Goal: Task Accomplishment & Management: Use online tool/utility

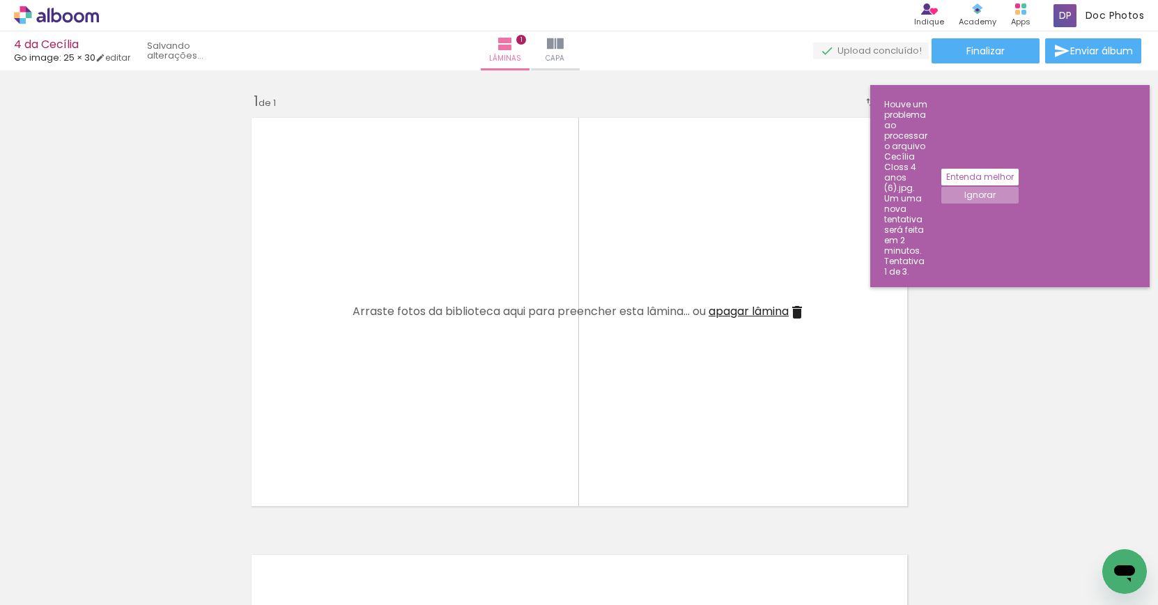
scroll to position [17, 0]
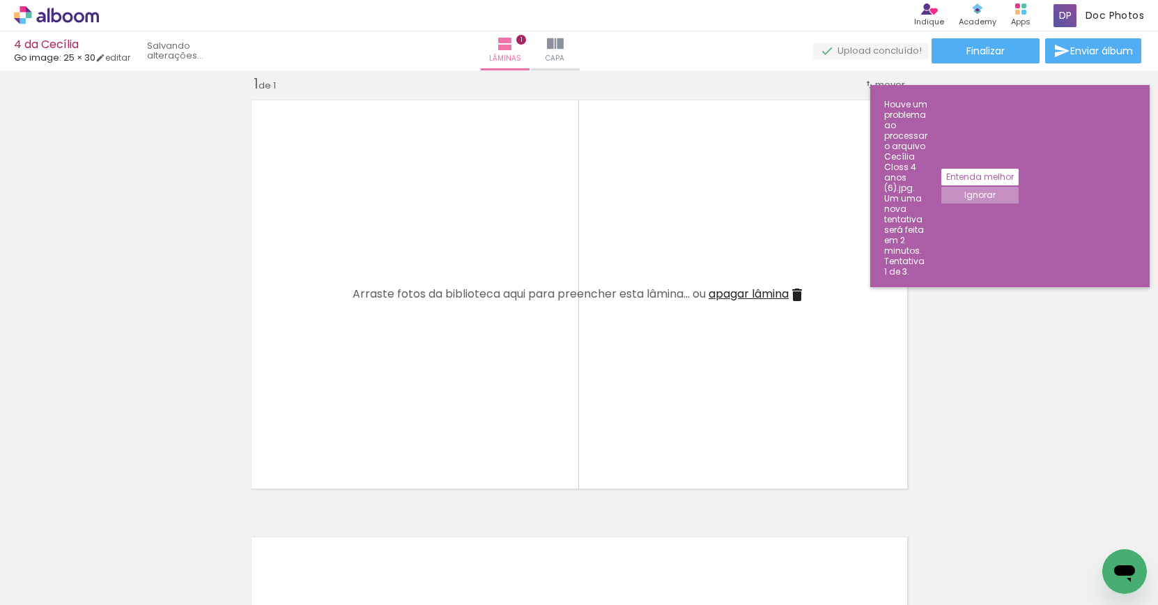
click at [0, 0] on slot "Ignorar" at bounding box center [0, 0] width 0 height 0
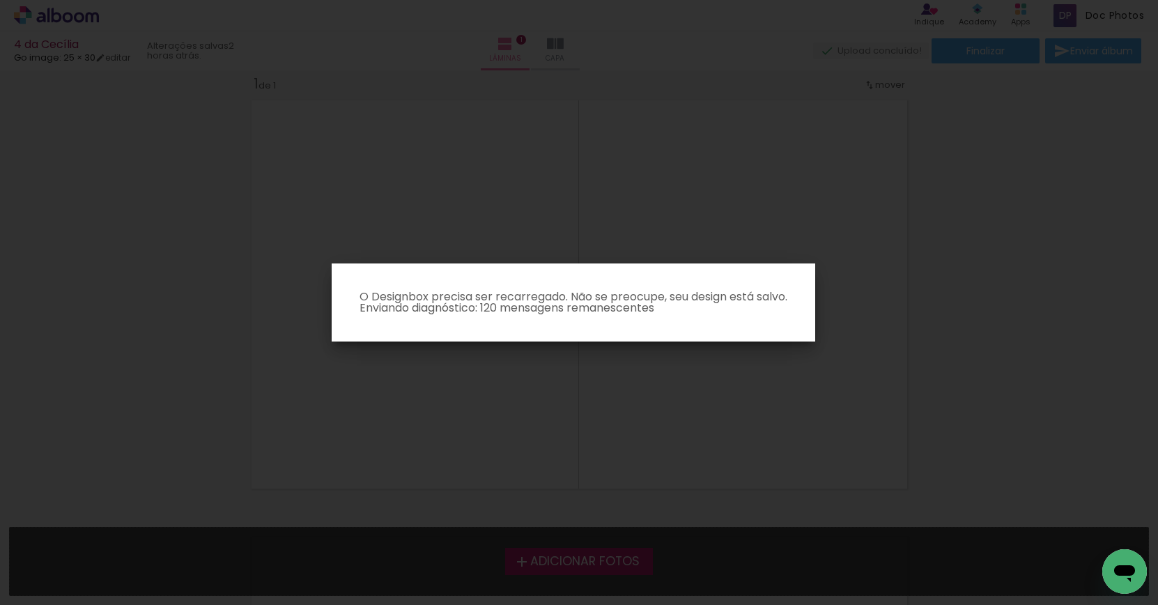
click at [779, 235] on iron-overlay-backdrop at bounding box center [579, 302] width 1158 height 605
click at [691, 176] on iron-overlay-backdrop at bounding box center [579, 302] width 1158 height 605
click at [897, 151] on iron-overlay-backdrop at bounding box center [579, 302] width 1158 height 605
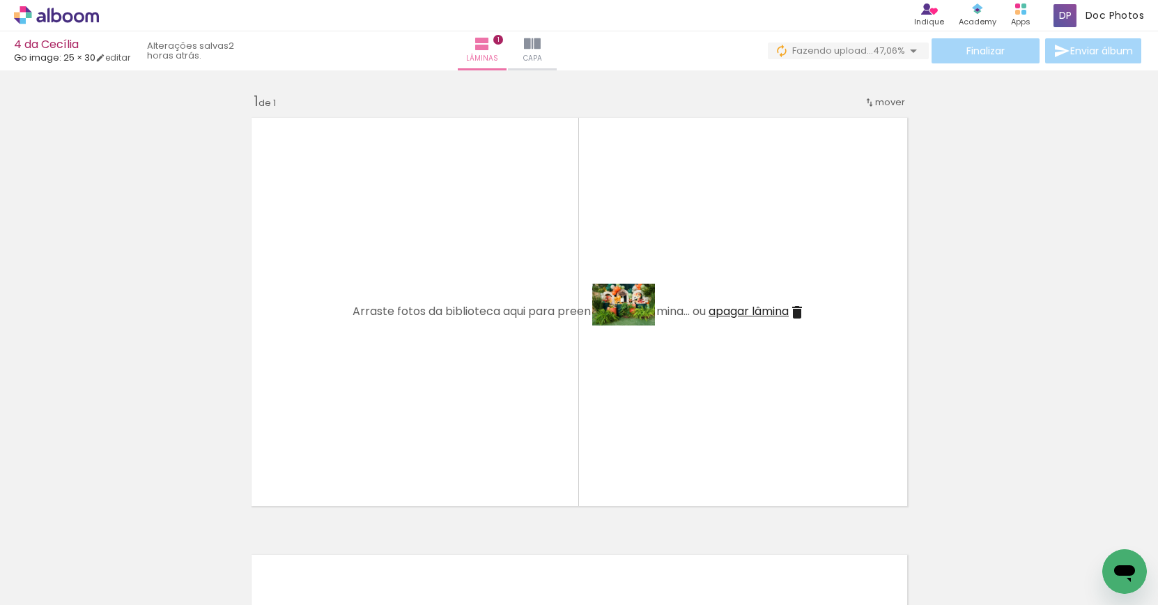
drag, startPoint x: 693, startPoint y: 553, endPoint x: 634, endPoint y: 325, distance: 235.4
click at [634, 325] on quentale-workspace at bounding box center [579, 302] width 1158 height 605
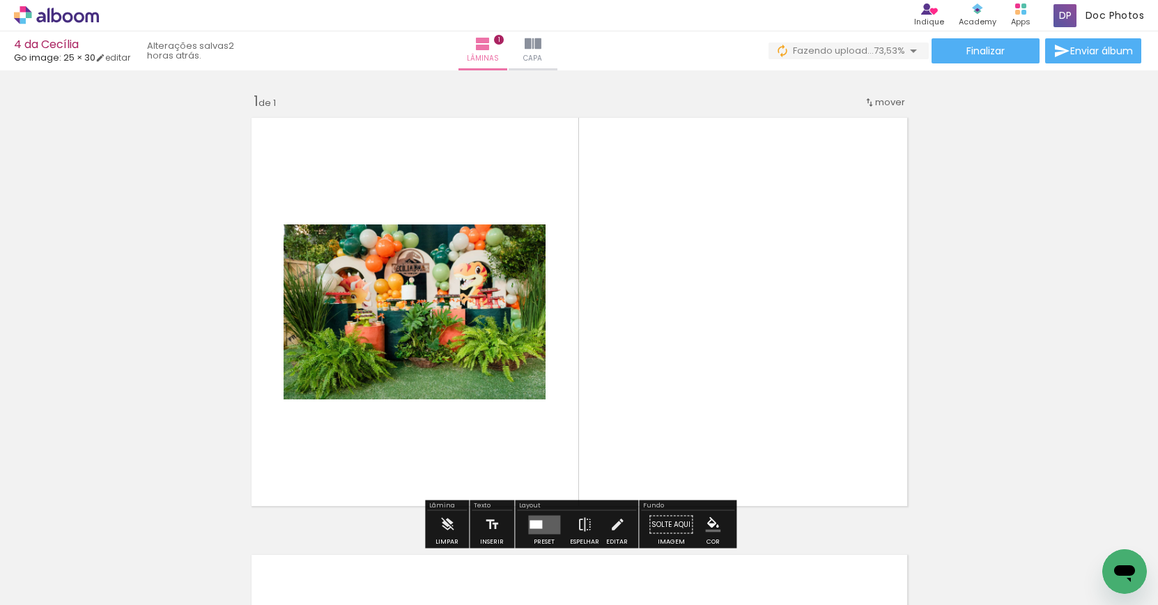
click at [520, 353] on quentale-photo at bounding box center [415, 311] width 262 height 175
click at [545, 509] on div "Layout" at bounding box center [576, 506] width 119 height 8
click at [544, 513] on div at bounding box center [544, 525] width 38 height 28
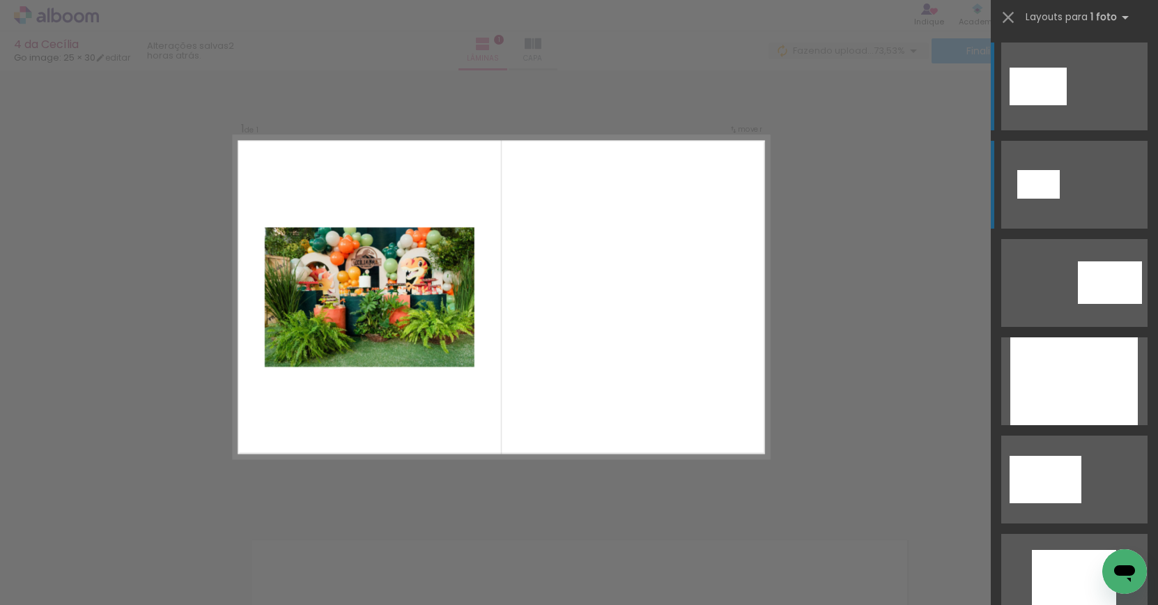
scroll to position [17, 0]
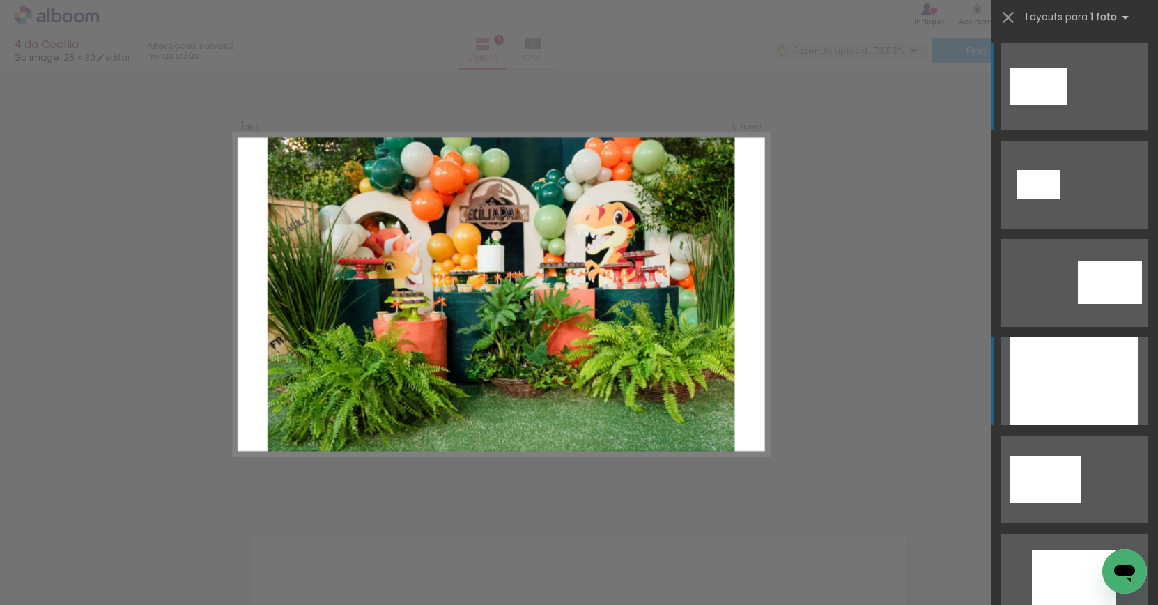
click at [1062, 355] on div at bounding box center [1073, 381] width 127 height 88
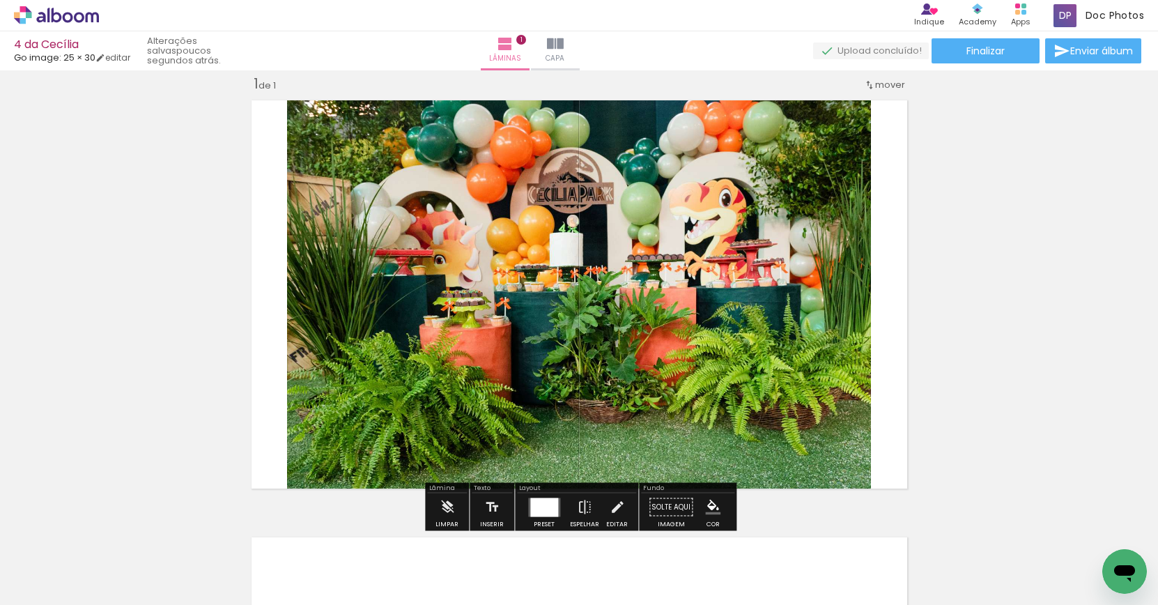
click at [538, 508] on div at bounding box center [544, 506] width 28 height 19
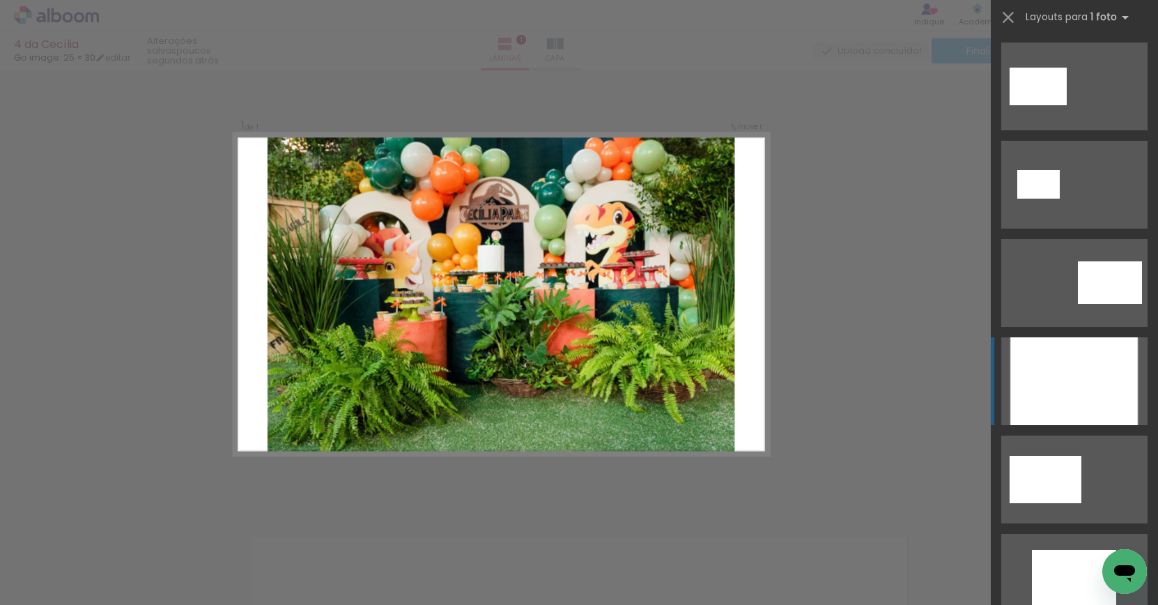
scroll to position [295, 0]
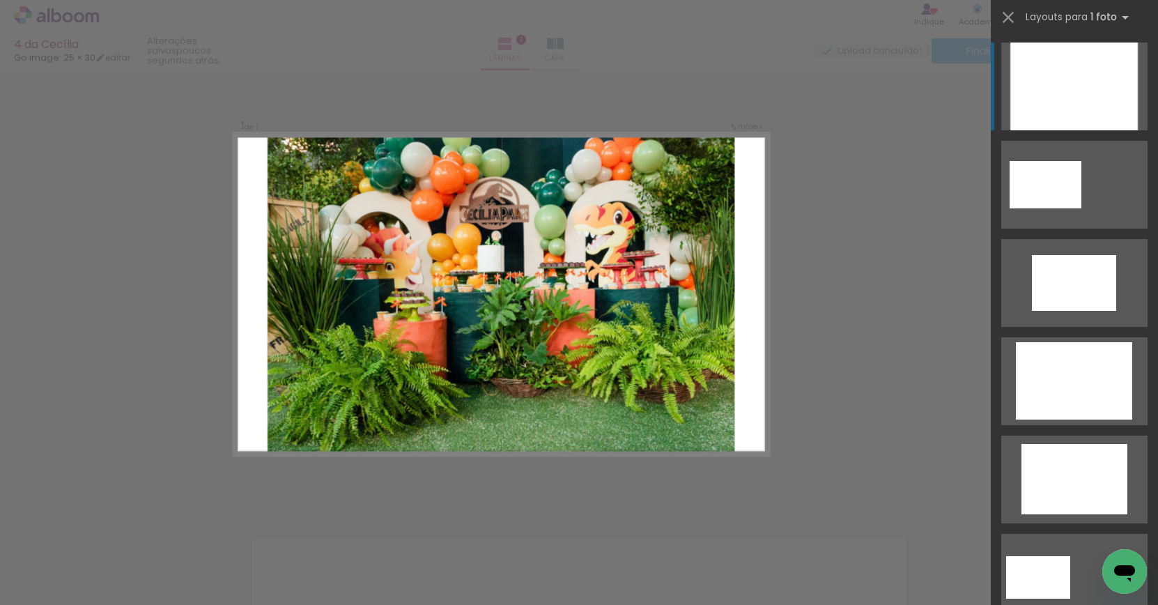
click at [1115, 88] on div at bounding box center [1073, 86] width 127 height 88
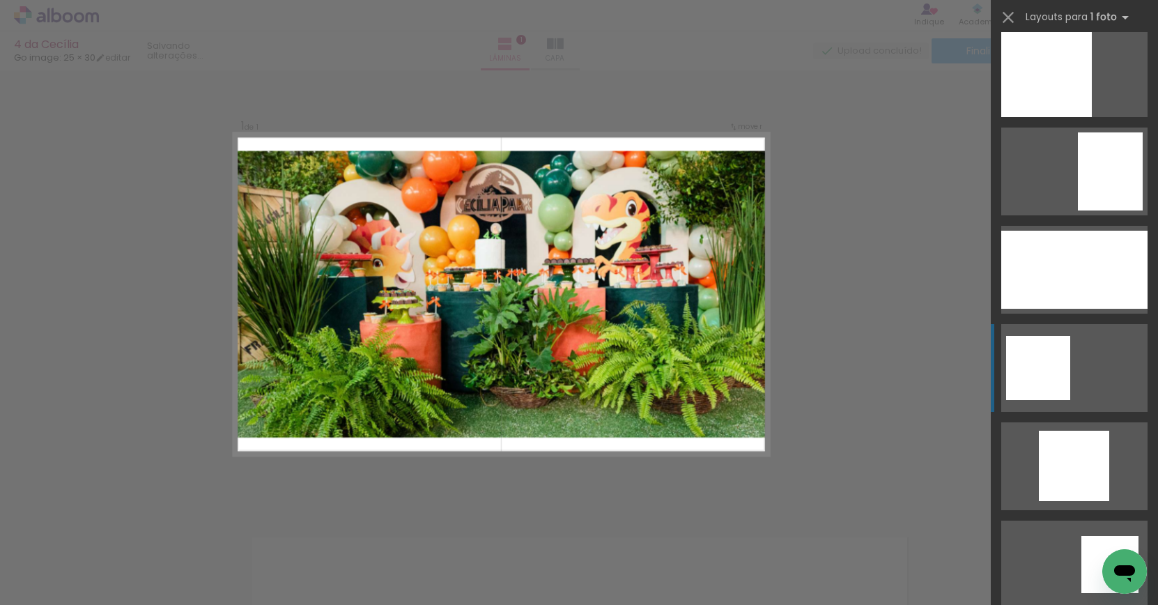
scroll to position [1395, 0]
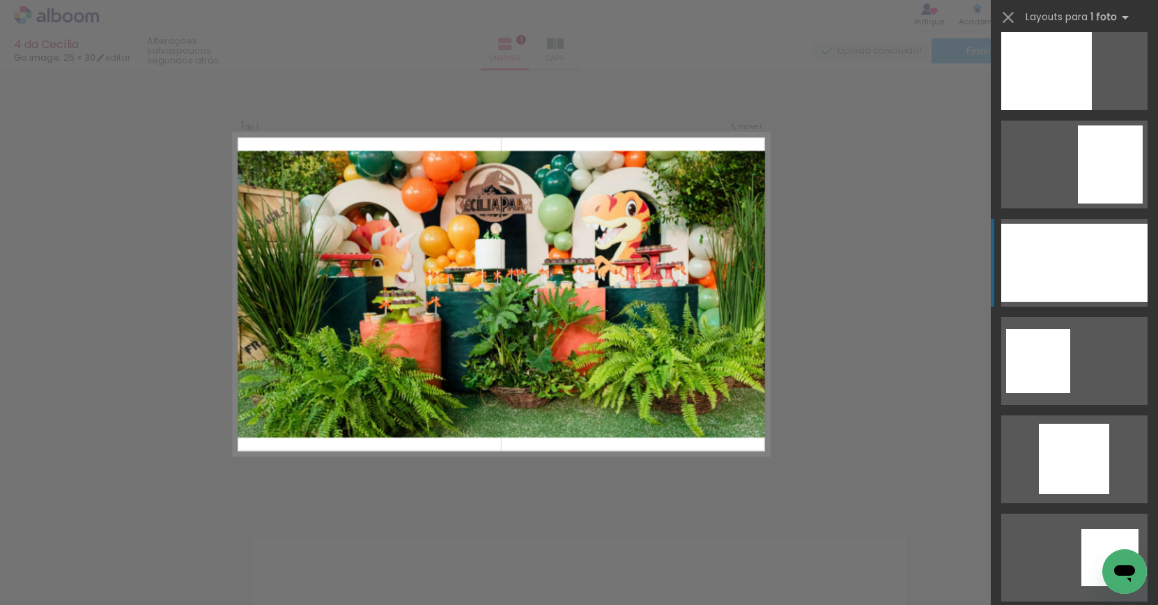
click at [1112, 258] on div at bounding box center [1074, 263] width 146 height 78
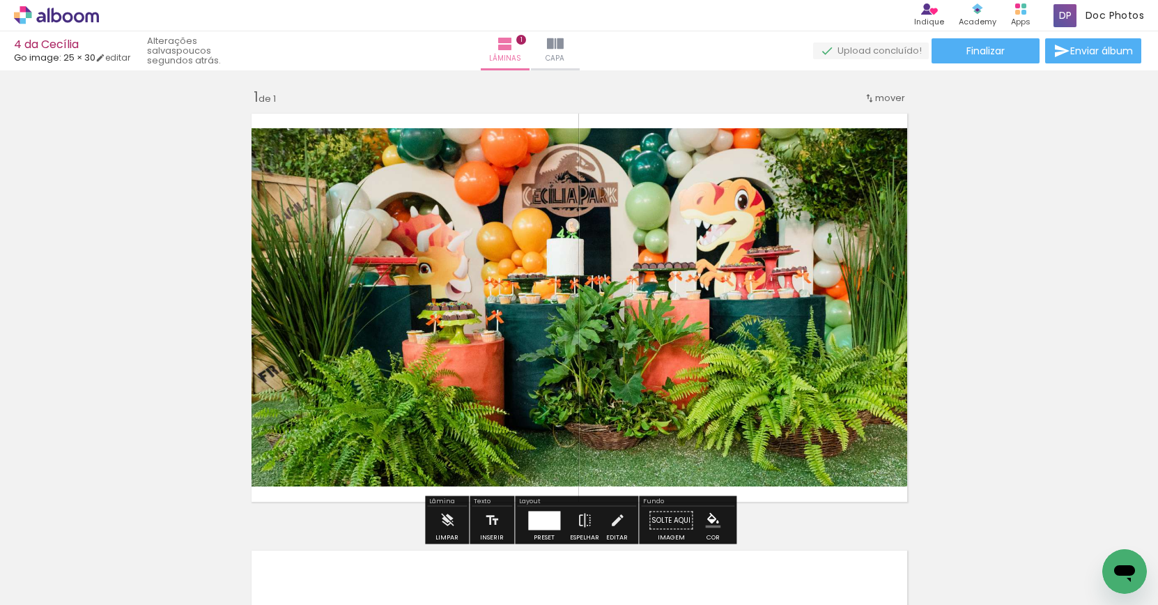
scroll to position [3, 0]
click at [545, 509] on div at bounding box center [544, 521] width 38 height 28
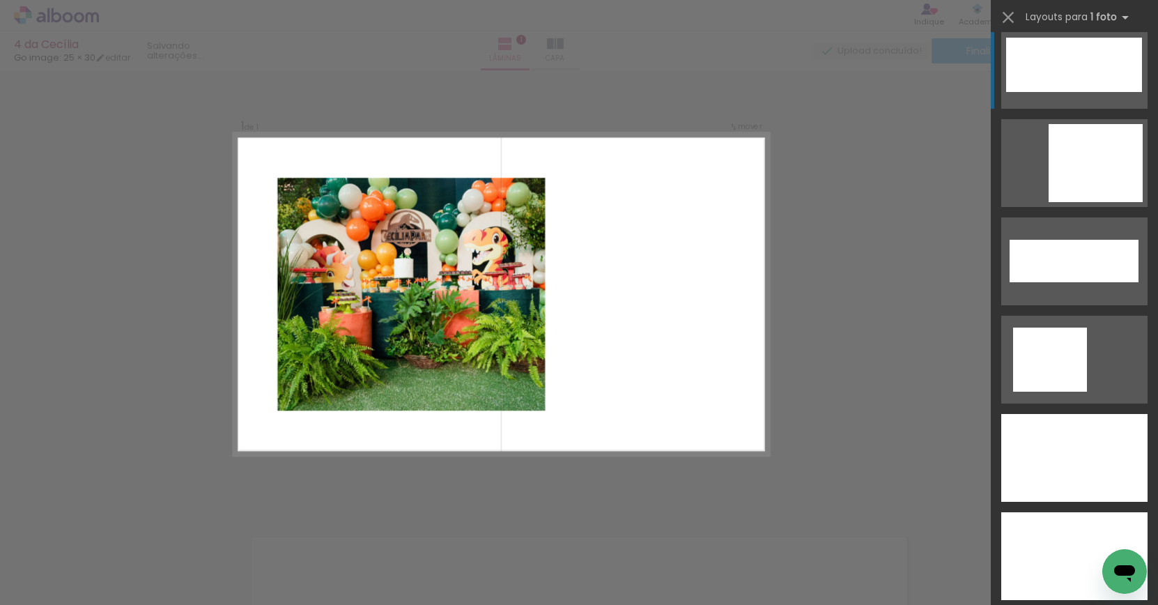
scroll to position [4442, 0]
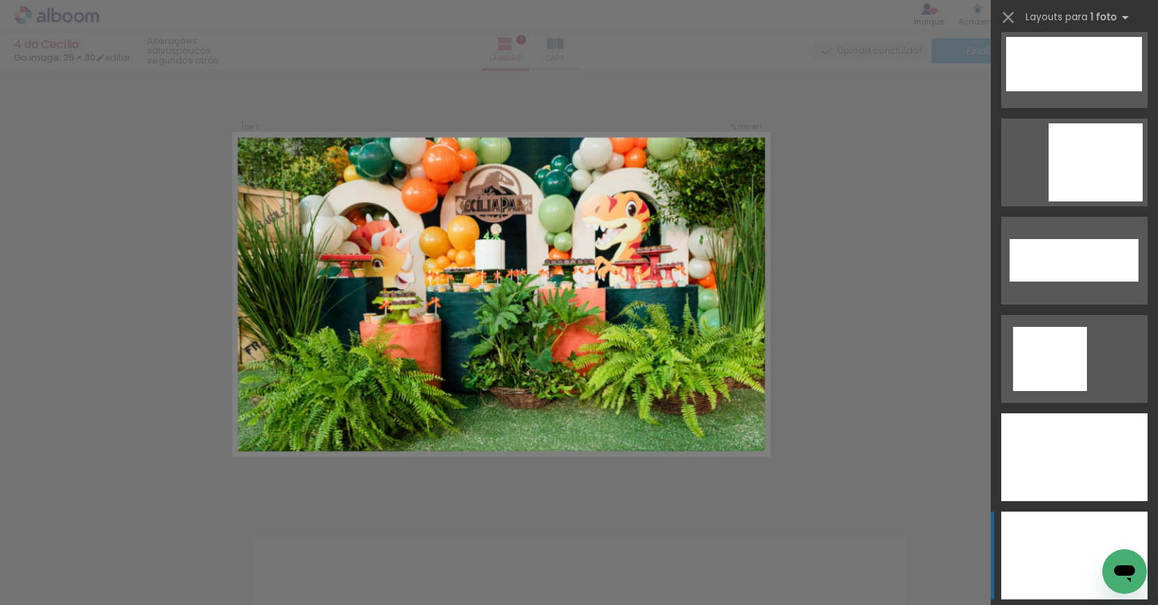
click at [1049, 518] on div at bounding box center [1074, 555] width 146 height 88
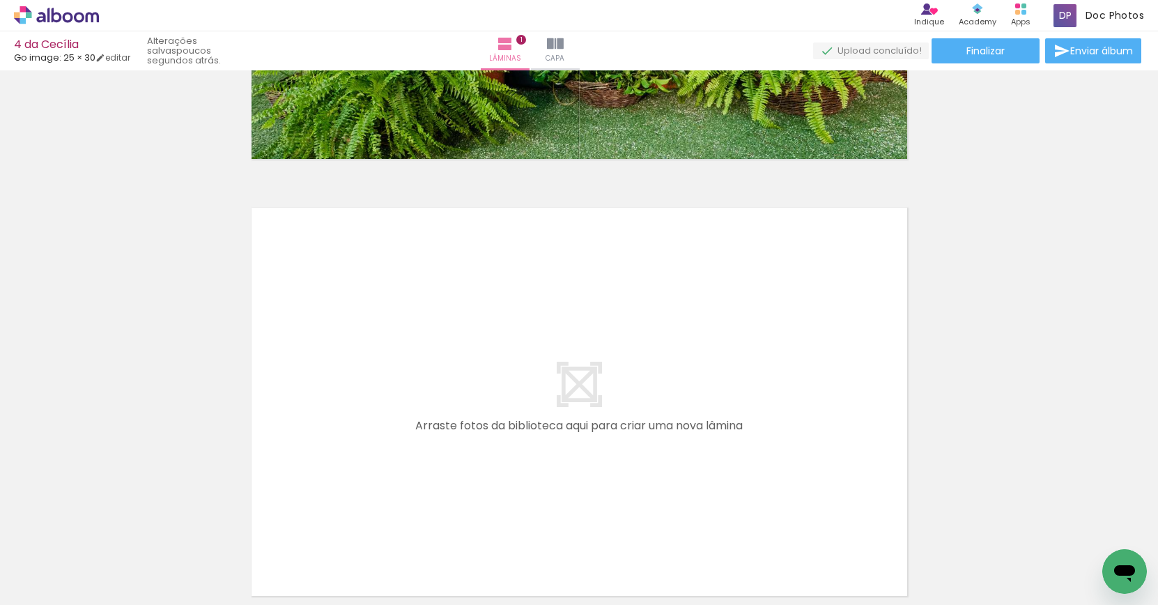
scroll to position [349, 0]
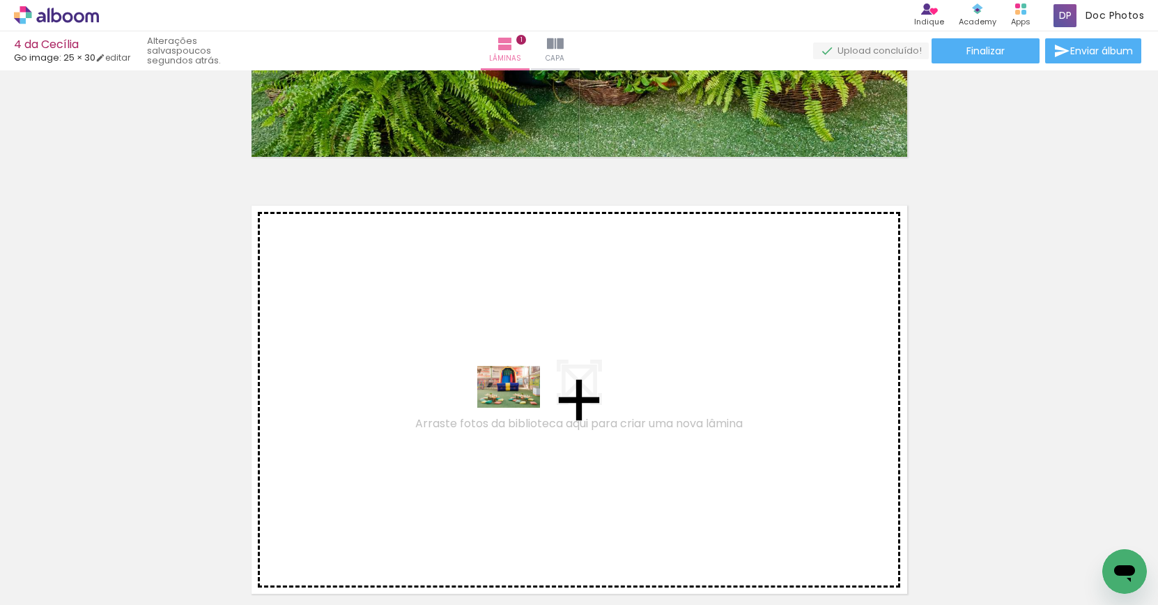
drag, startPoint x: 544, startPoint y: 562, endPoint x: 616, endPoint y: 548, distance: 73.8
click at [515, 391] on quentale-workspace at bounding box center [579, 302] width 1158 height 605
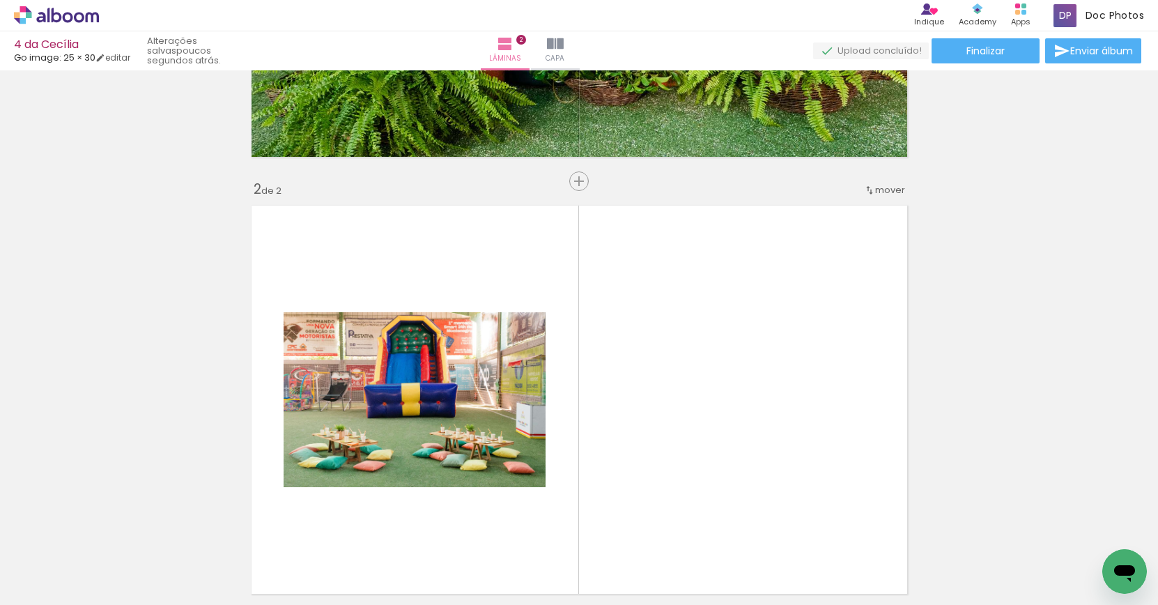
scroll to position [454, 0]
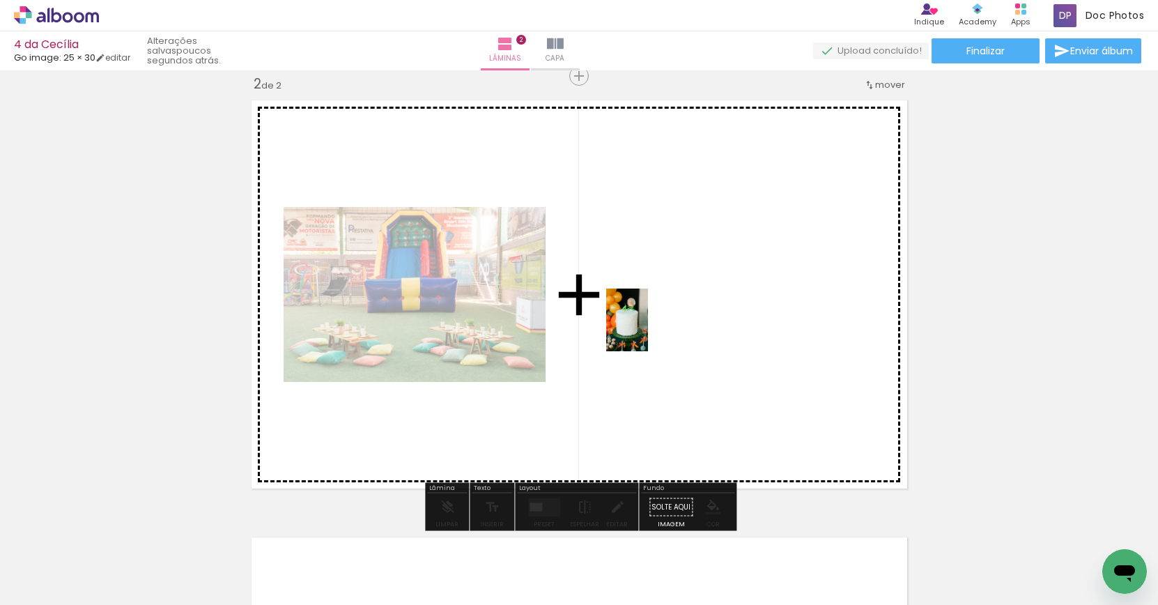
drag, startPoint x: 617, startPoint y: 563, endPoint x: 648, endPoint y: 325, distance: 239.5
click at [649, 325] on quentale-workspace at bounding box center [579, 302] width 1158 height 605
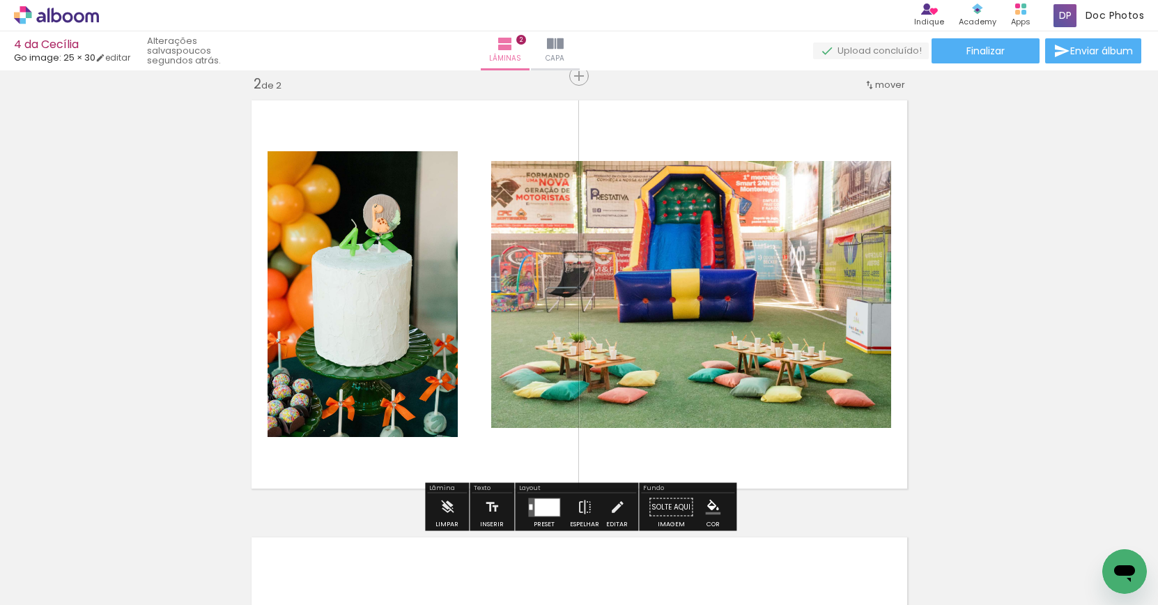
click at [541, 500] on div at bounding box center [546, 506] width 25 height 17
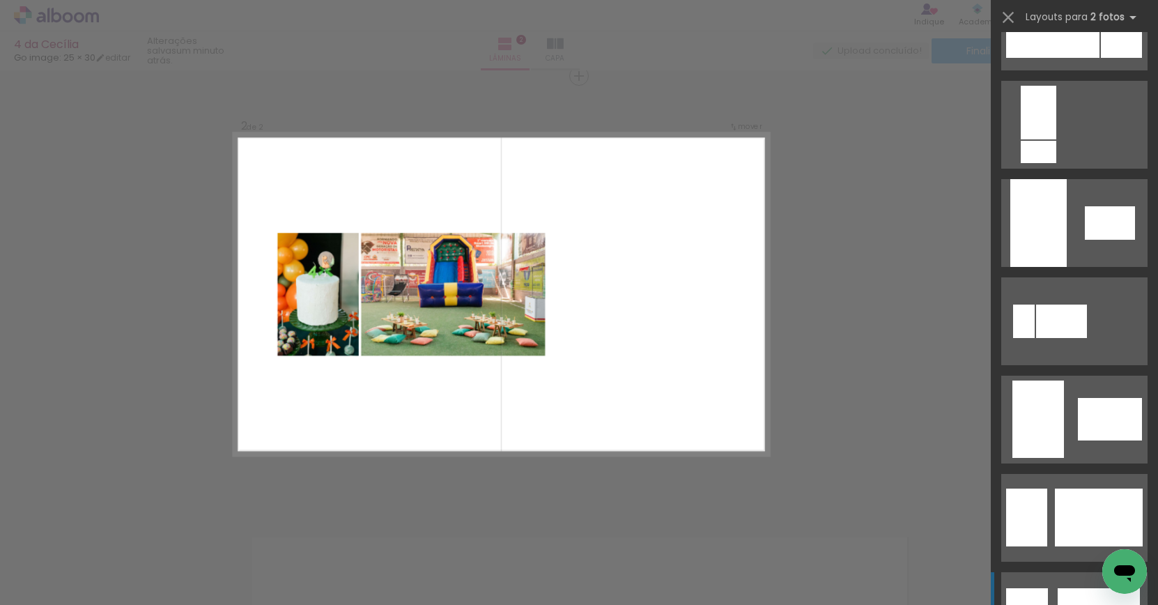
scroll to position [846, 0]
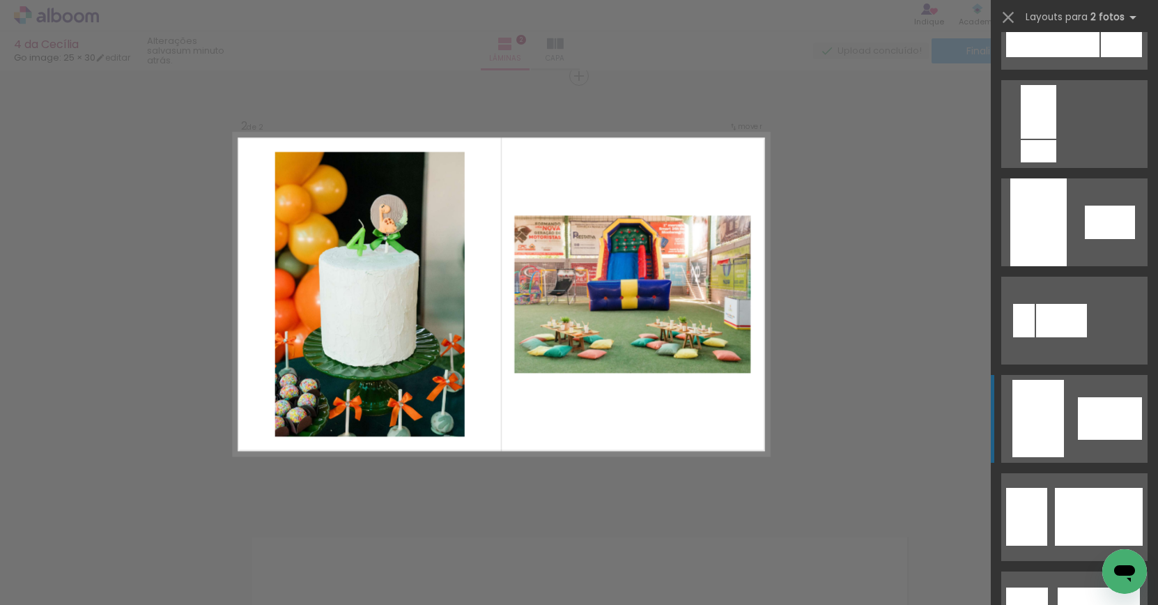
click at [1058, 393] on div at bounding box center [1038, 418] width 52 height 77
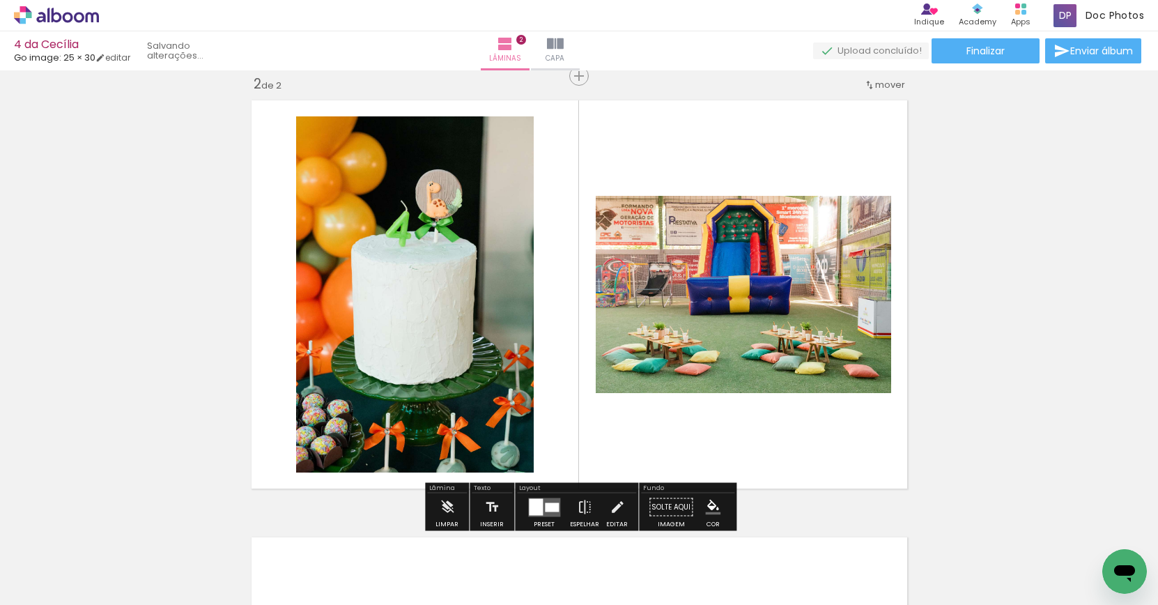
scroll to position [453, 0]
click at [809, 267] on quentale-photo at bounding box center [743, 294] width 295 height 197
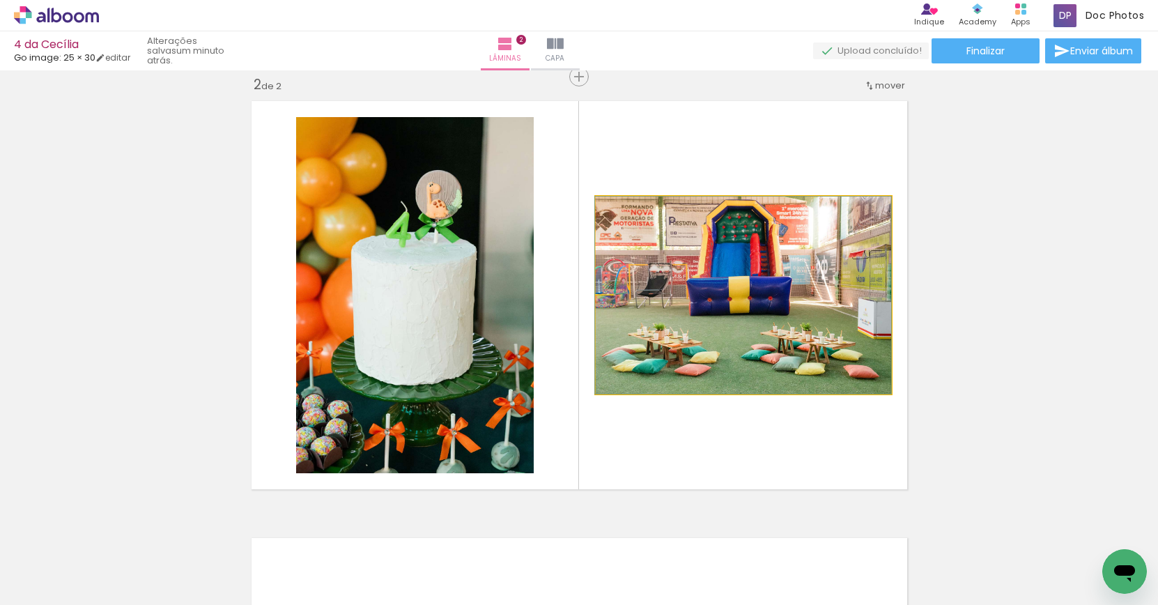
click at [731, 320] on quentale-photo at bounding box center [743, 294] width 295 height 197
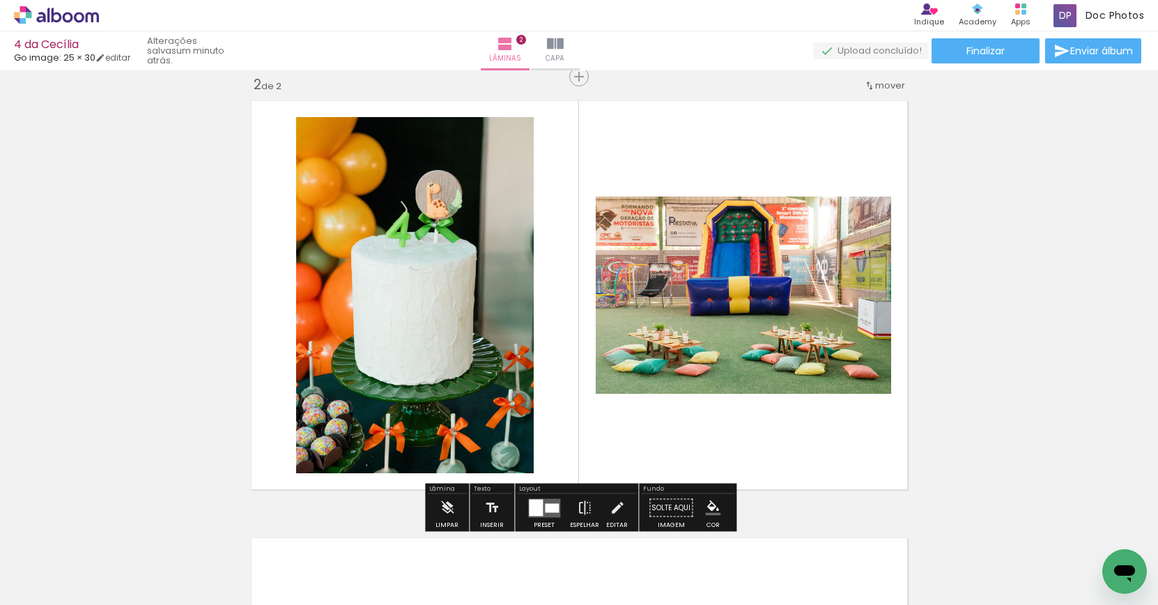
click at [464, 302] on quentale-photo at bounding box center [415, 295] width 238 height 356
click at [338, 215] on quentale-photo at bounding box center [415, 295] width 238 height 356
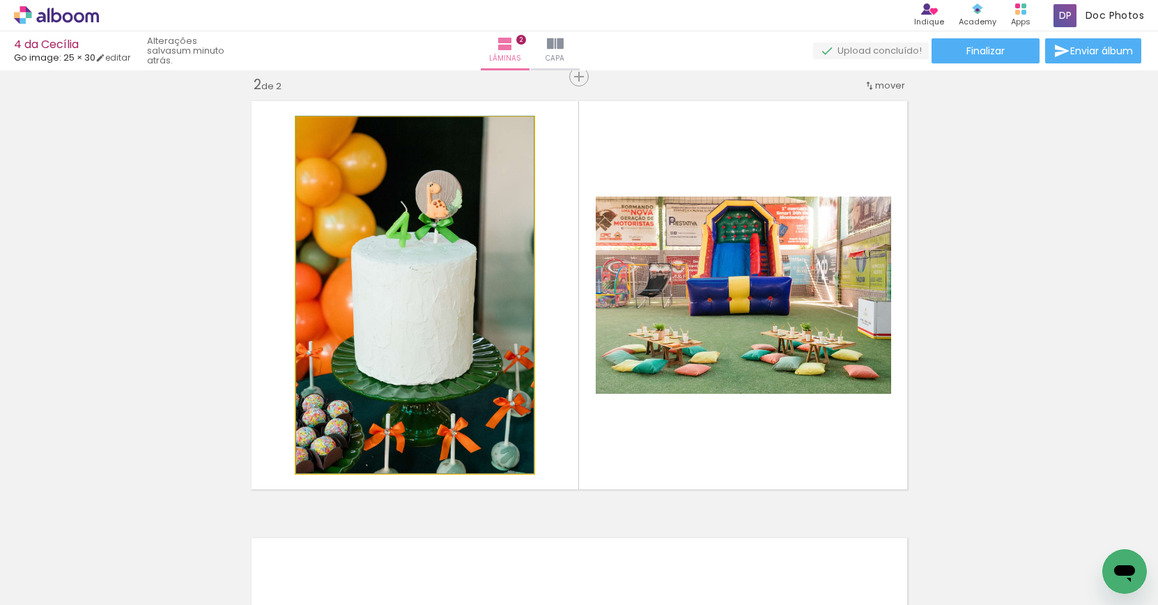
click at [329, 205] on quentale-photo at bounding box center [415, 295] width 238 height 356
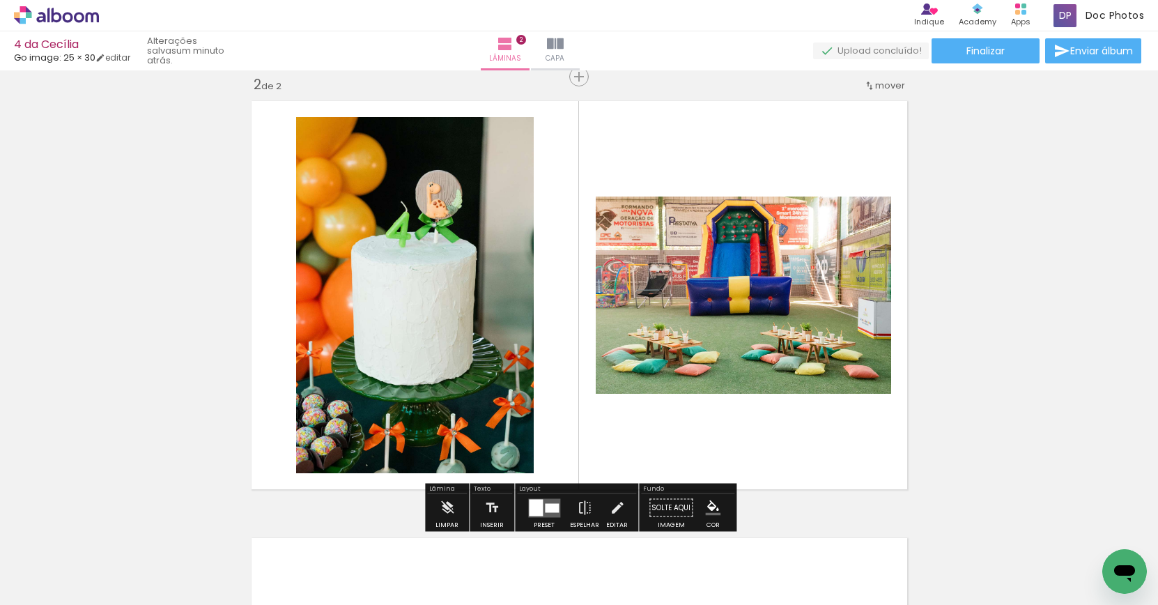
click at [329, 205] on quentale-photo at bounding box center [415, 295] width 238 height 356
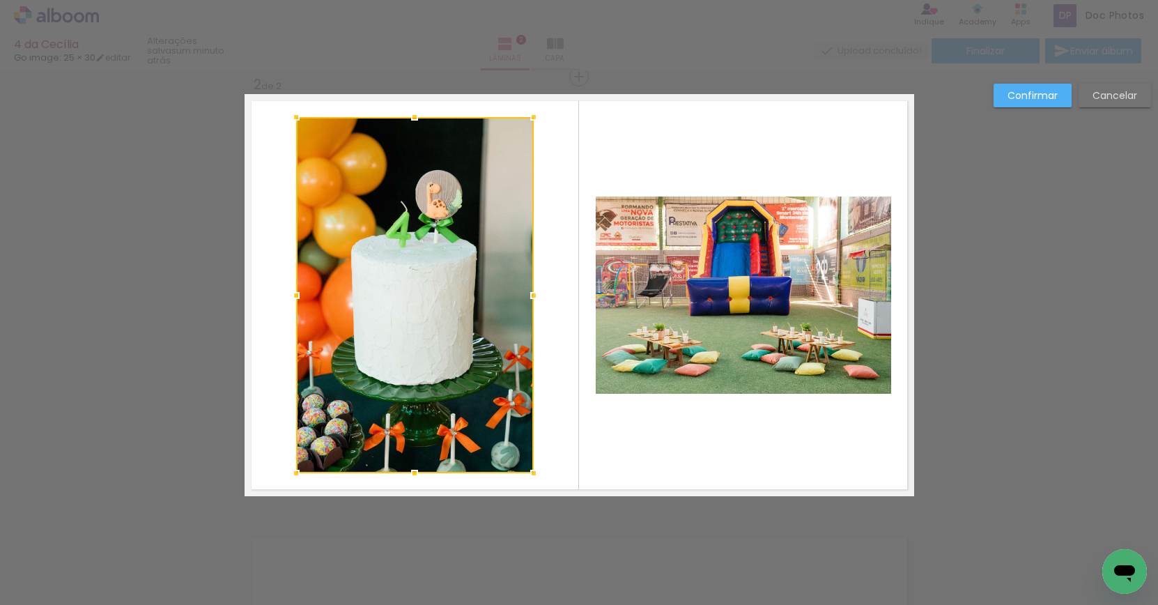
scroll to position [454, 0]
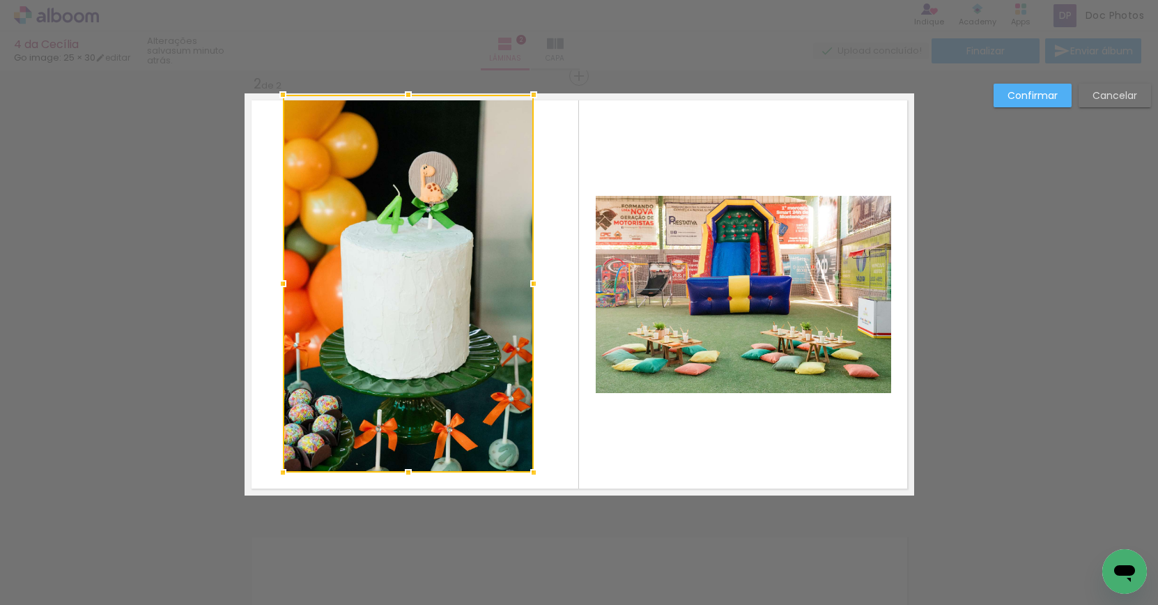
drag, startPoint x: 297, startPoint y: 115, endPoint x: 284, endPoint y: 100, distance: 19.3
click at [284, 99] on div at bounding box center [283, 95] width 28 height 28
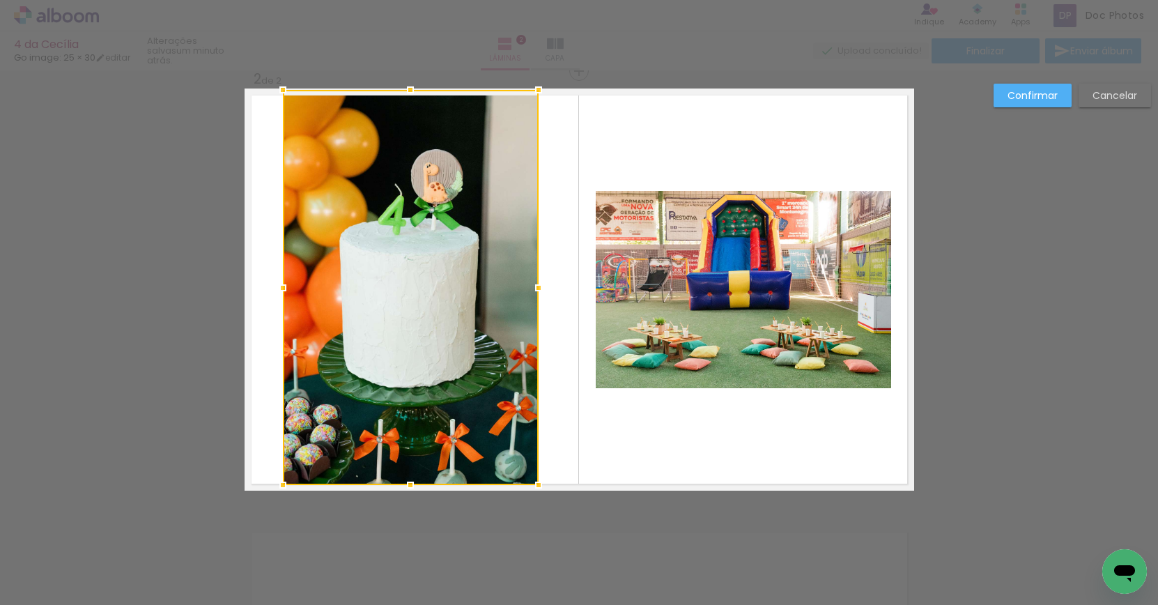
drag, startPoint x: 528, startPoint y: 472, endPoint x: 533, endPoint y: 484, distance: 12.8
click at [533, 484] on div at bounding box center [539, 485] width 28 height 28
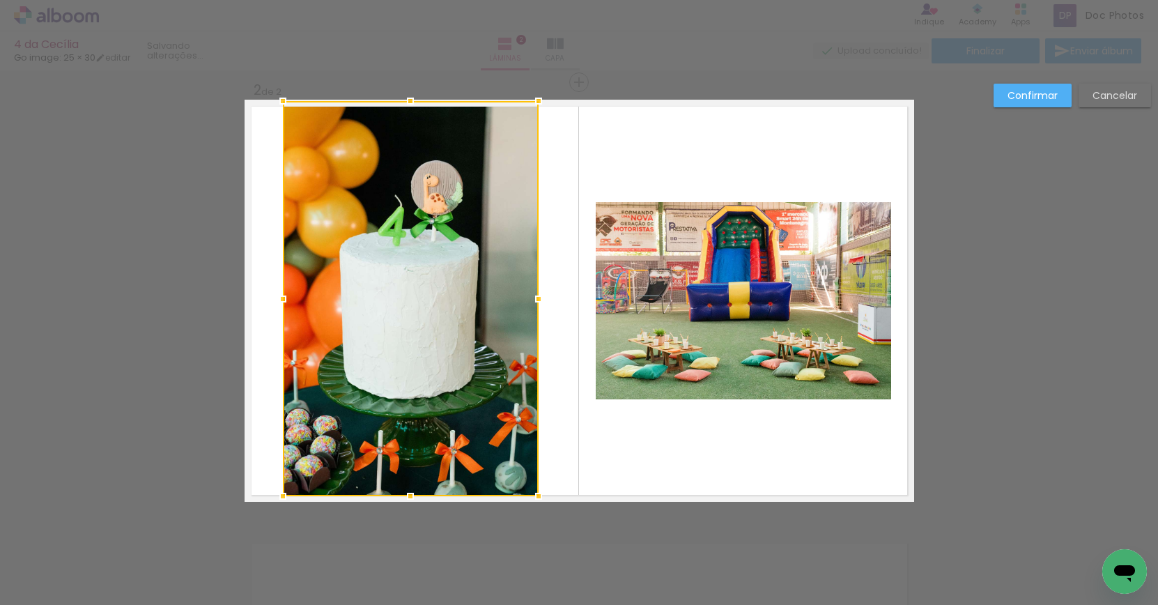
scroll to position [447, 0]
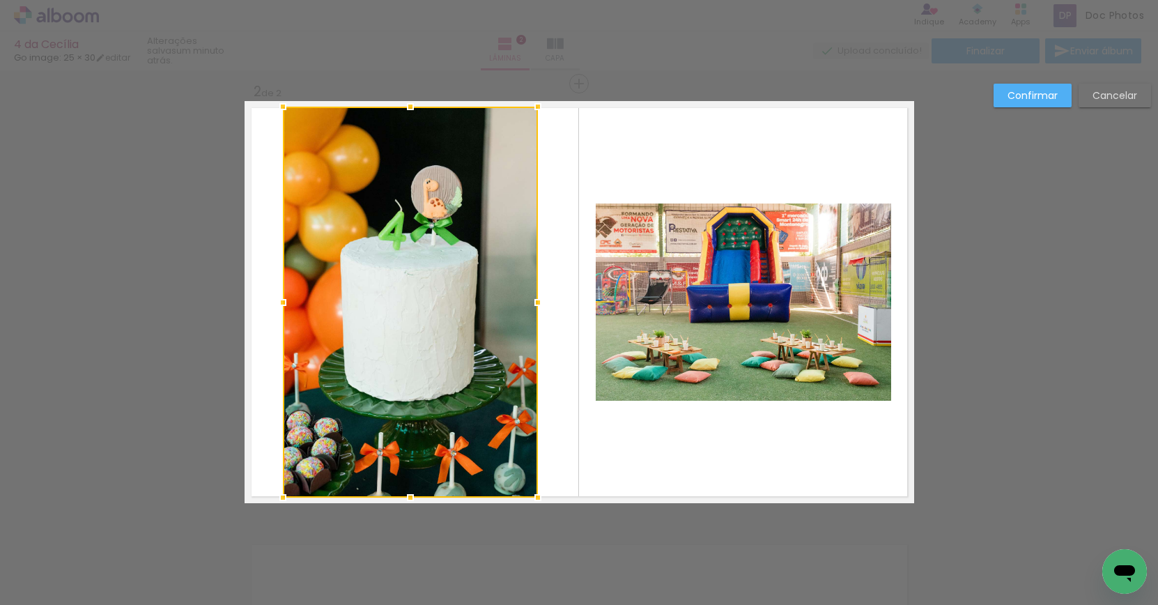
click at [535, 103] on div at bounding box center [538, 107] width 28 height 28
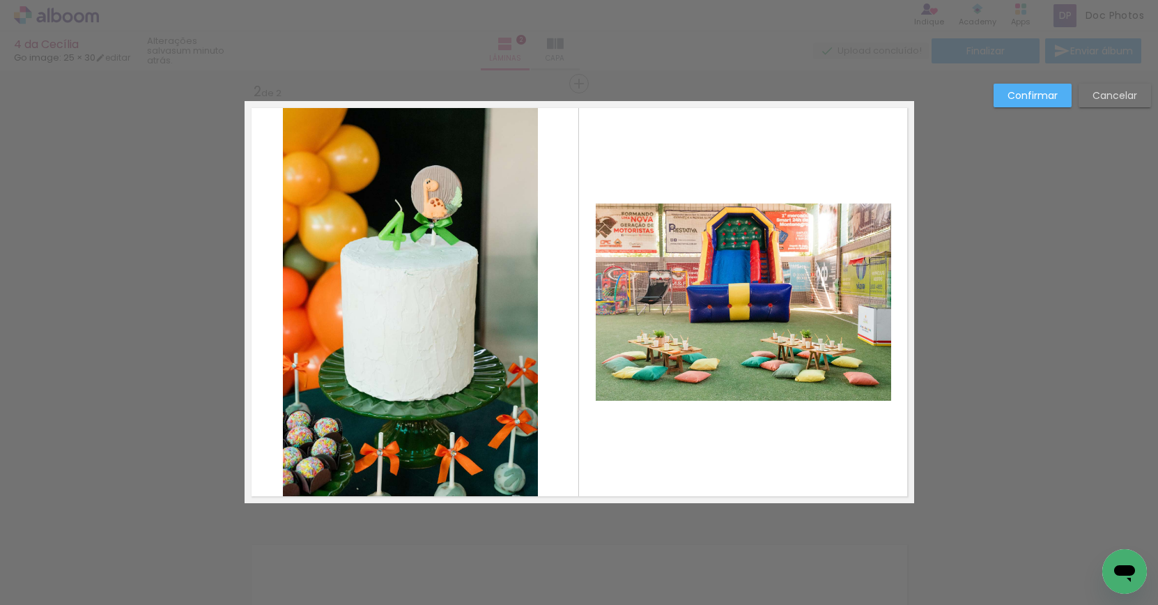
click at [775, 238] on quentale-photo at bounding box center [743, 301] width 295 height 197
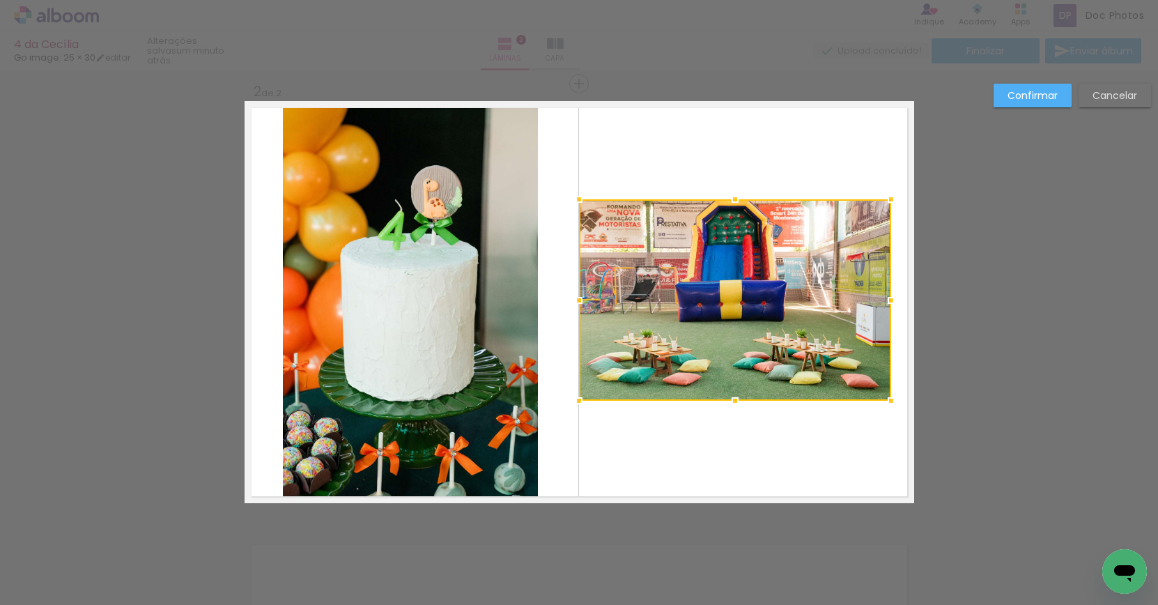
drag, startPoint x: 596, startPoint y: 203, endPoint x: 579, endPoint y: 199, distance: 17.1
click at [579, 199] on div at bounding box center [579, 199] width 28 height 28
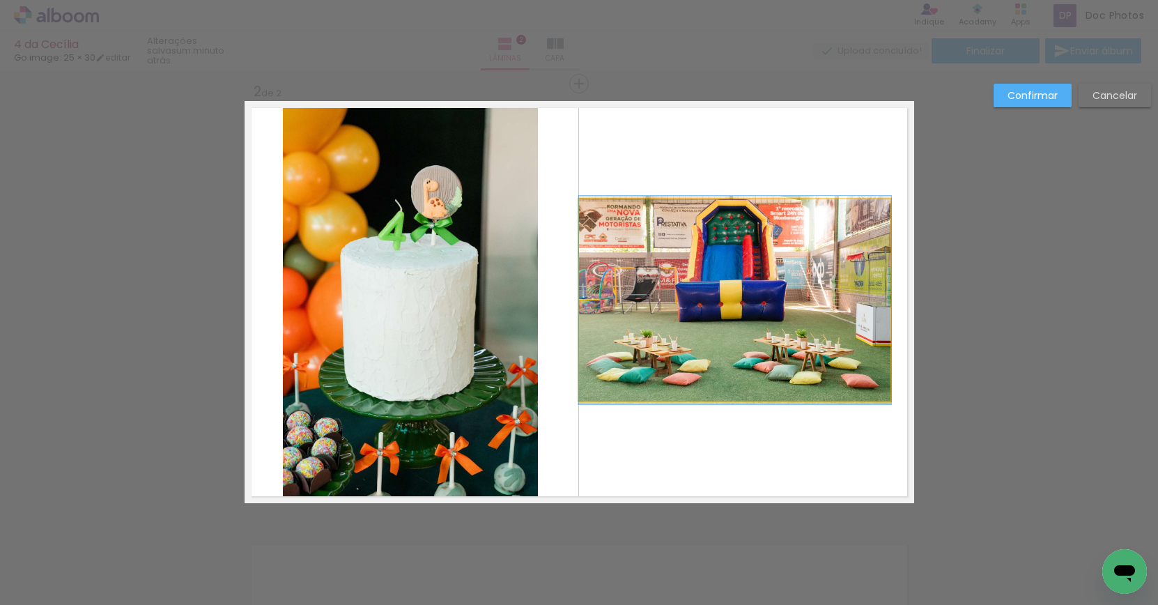
drag, startPoint x: 851, startPoint y: 348, endPoint x: 862, endPoint y: 360, distance: 16.7
click at [851, 348] on quentale-photo at bounding box center [735, 299] width 312 height 201
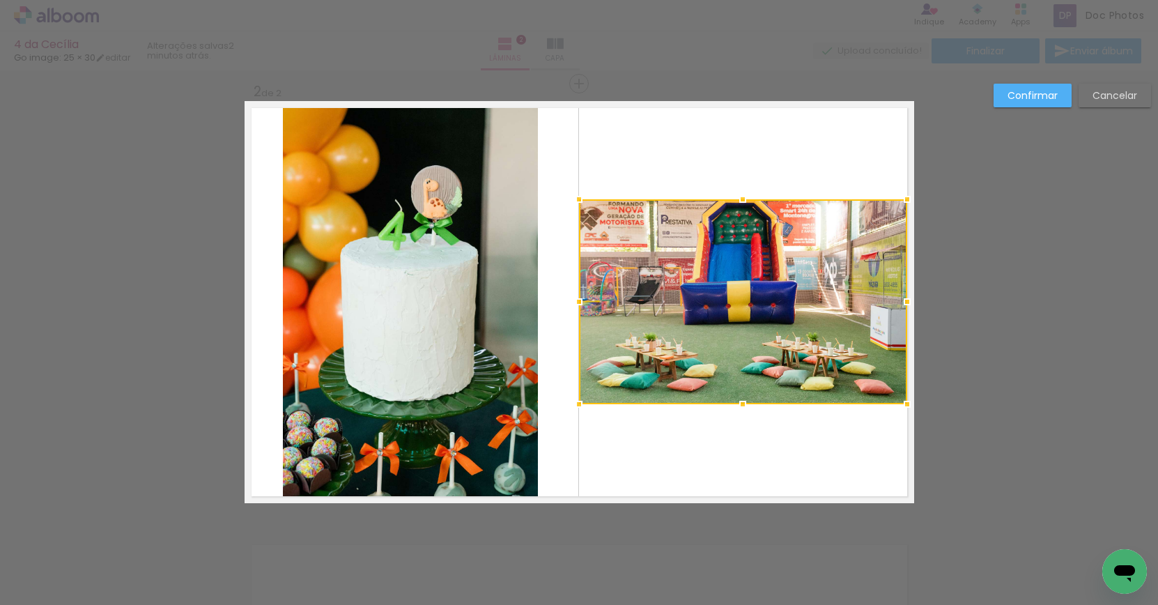
drag, startPoint x: 890, startPoint y: 399, endPoint x: 906, endPoint y: 403, distance: 16.4
click at [906, 403] on div at bounding box center [907, 404] width 28 height 28
click at [1022, 383] on div "Confirmar Cancelar" at bounding box center [579, 296] width 1158 height 1344
click at [1041, 86] on paper-button "Confirmar" at bounding box center [1032, 96] width 78 height 24
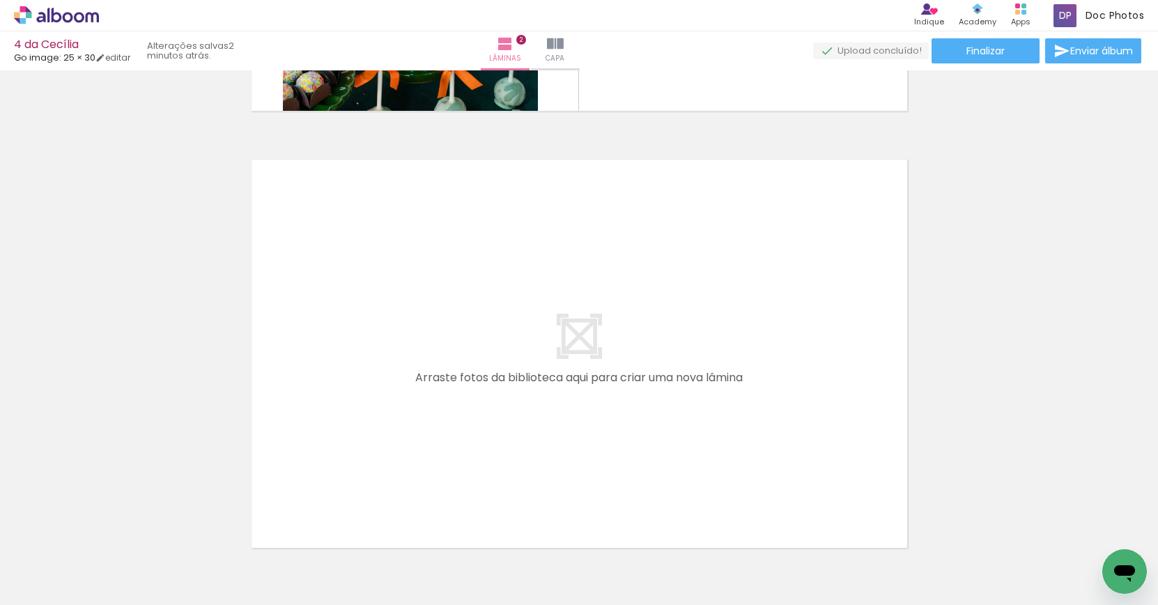
scroll to position [0, 0]
click at [768, 563] on div at bounding box center [763, 558] width 69 height 46
click at [791, 568] on div at bounding box center [763, 558] width 69 height 46
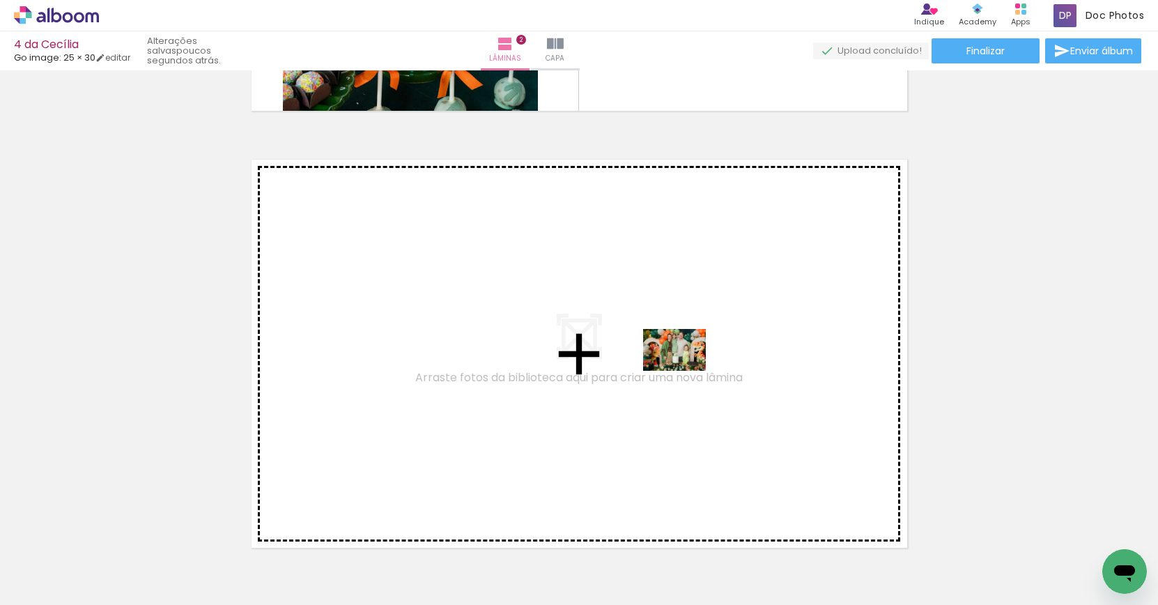
drag, startPoint x: 791, startPoint y: 568, endPoint x: 685, endPoint y: 371, distance: 224.7
click at [685, 371] on quentale-workspace at bounding box center [579, 302] width 1158 height 605
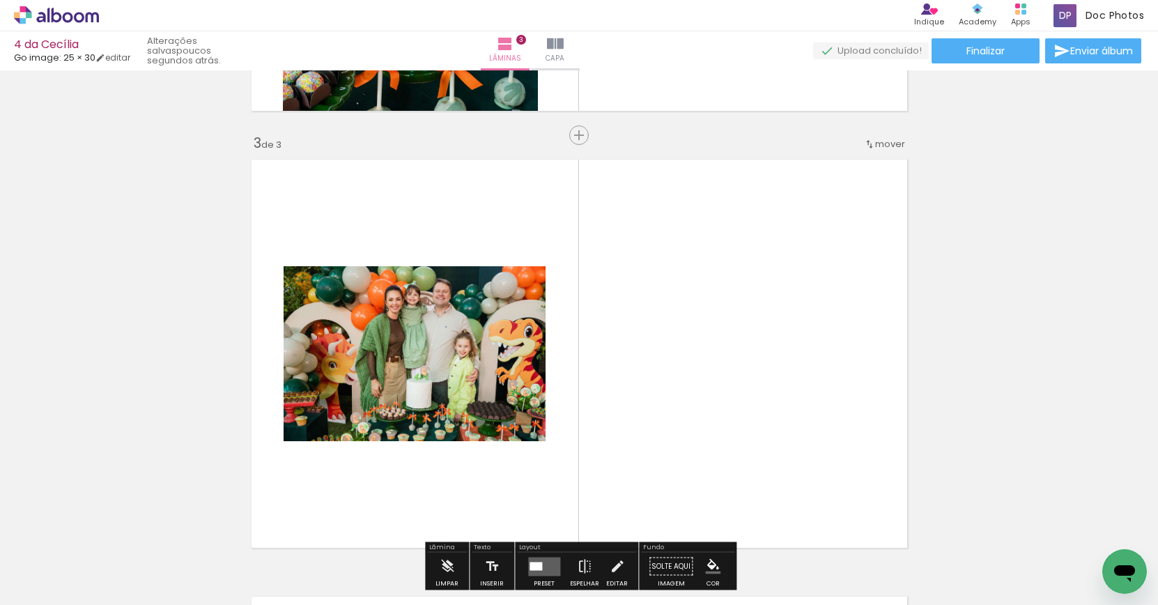
scroll to position [891, 0]
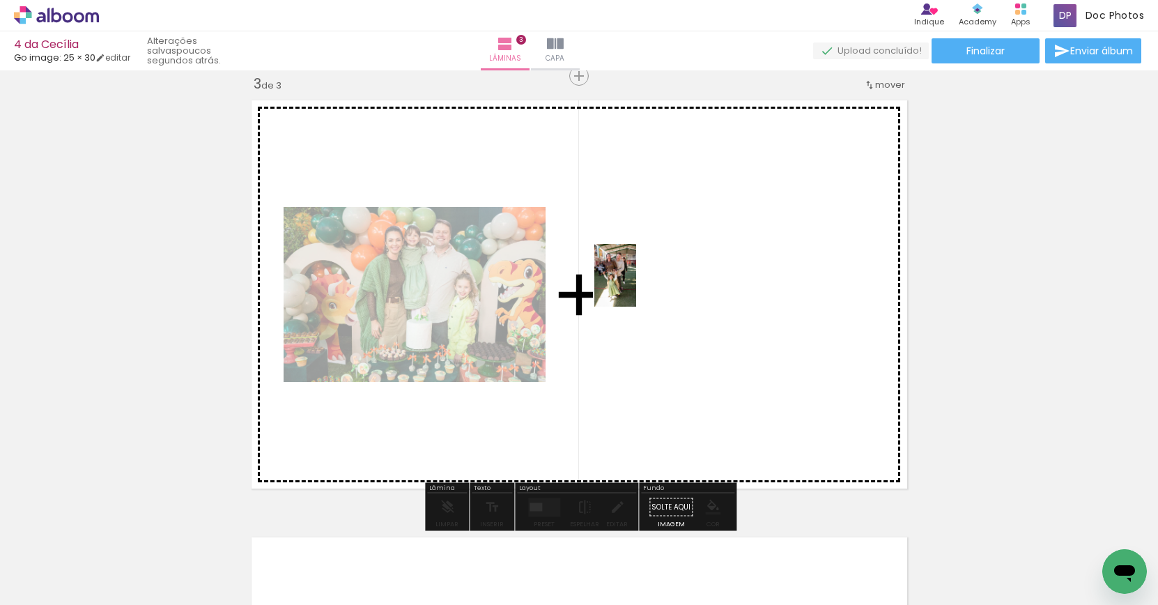
drag, startPoint x: 391, startPoint y: 566, endPoint x: 635, endPoint y: 286, distance: 371.8
click at [636, 286] on quentale-workspace at bounding box center [579, 302] width 1158 height 605
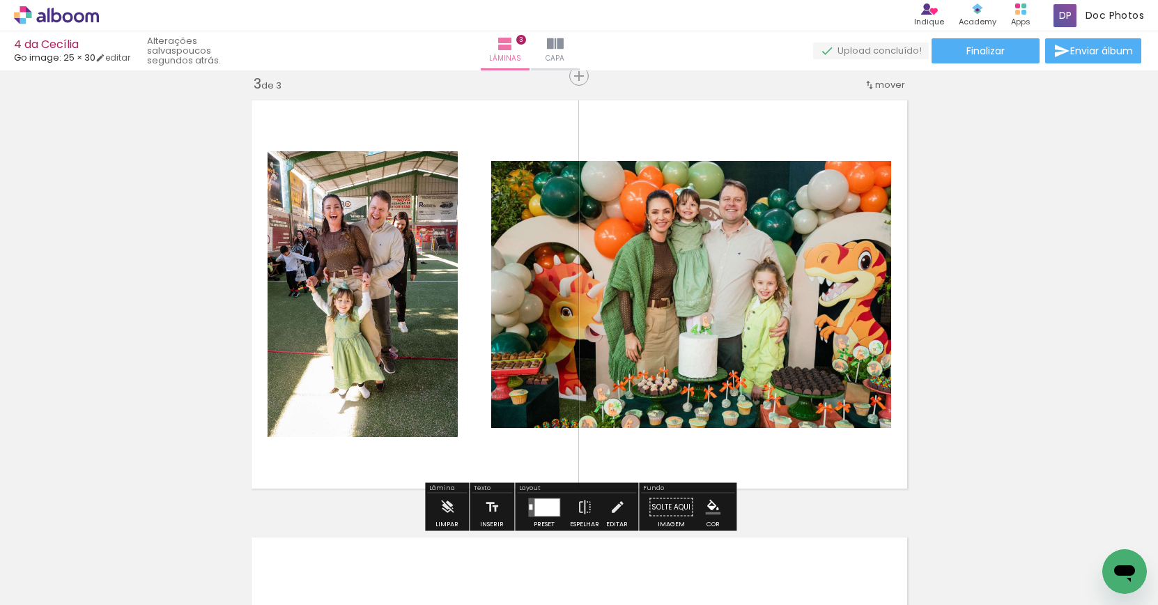
click at [546, 502] on div at bounding box center [546, 506] width 25 height 17
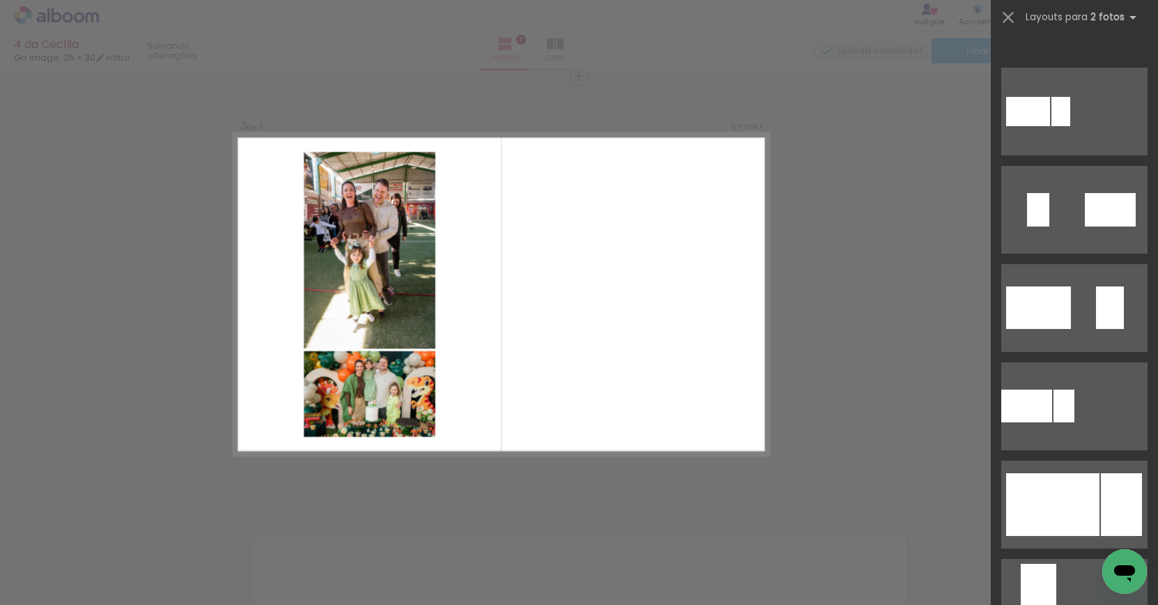
scroll to position [699, 0]
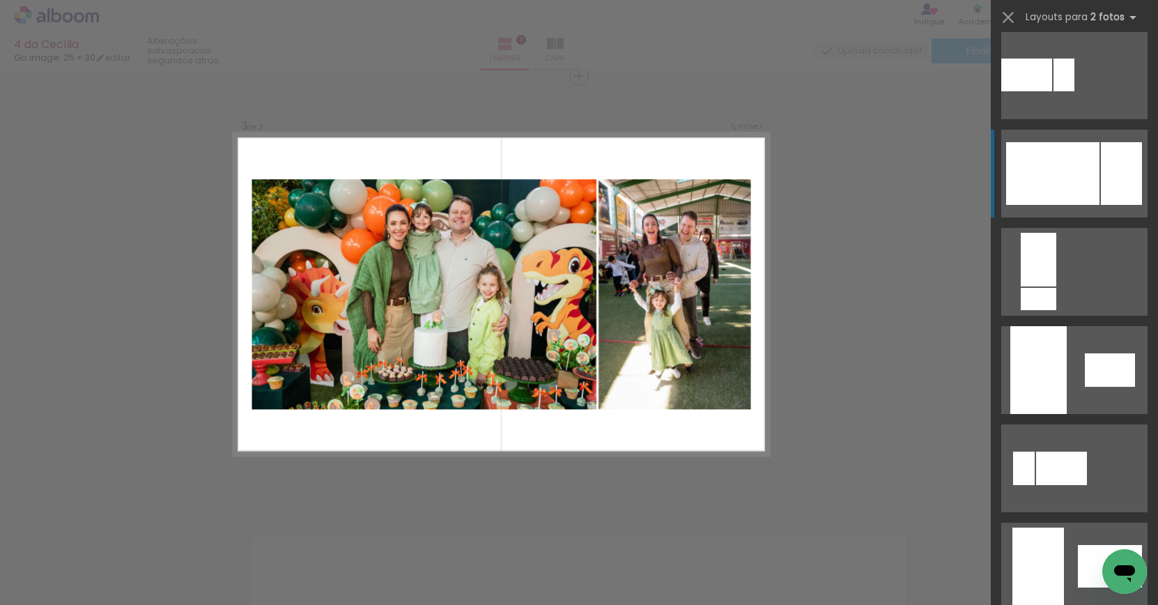
click at [1082, 179] on div at bounding box center [1052, 173] width 93 height 63
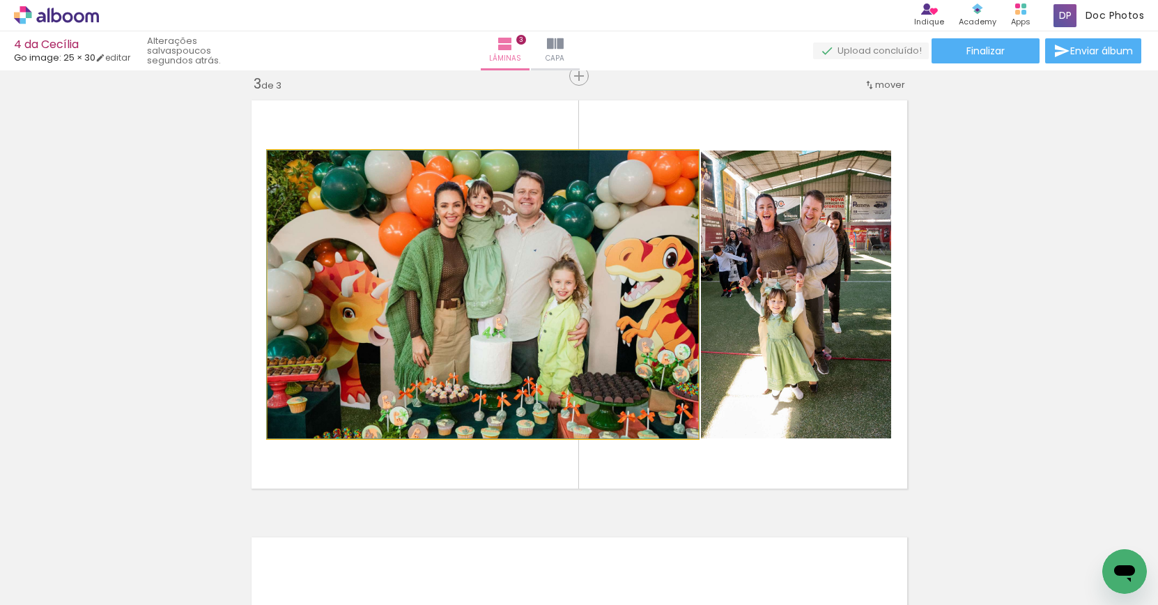
click at [655, 339] on quentale-photo at bounding box center [482, 294] width 430 height 288
drag, startPoint x: 655, startPoint y: 339, endPoint x: 782, endPoint y: 355, distance: 128.5
click at [589, 255] on div at bounding box center [482, 294] width 432 height 288
click at [589, 255] on quentale-photo at bounding box center [482, 294] width 430 height 288
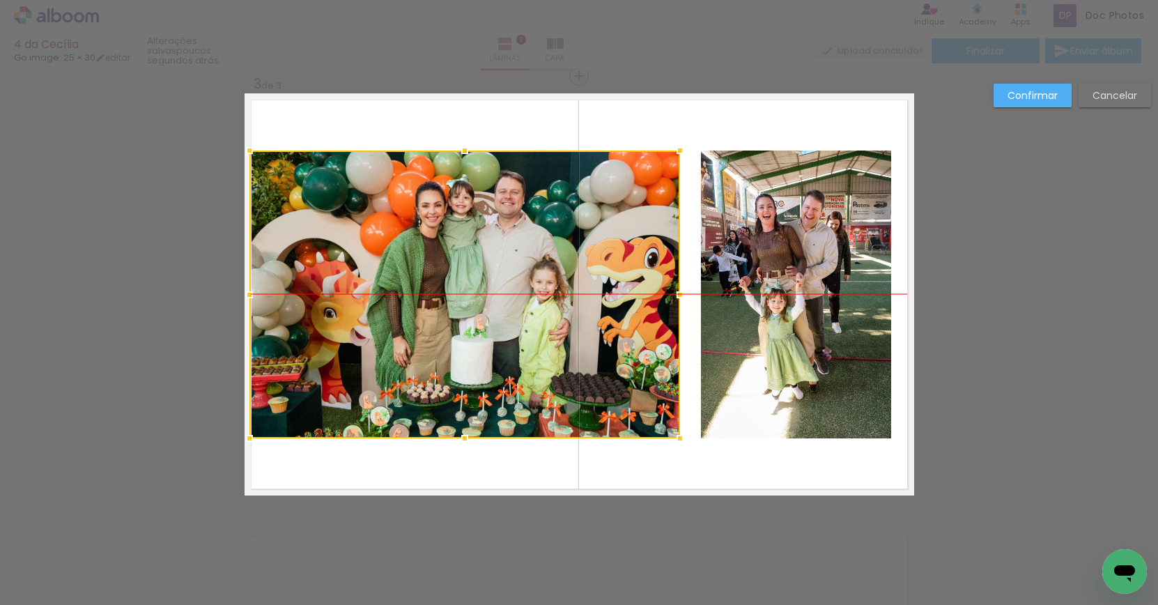
drag, startPoint x: 589, startPoint y: 255, endPoint x: 571, endPoint y: 254, distance: 18.8
click at [571, 254] on div at bounding box center [464, 294] width 430 height 288
click at [672, 100] on quentale-layouter at bounding box center [579, 294] width 669 height 402
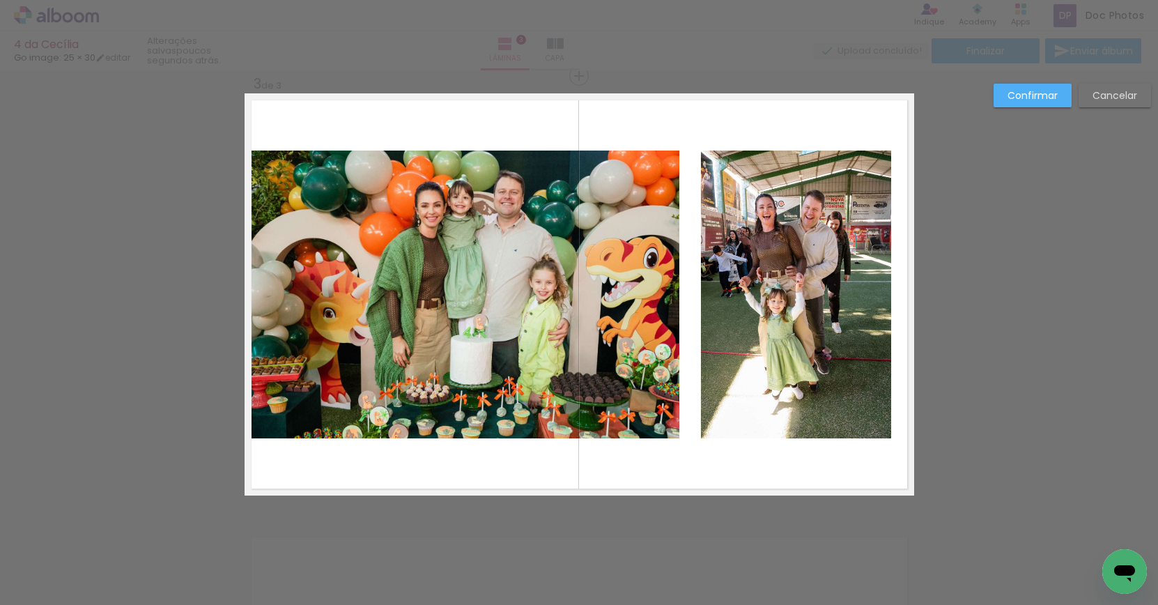
click at [688, 56] on div at bounding box center [579, 35] width 1158 height 70
click at [0, 0] on slot "Confirmar" at bounding box center [0, 0] width 0 height 0
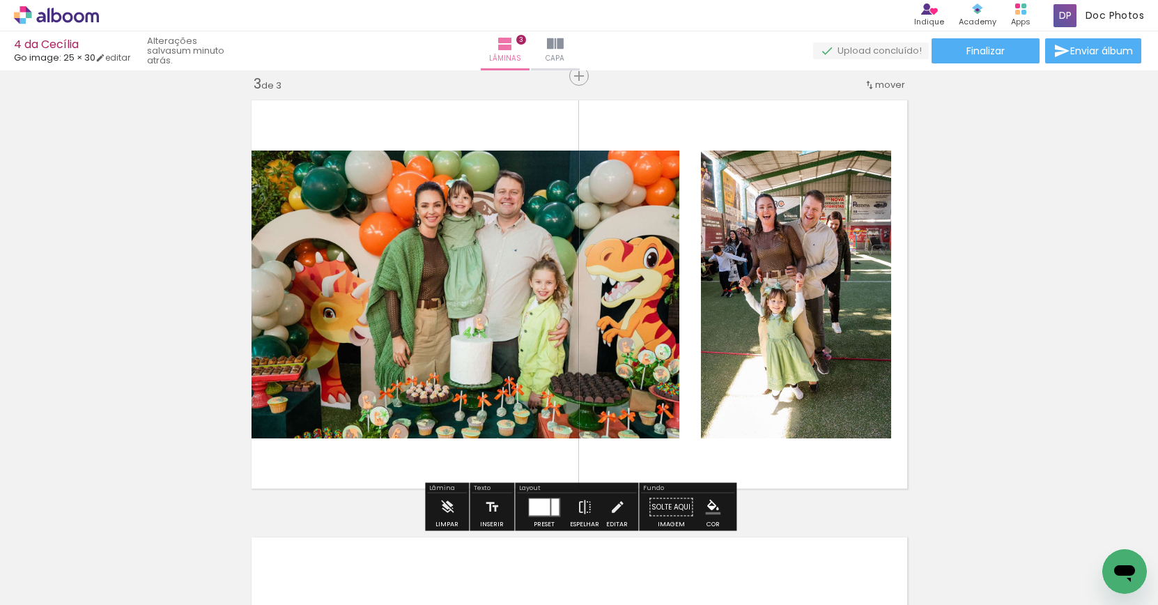
click at [1046, 343] on div "Inserir lâmina 1 de 3 Inserir lâmina 2 de 3 Inserir lâmina 3 de 3" at bounding box center [579, 58] width 1158 height 1748
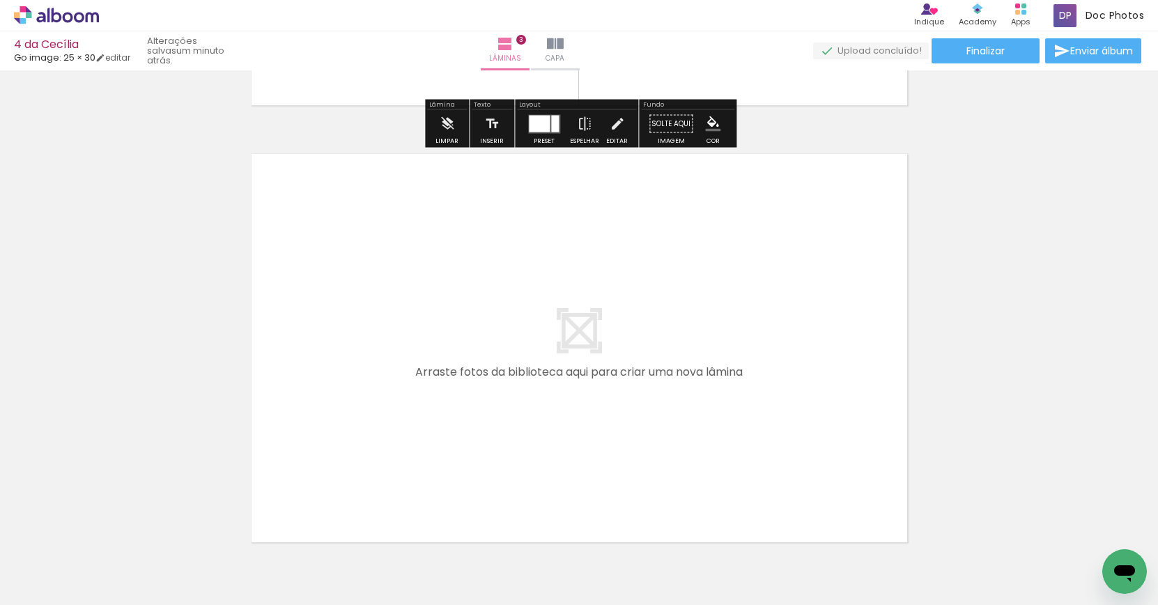
scroll to position [1277, 0]
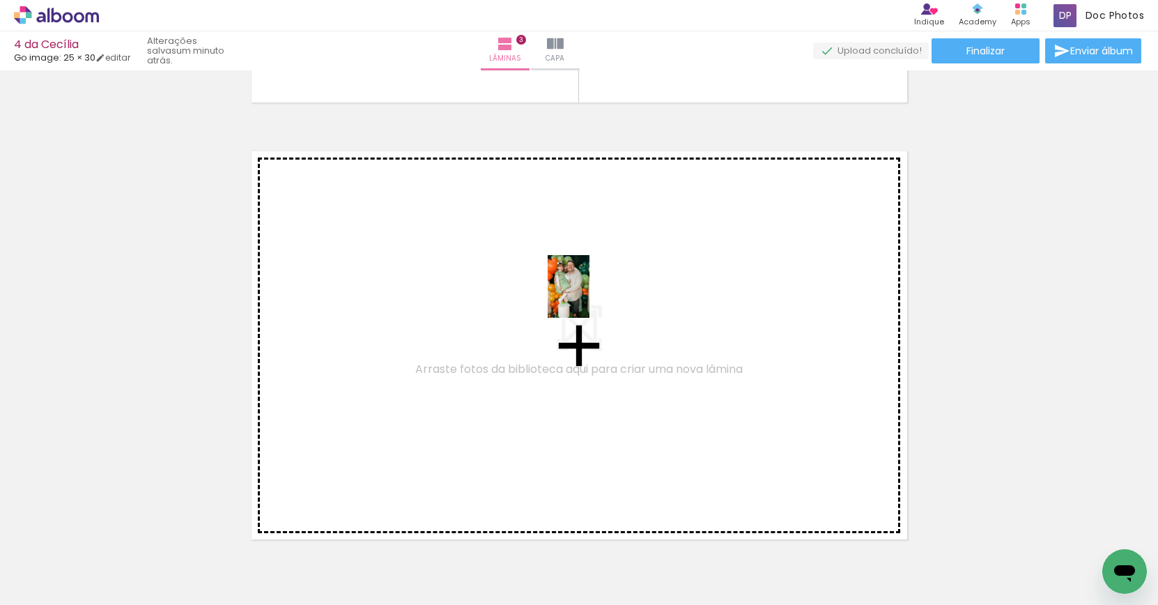
drag, startPoint x: 844, startPoint y: 550, endPoint x: 924, endPoint y: 501, distance: 94.7
click at [580, 295] on quentale-workspace at bounding box center [579, 302] width 1158 height 605
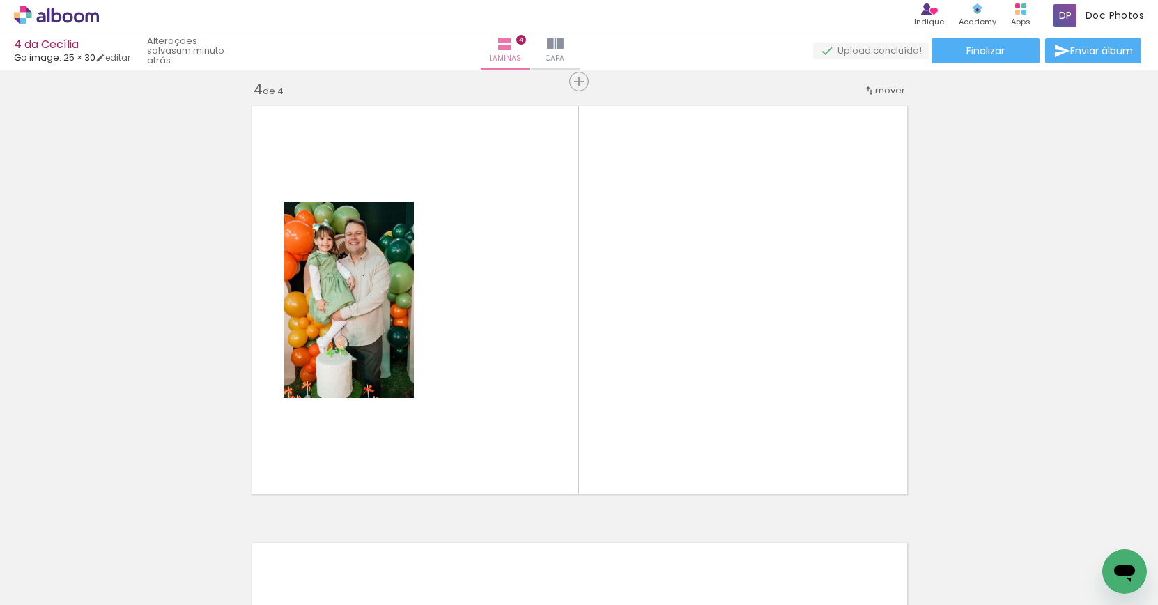
scroll to position [1328, 0]
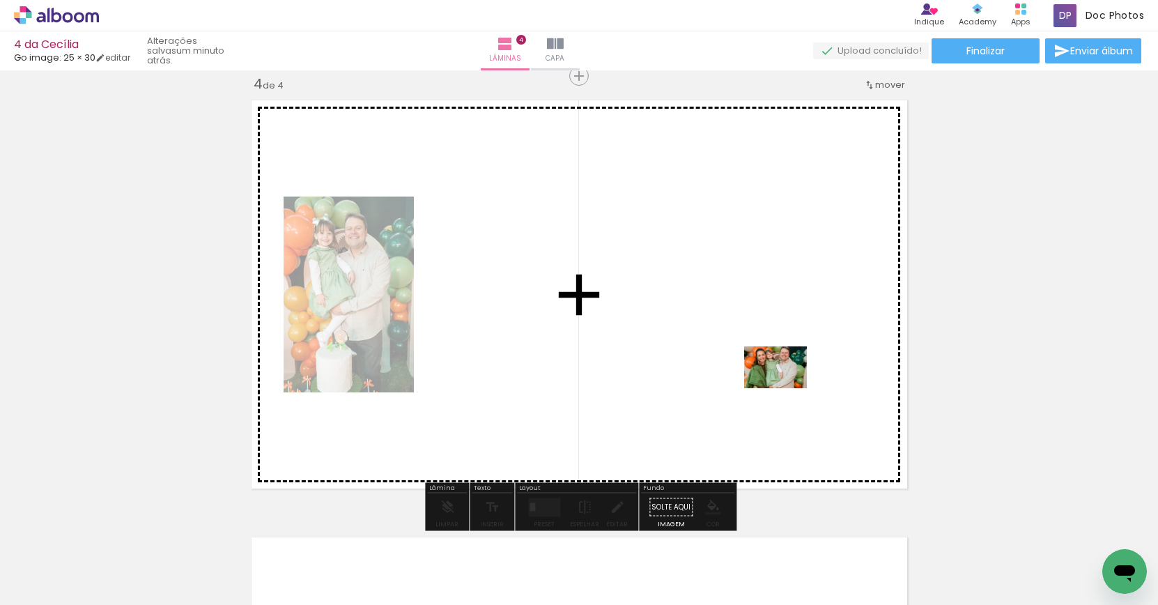
drag, startPoint x: 933, startPoint y: 547, endPoint x: 786, endPoint y: 388, distance: 216.9
click at [786, 388] on quentale-workspace at bounding box center [579, 302] width 1158 height 605
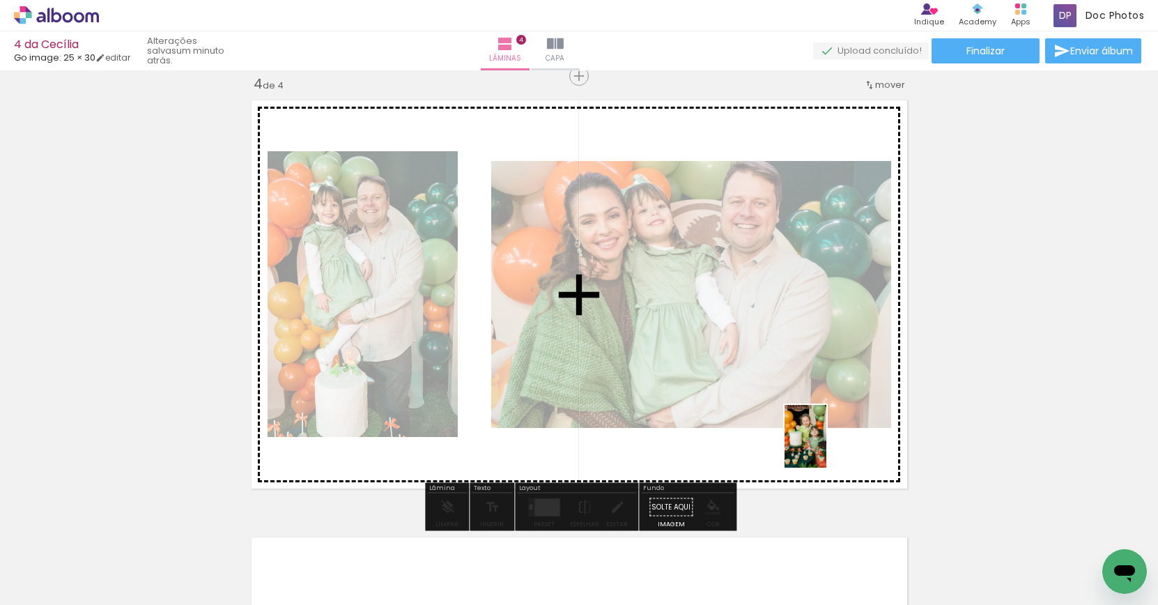
drag, startPoint x: 991, startPoint y: 569, endPoint x: 825, endPoint y: 447, distance: 205.6
click at [826, 447] on quentale-workspace at bounding box center [579, 302] width 1158 height 605
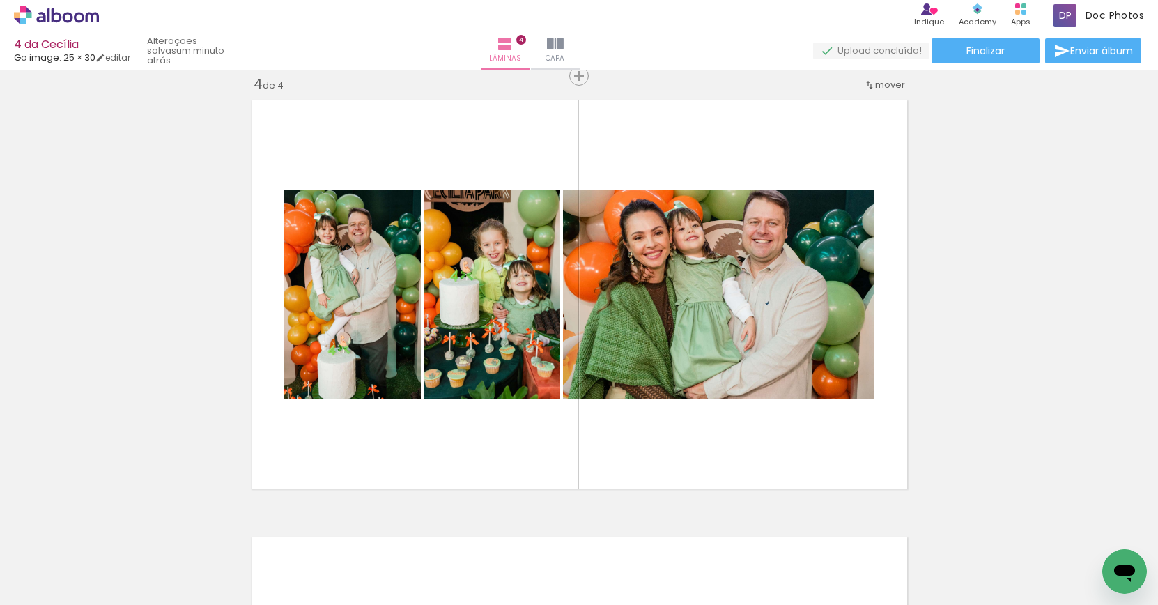
scroll to position [0, 1613]
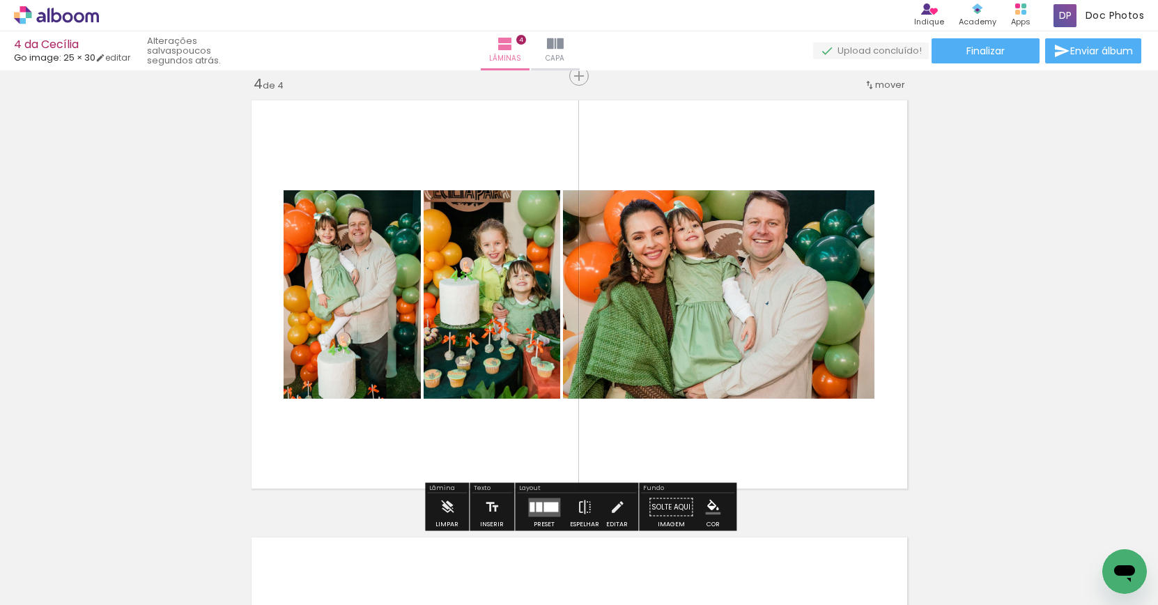
click at [318, 309] on quentale-photo at bounding box center [352, 294] width 137 height 208
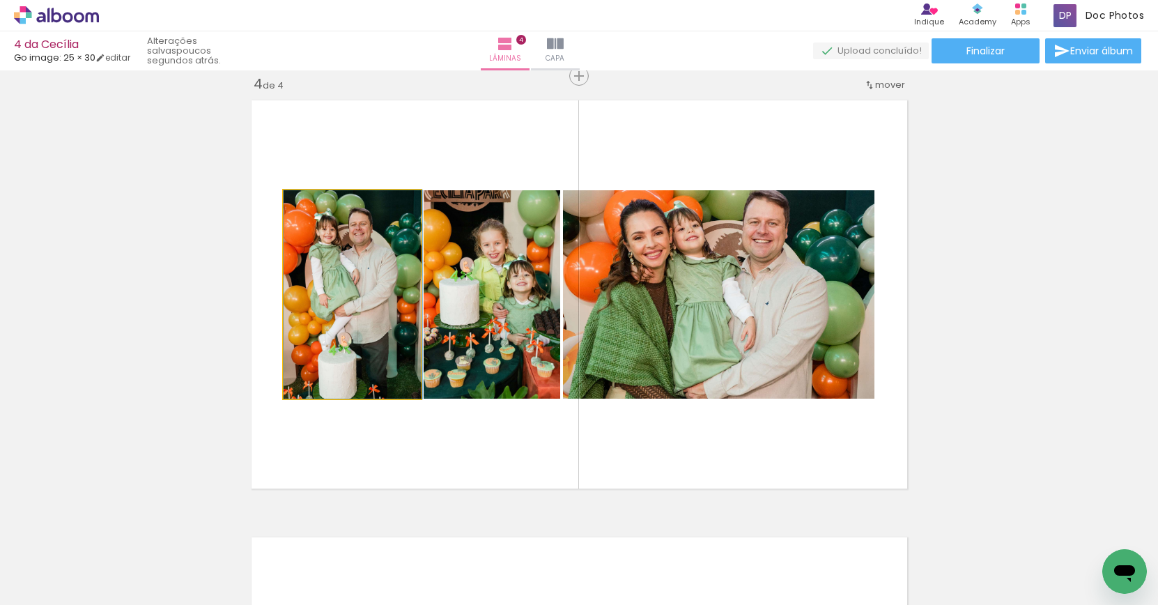
drag, startPoint x: 358, startPoint y: 304, endPoint x: 373, endPoint y: 325, distance: 25.5
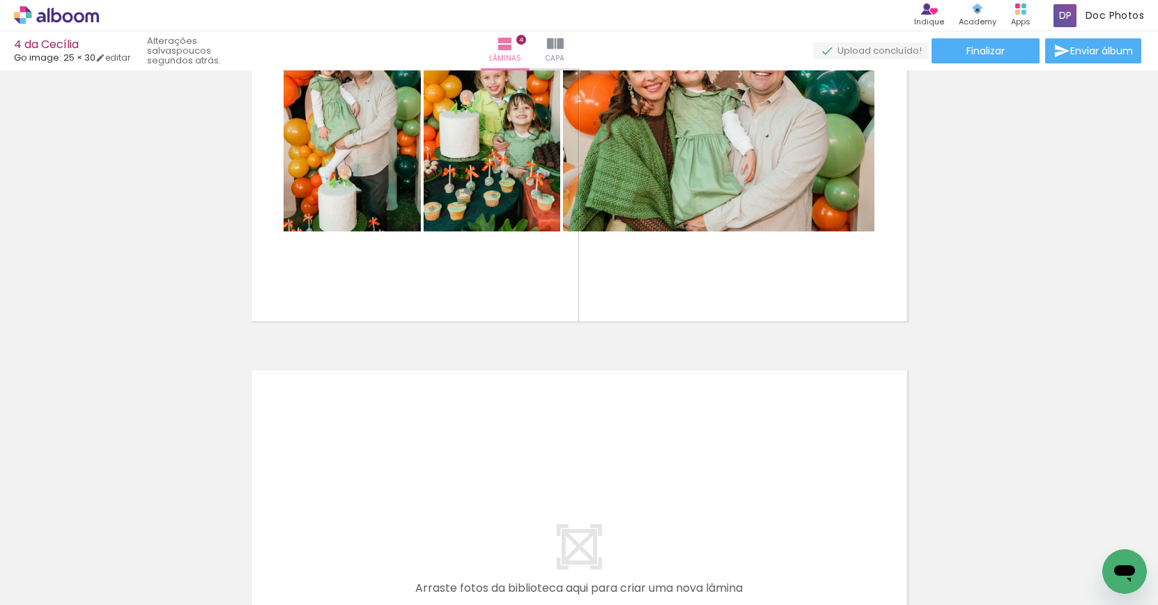
scroll to position [1497, 0]
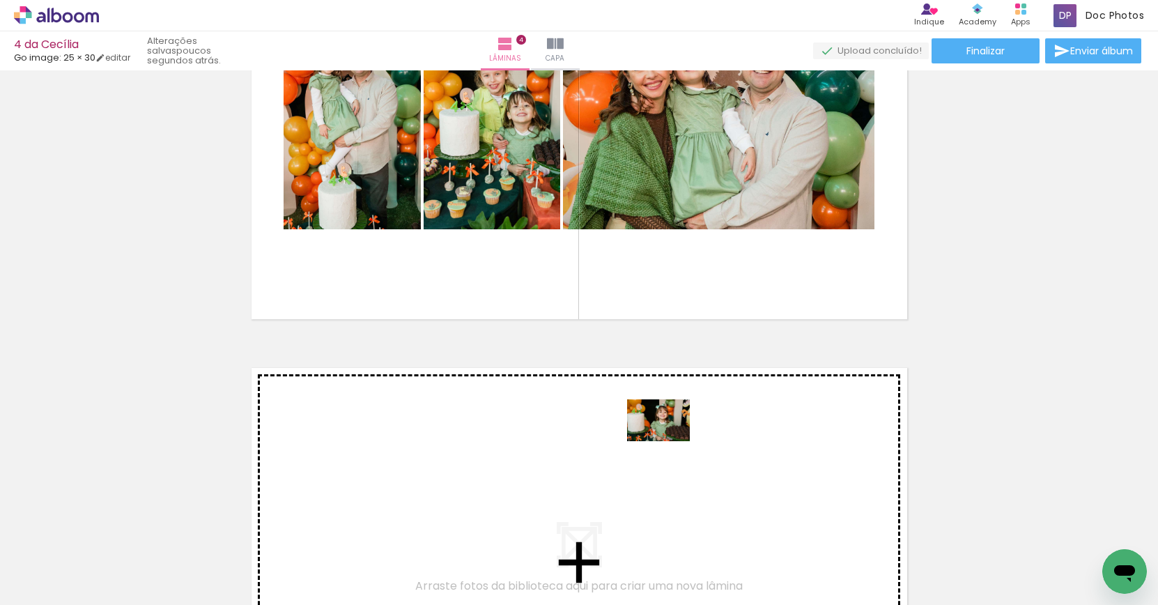
drag, startPoint x: 1073, startPoint y: 550, endPoint x: 663, endPoint y: 442, distance: 423.6
click at [663, 442] on quentale-workspace at bounding box center [579, 302] width 1158 height 605
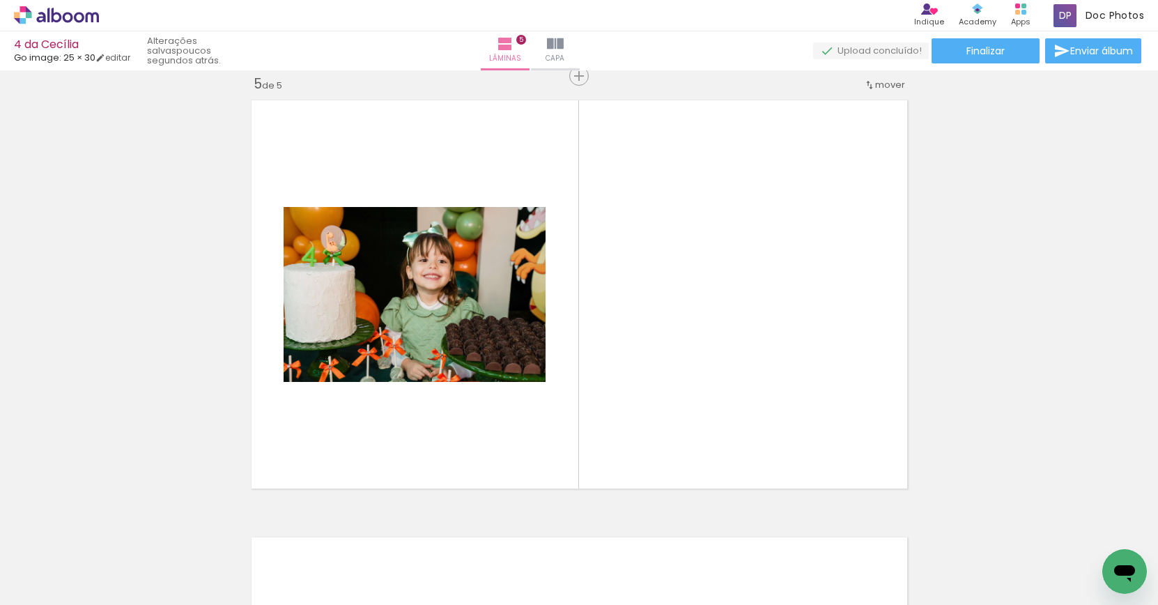
scroll to position [0, 466]
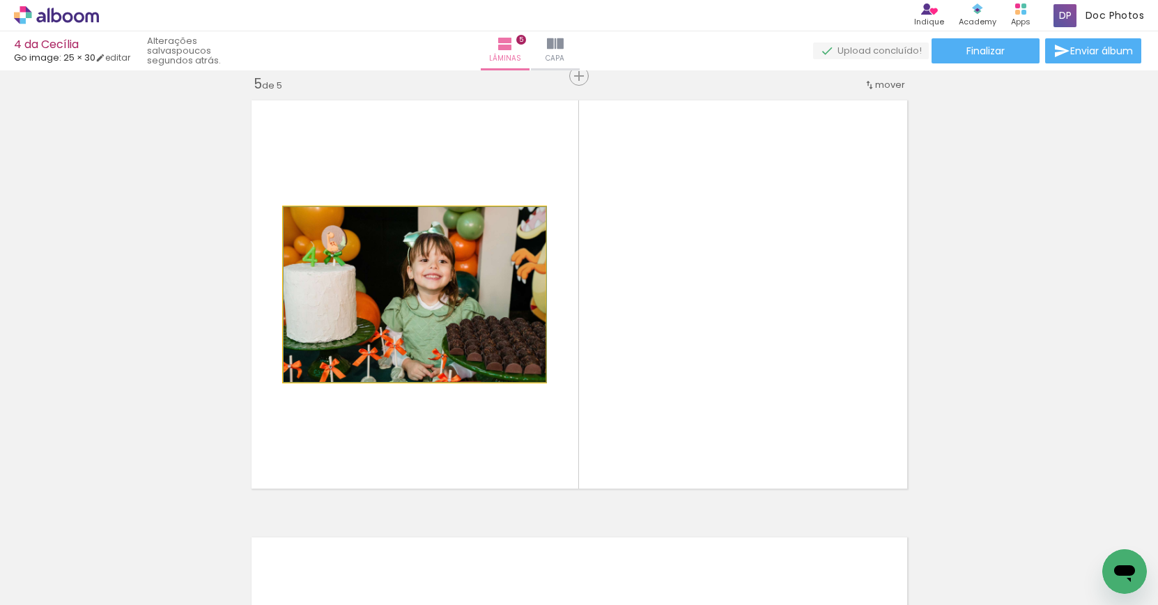
drag, startPoint x: 382, startPoint y: 251, endPoint x: 404, endPoint y: 327, distance: 79.1
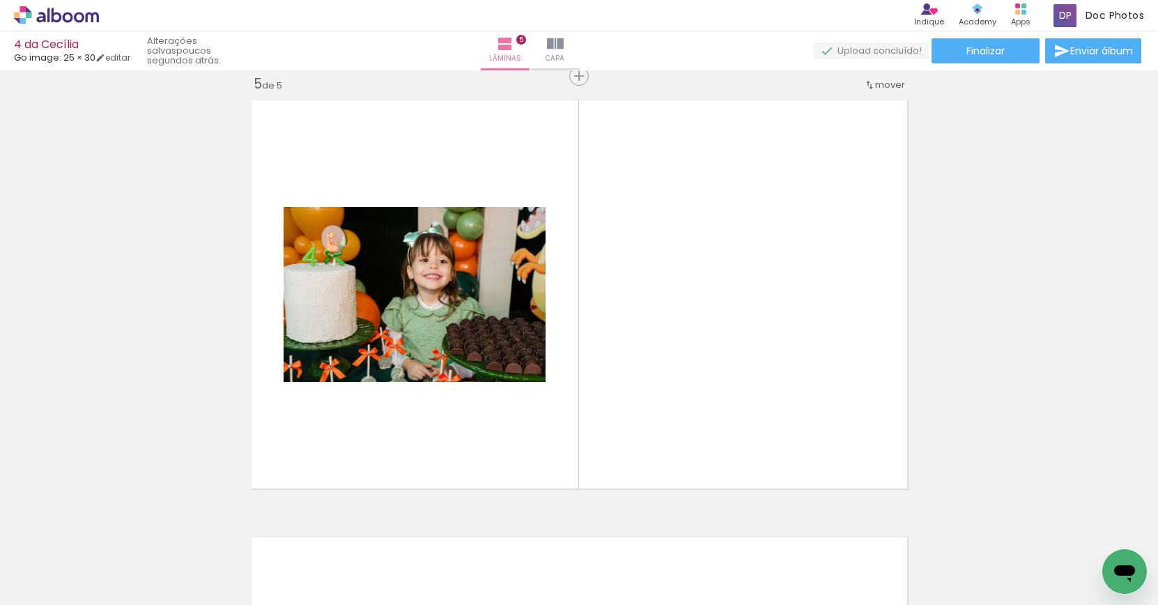
scroll to position [0, 638]
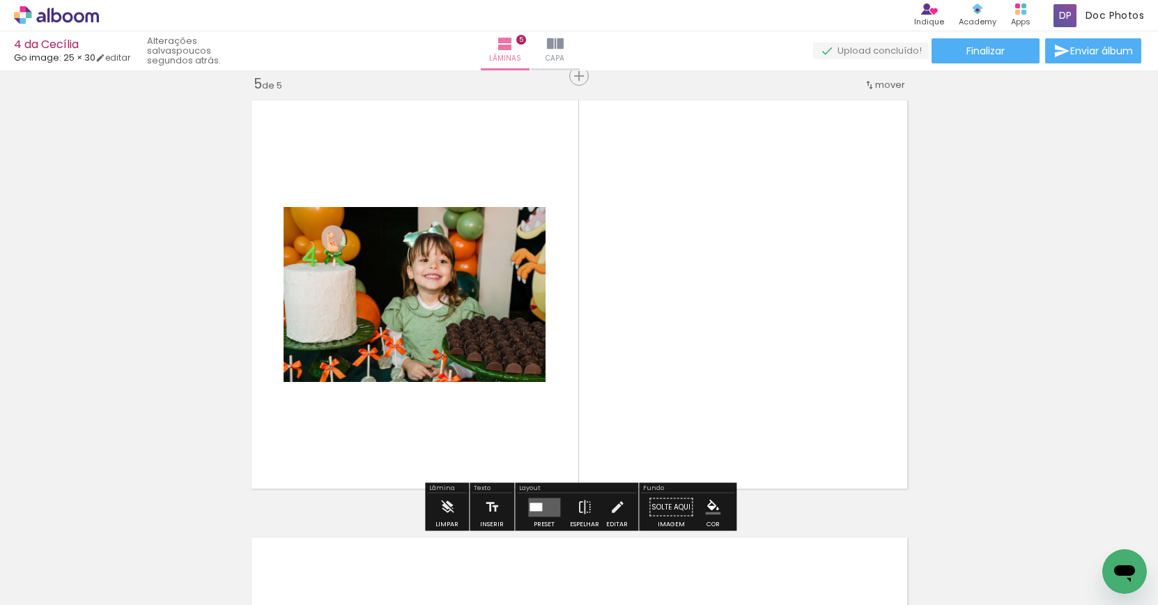
click at [545, 501] on quentale-layouter at bounding box center [544, 506] width 32 height 19
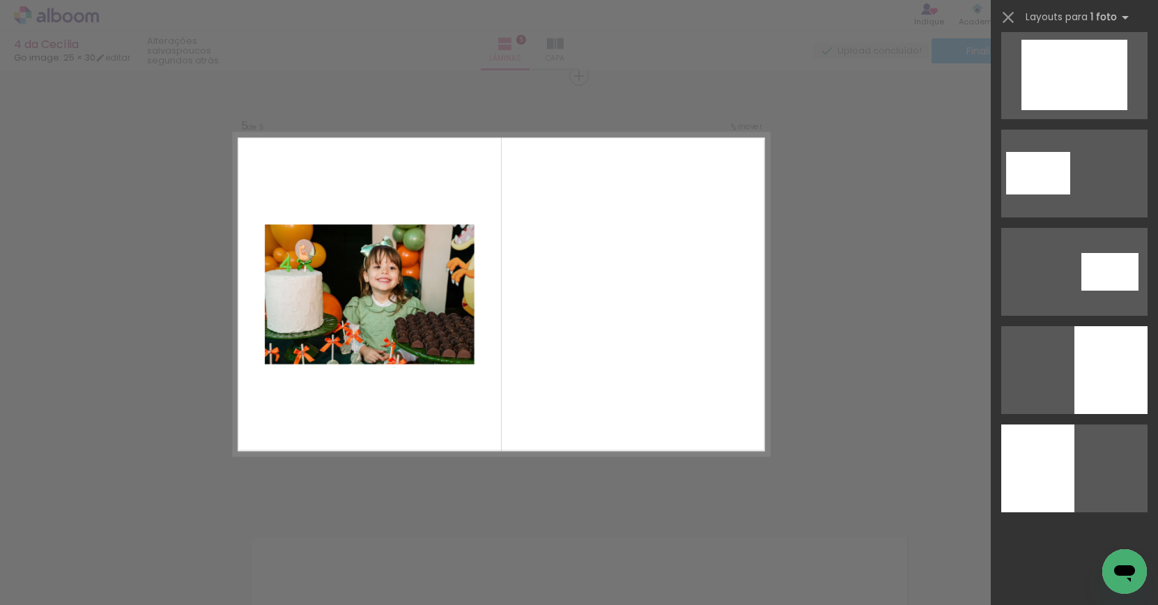
scroll to position [0, 0]
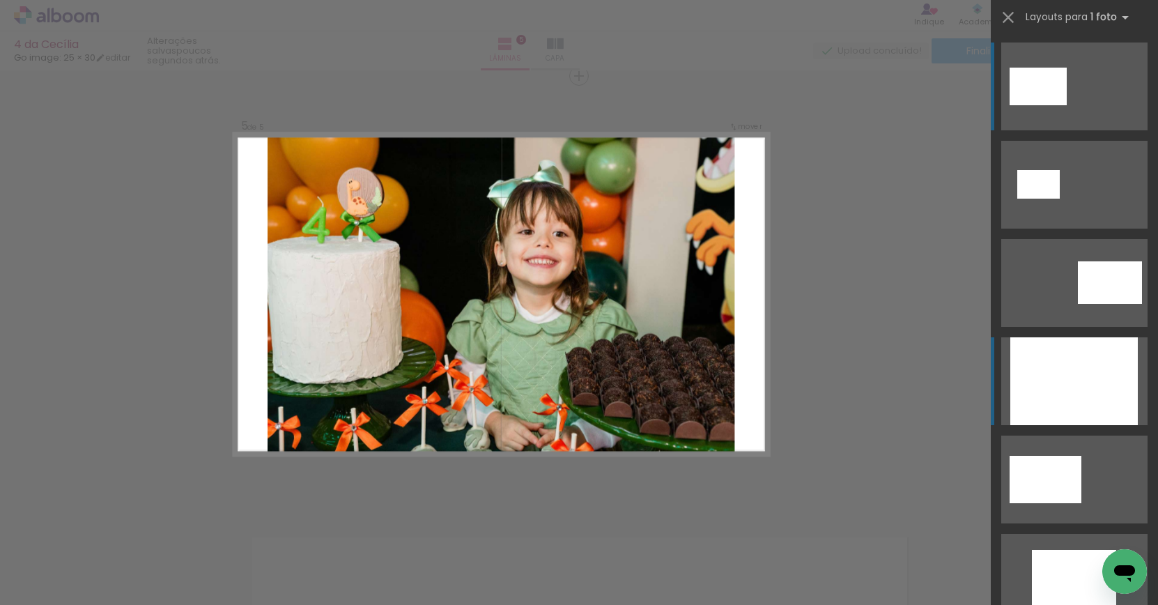
click at [1076, 381] on div at bounding box center [1073, 381] width 127 height 88
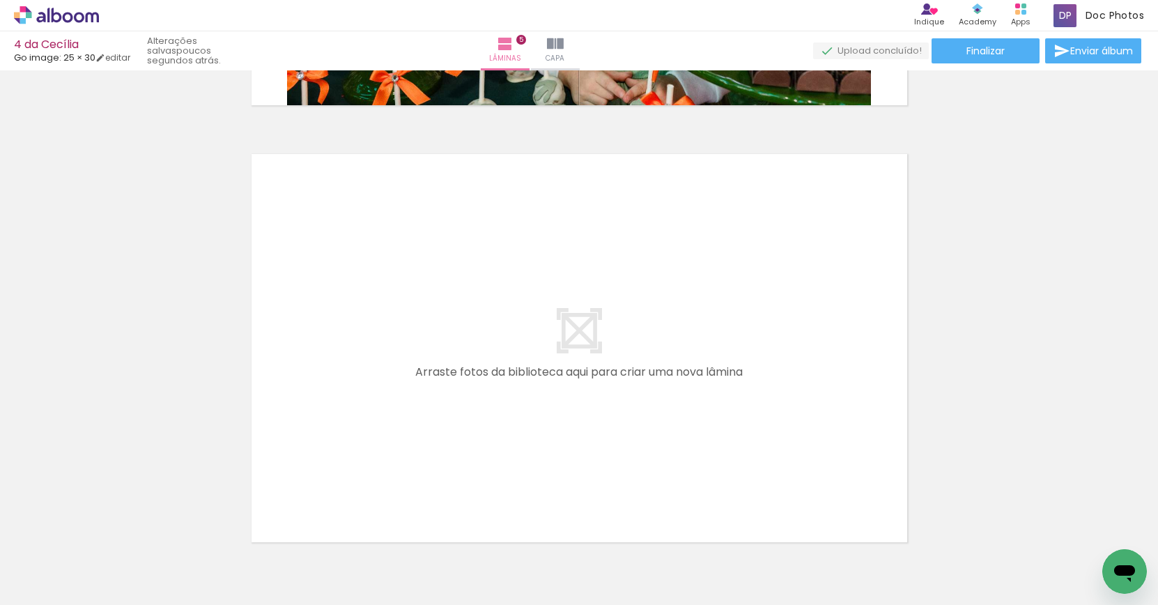
scroll to position [2161, 0]
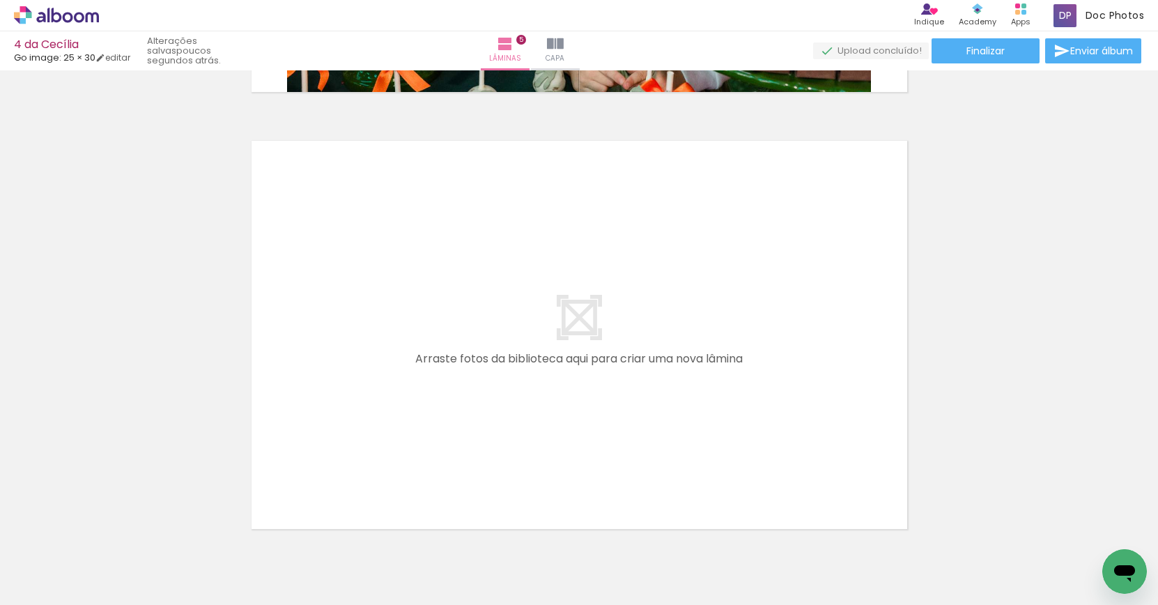
click at [832, 568] on div at bounding box center [828, 557] width 46 height 69
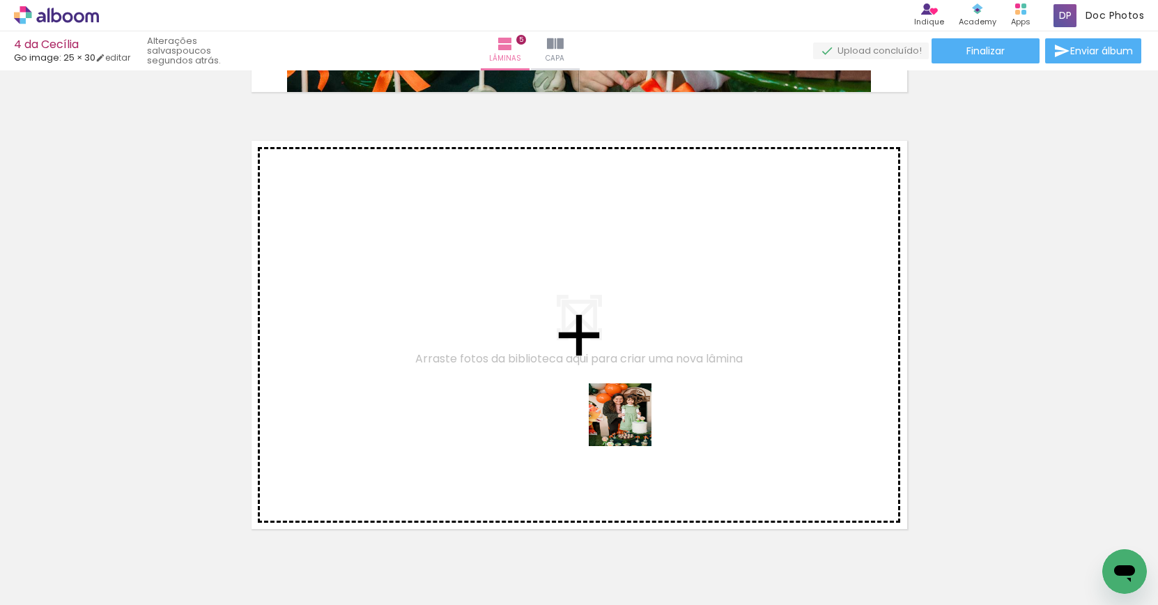
drag, startPoint x: 832, startPoint y: 568, endPoint x: 1048, endPoint y: 546, distance: 216.3
click at [555, 389] on quentale-workspace at bounding box center [579, 302] width 1158 height 605
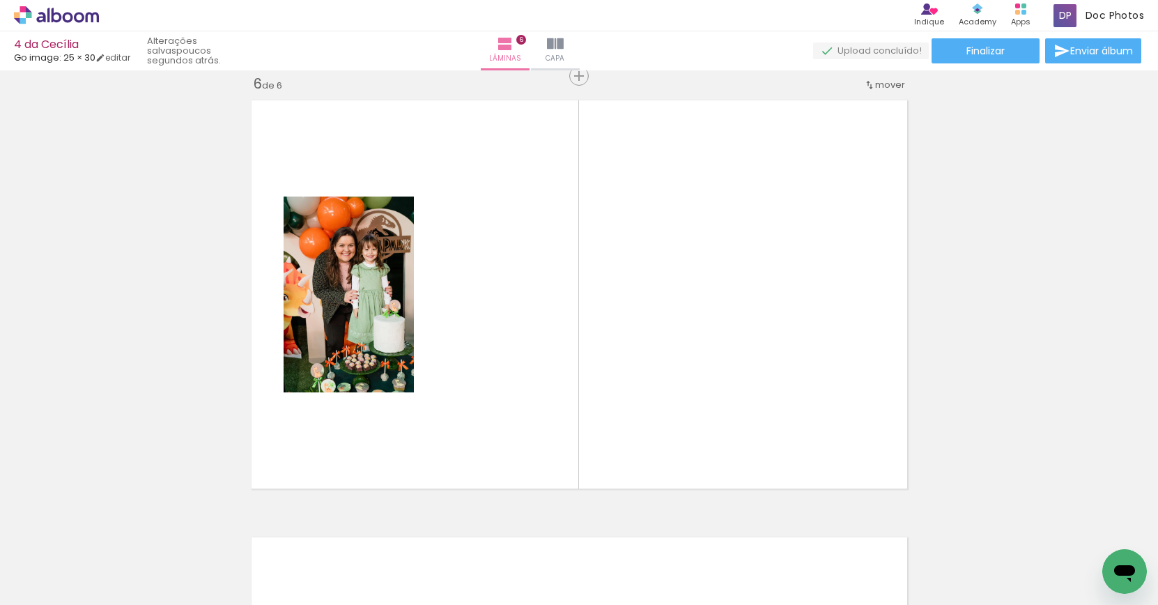
scroll to position [0, 969]
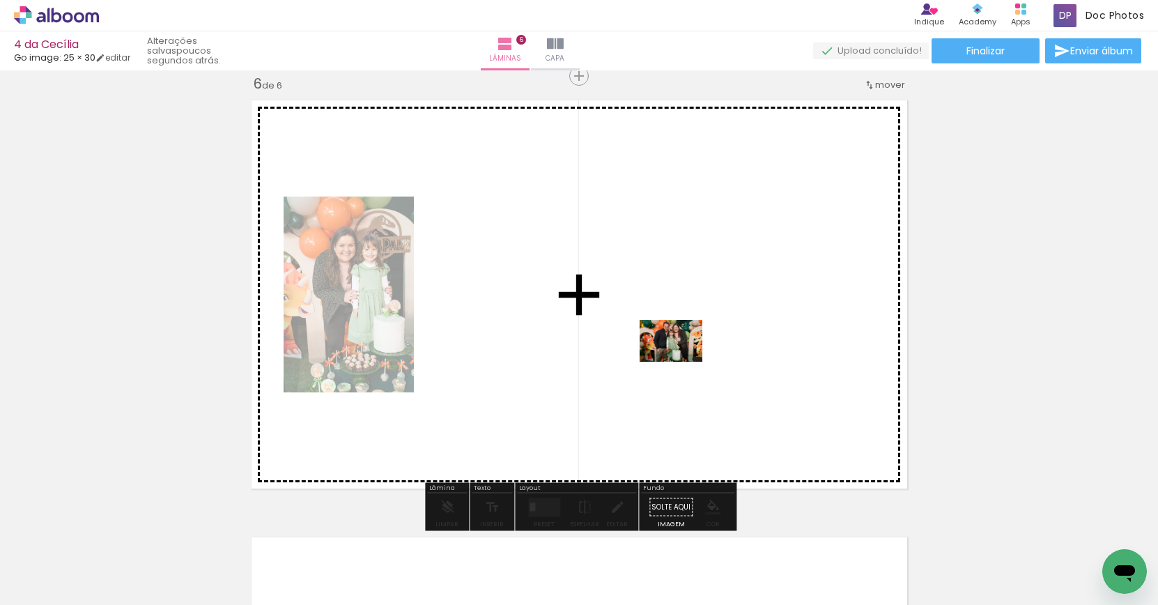
drag, startPoint x: 1064, startPoint y: 563, endPoint x: 823, endPoint y: 490, distance: 251.7
click at [677, 359] on quentale-workspace at bounding box center [579, 302] width 1158 height 605
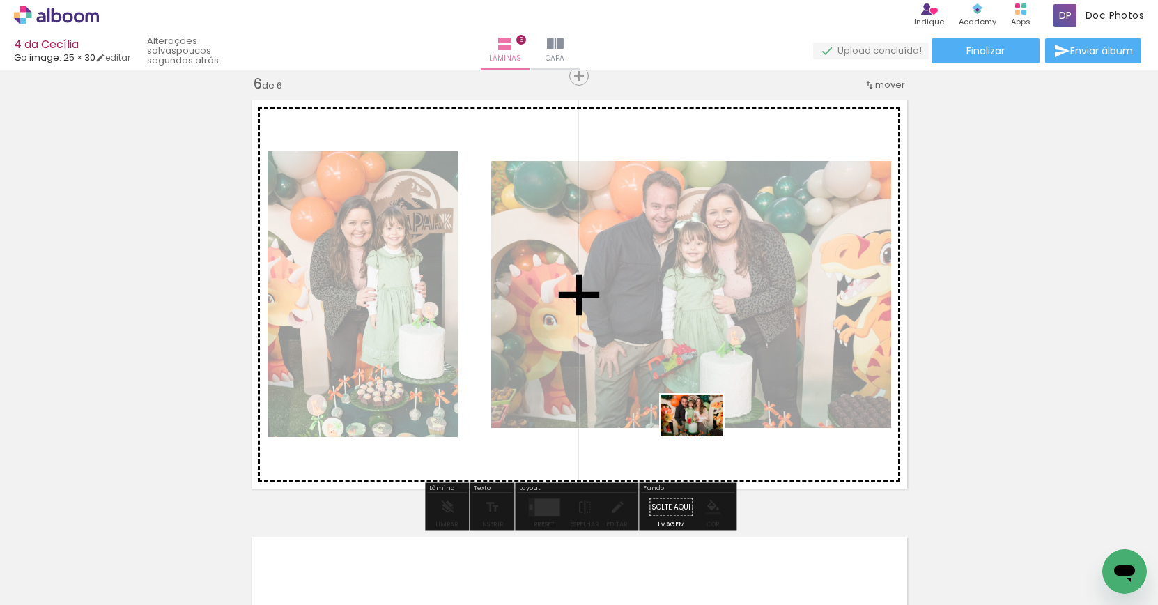
drag, startPoint x: 747, startPoint y: 561, endPoint x: 701, endPoint y: 436, distance: 132.7
click at [701, 436] on quentale-workspace at bounding box center [579, 302] width 1158 height 605
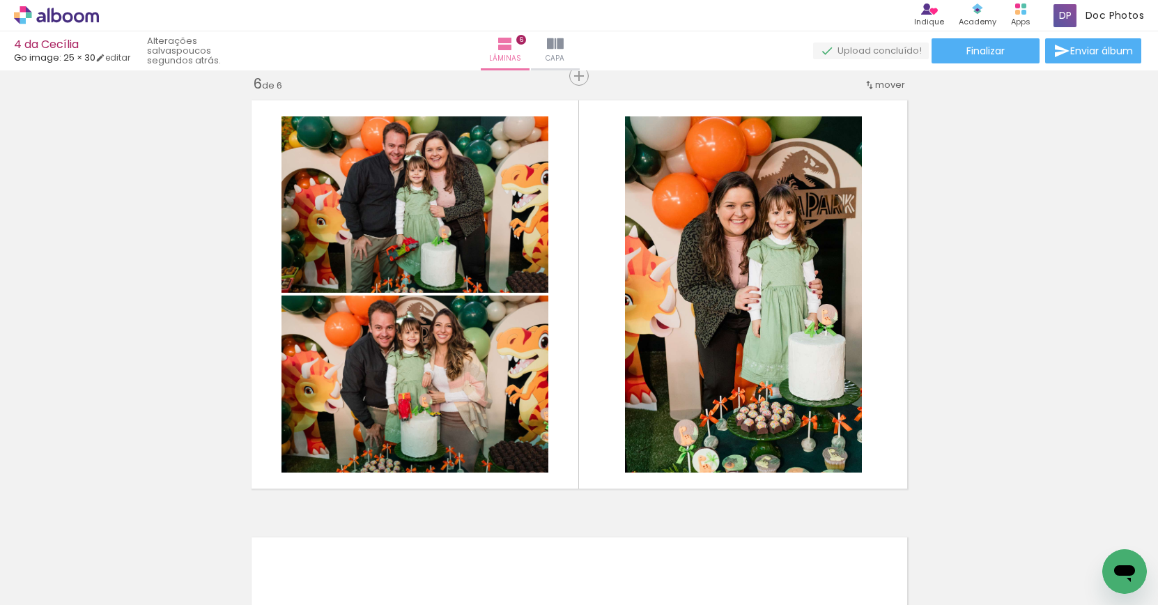
scroll to position [0, 1235]
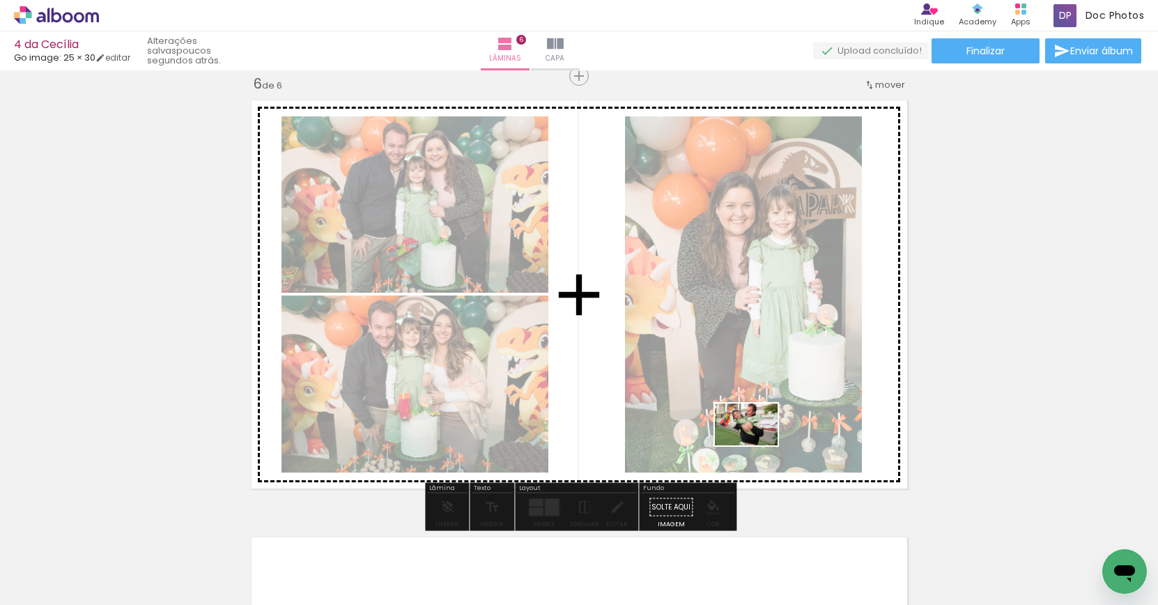
drag, startPoint x: 867, startPoint y: 555, endPoint x: 756, endPoint y: 445, distance: 156.1
click at [757, 445] on quentale-workspace at bounding box center [579, 302] width 1158 height 605
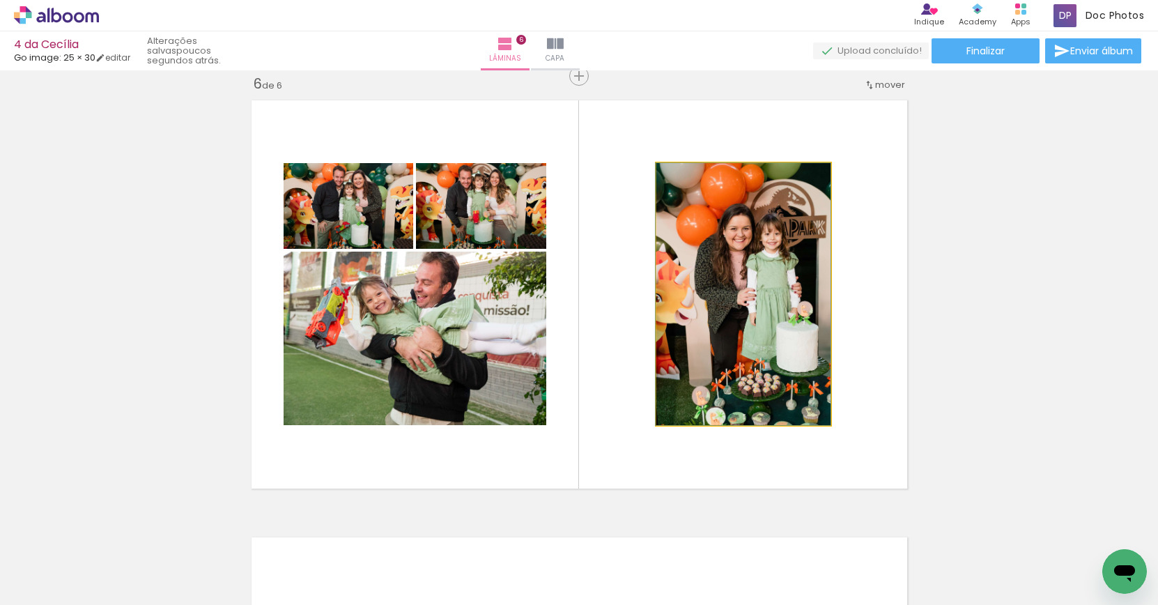
click at [827, 381] on quentale-photo at bounding box center [743, 294] width 174 height 262
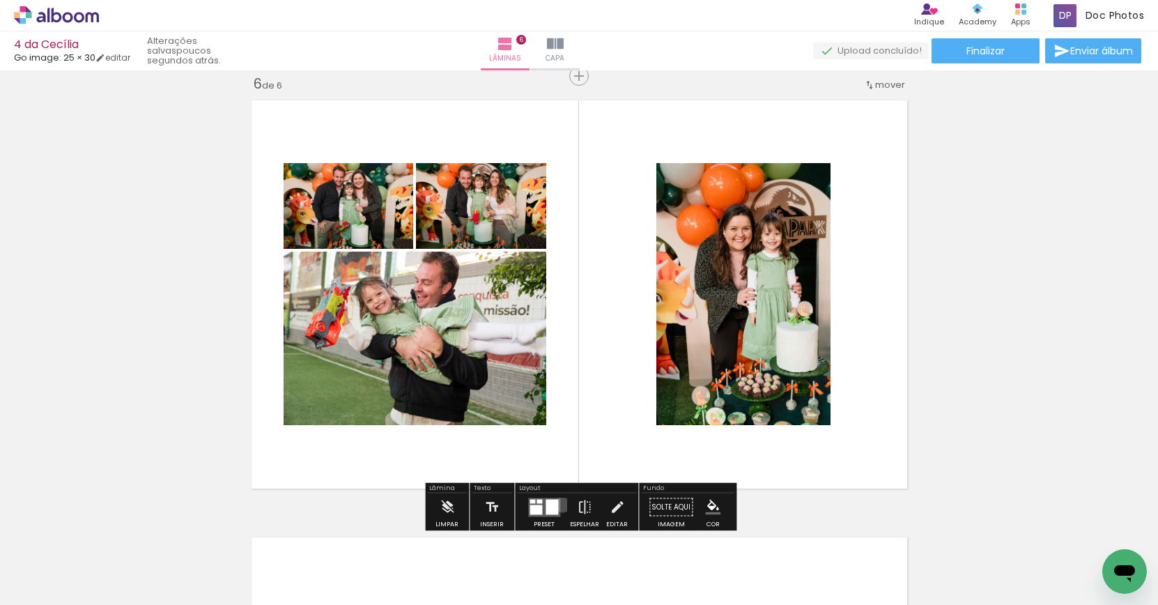
click at [559, 505] on div at bounding box center [544, 507] width 38 height 28
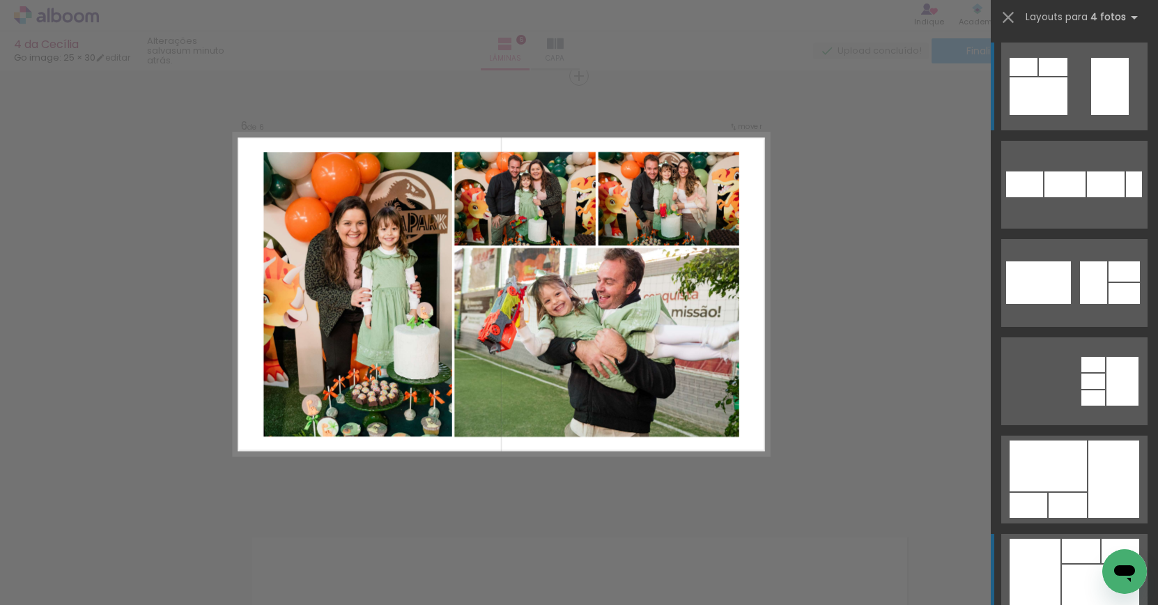
click at [1052, 567] on div at bounding box center [1034, 576] width 51 height 77
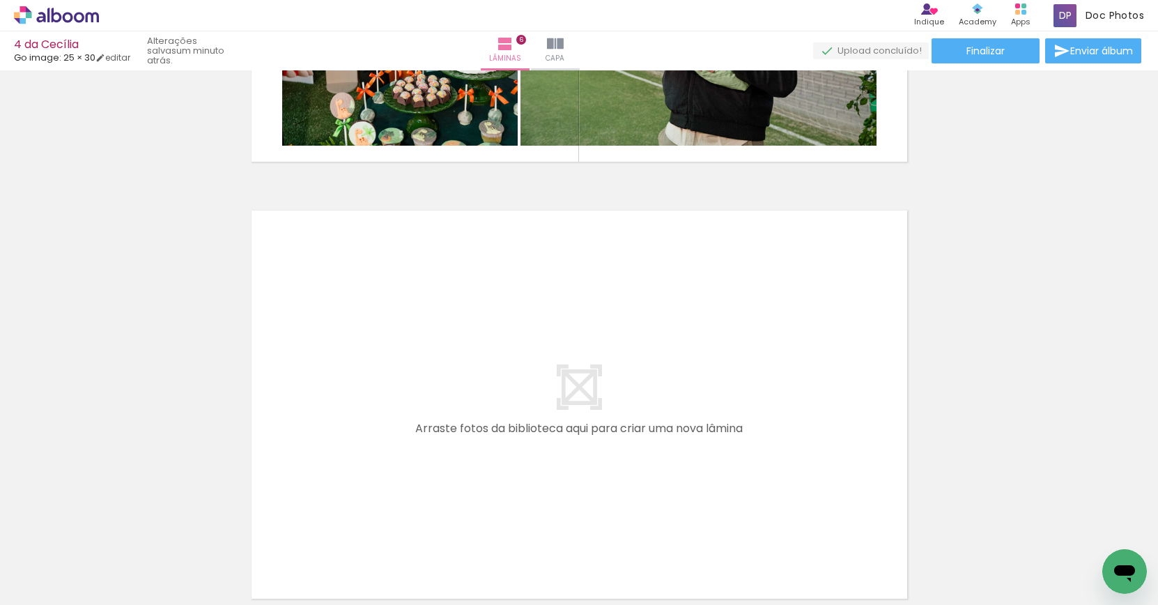
scroll to position [2538, 0]
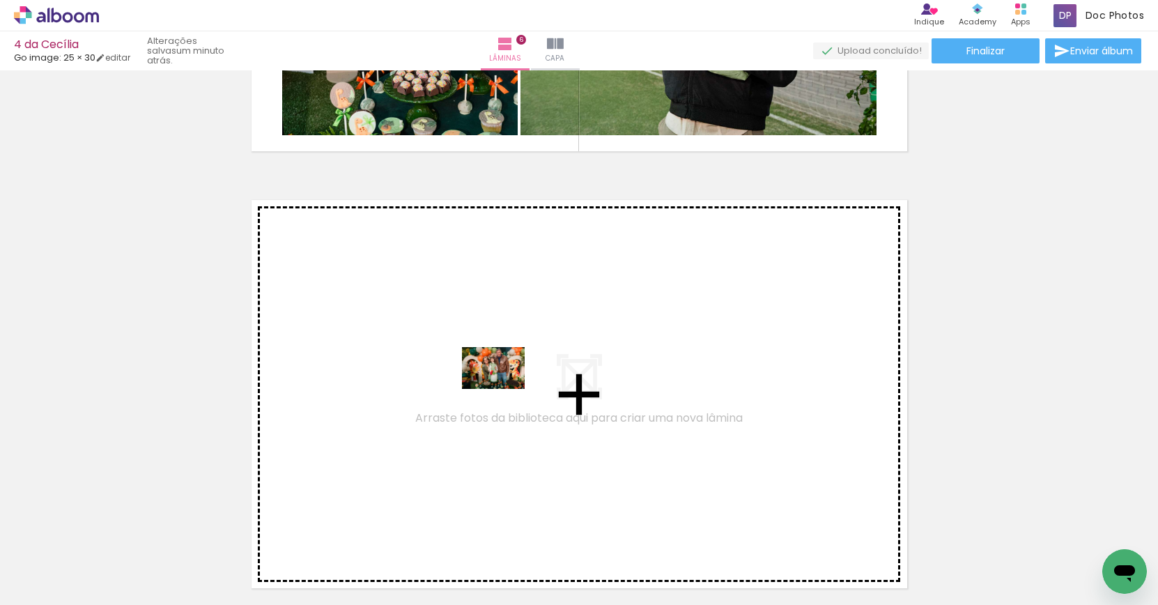
drag, startPoint x: 571, startPoint y: 559, endPoint x: 600, endPoint y: 532, distance: 38.9
click at [504, 389] on quentale-workspace at bounding box center [579, 302] width 1158 height 605
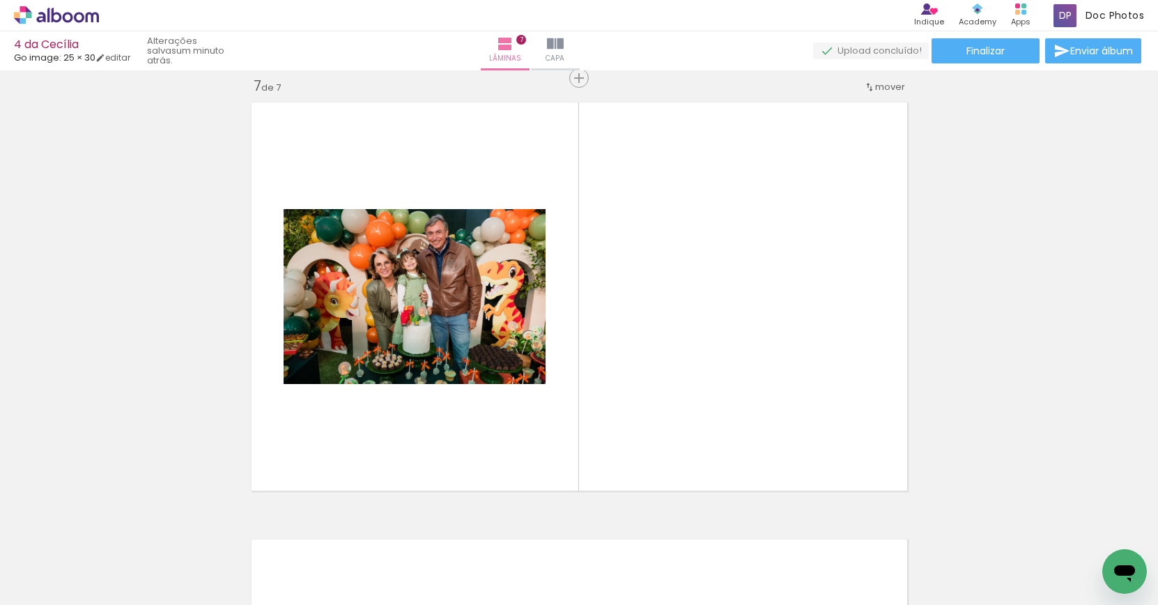
scroll to position [2638, 0]
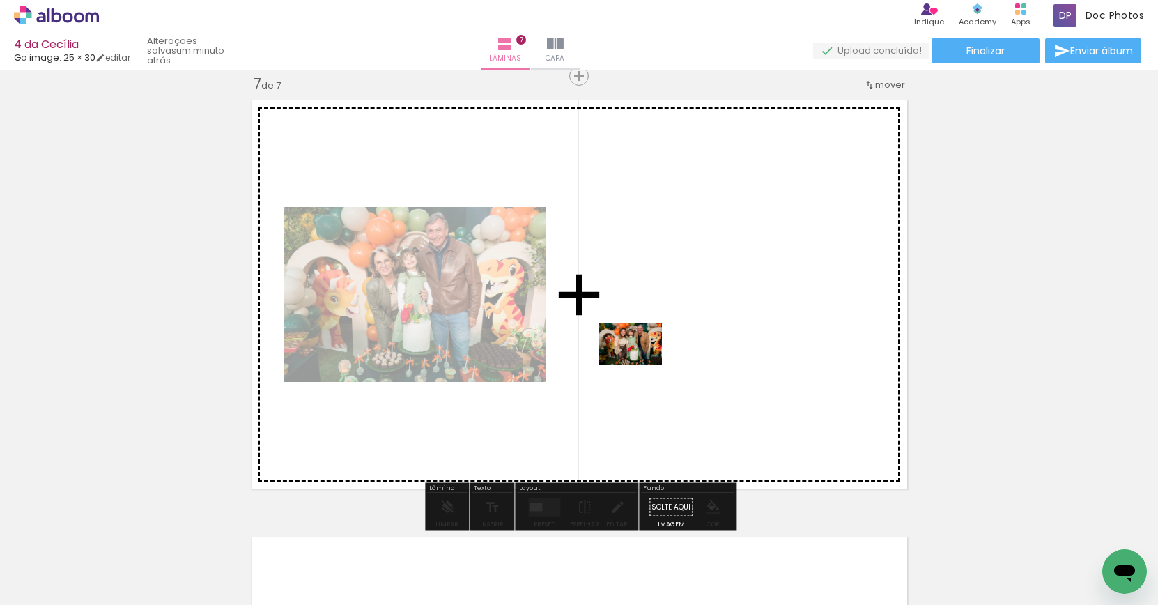
drag, startPoint x: 609, startPoint y: 424, endPoint x: 744, endPoint y: 603, distance: 224.3
click at [641, 365] on quentale-workspace at bounding box center [579, 302] width 1158 height 605
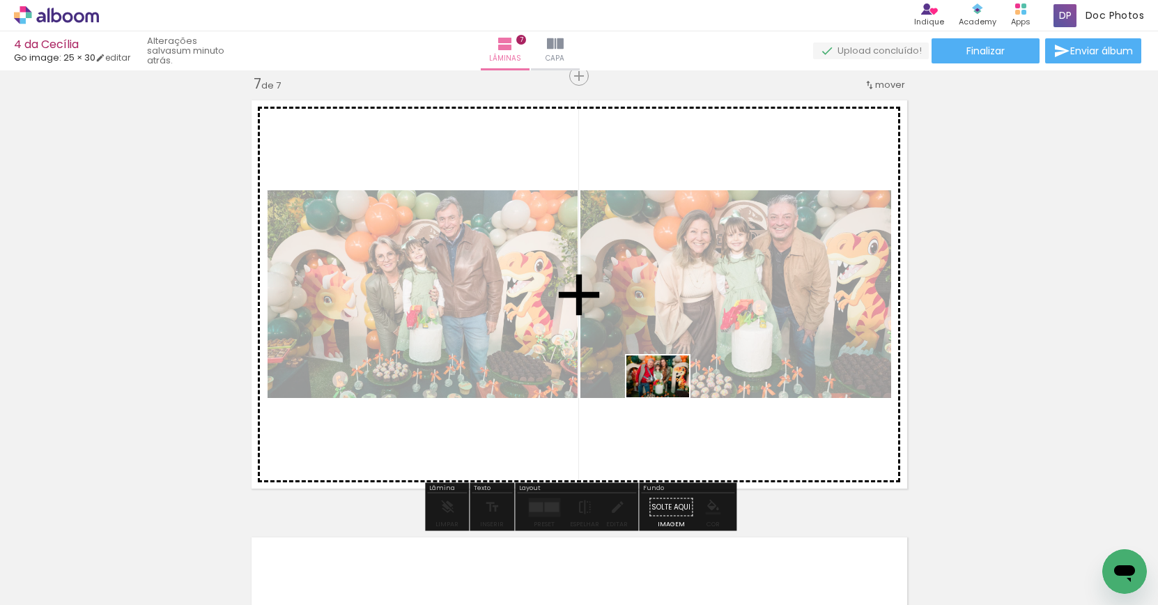
drag, startPoint x: 711, startPoint y: 584, endPoint x: 775, endPoint y: 516, distance: 93.6
click at [661, 376] on quentale-workspace at bounding box center [579, 302] width 1158 height 605
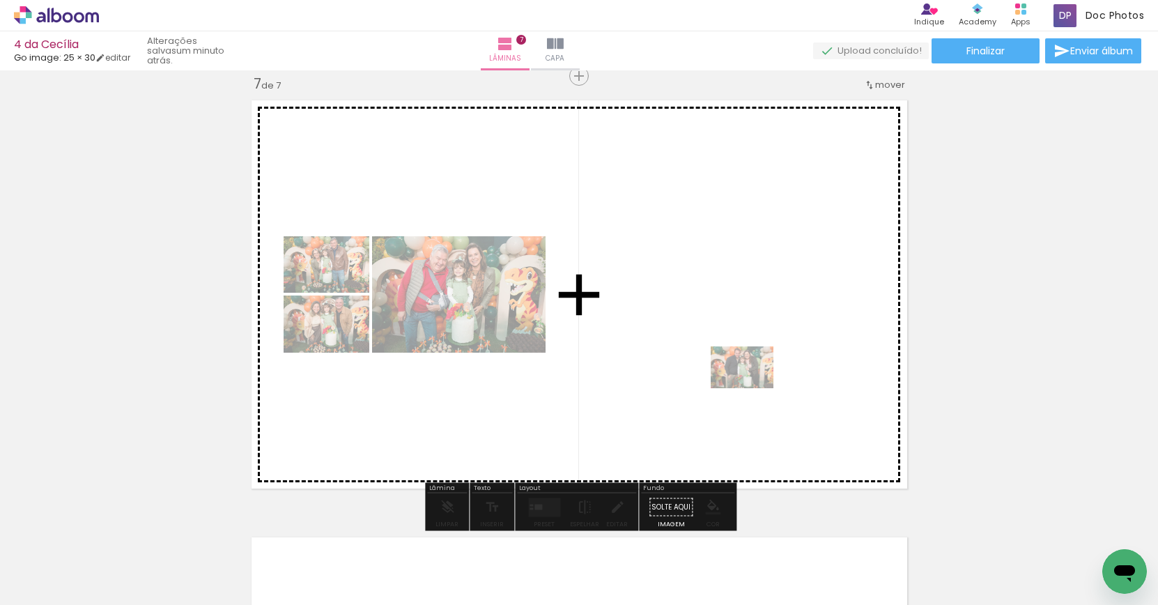
drag, startPoint x: 783, startPoint y: 548, endPoint x: 752, endPoint y: 387, distance: 163.1
click at [752, 387] on quentale-workspace at bounding box center [579, 302] width 1158 height 605
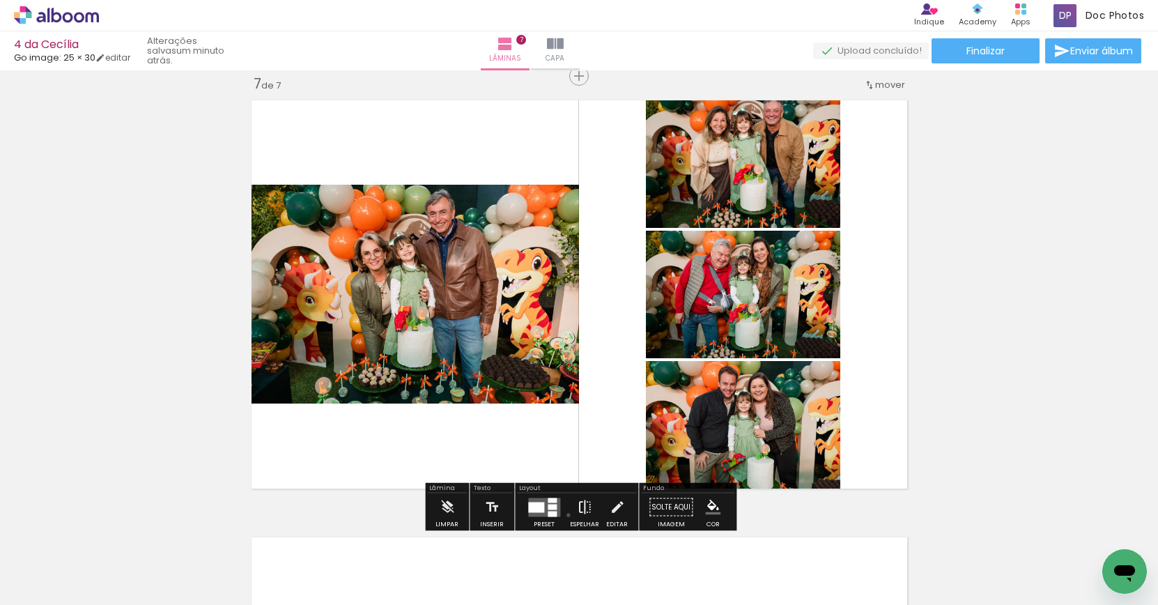
click at [566, 515] on paper-button "Espelhar" at bounding box center [584, 511] width 36 height 36
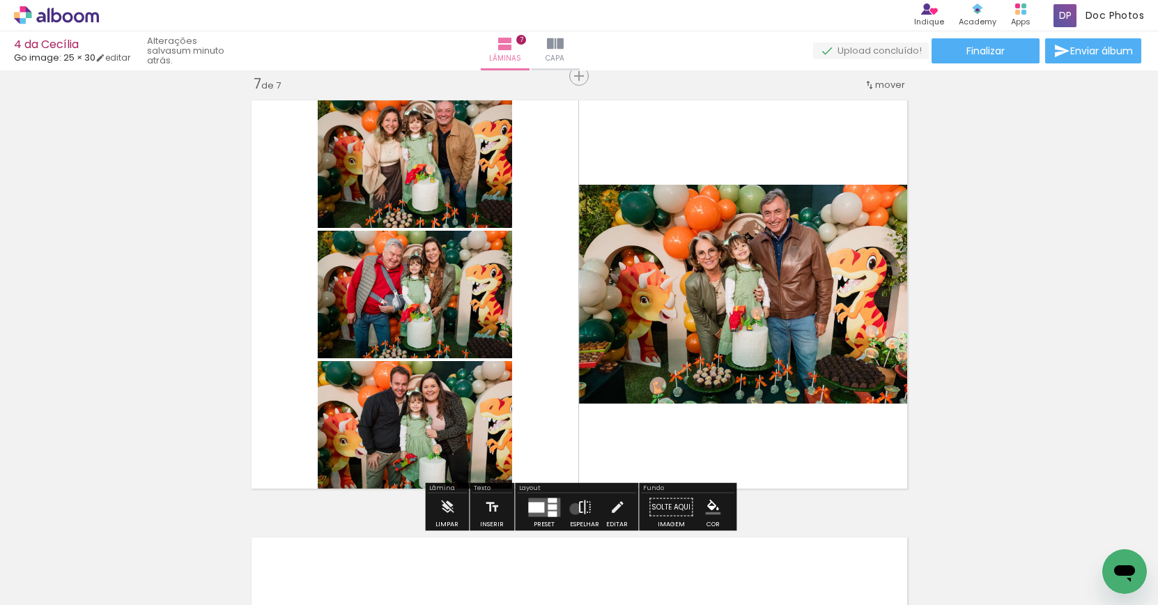
click at [572, 509] on paper-button "Espelhar" at bounding box center [584, 511] width 36 height 36
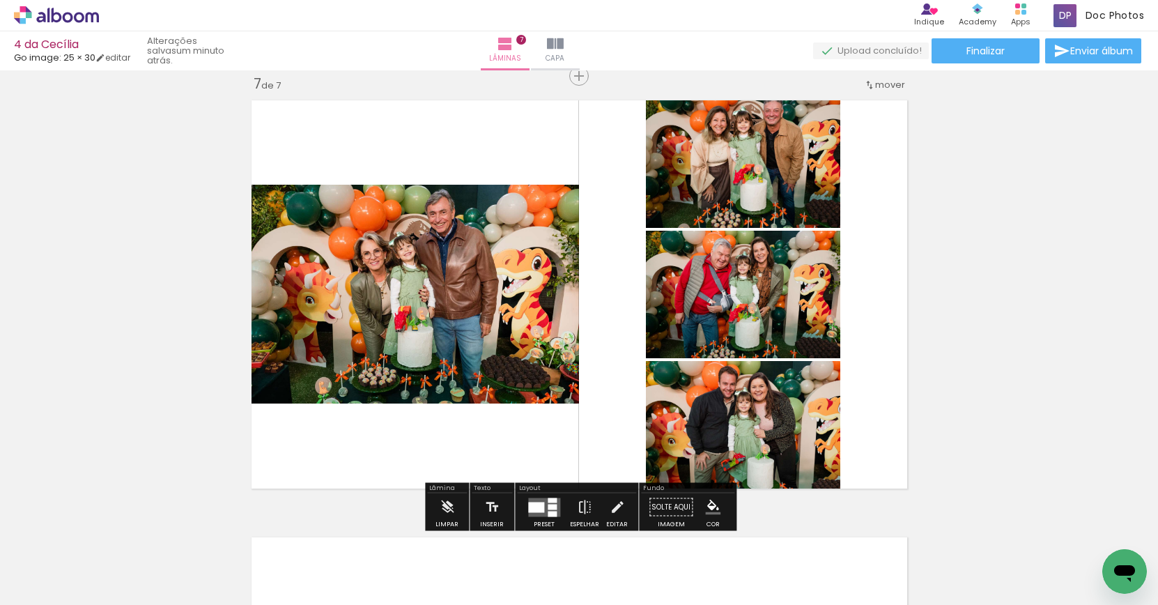
drag, startPoint x: 545, startPoint y: 510, endPoint x: 628, endPoint y: 509, distance: 83.6
click at [545, 510] on quentale-layouter at bounding box center [544, 506] width 32 height 19
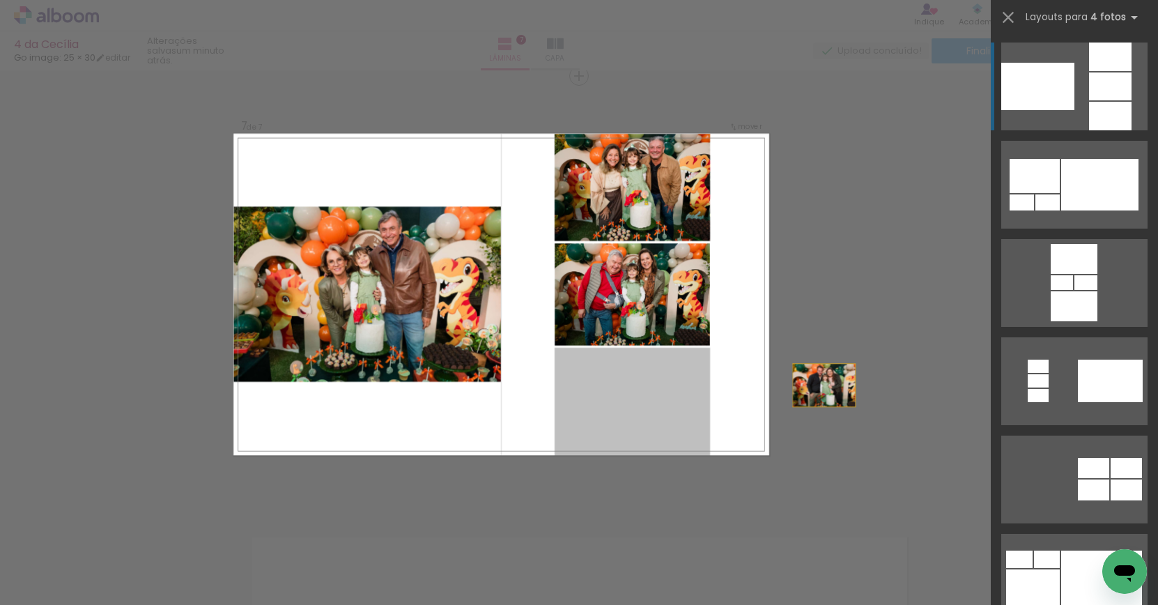
drag, startPoint x: 598, startPoint y: 388, endPoint x: 871, endPoint y: 381, distance: 272.5
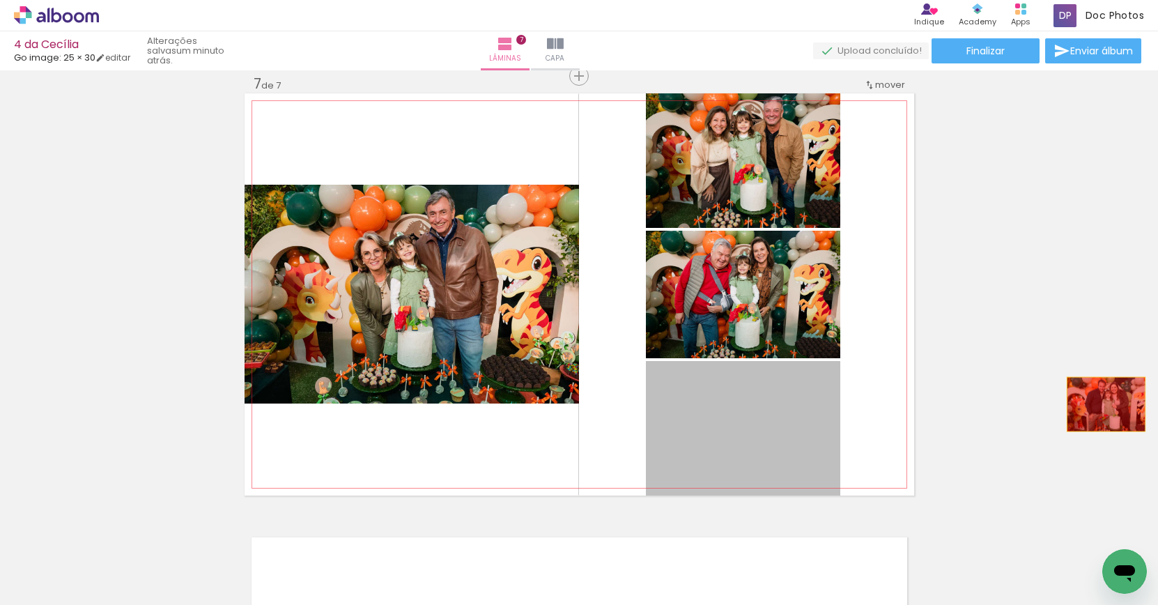
drag, startPoint x: 816, startPoint y: 432, endPoint x: 1105, endPoint y: 404, distance: 290.4
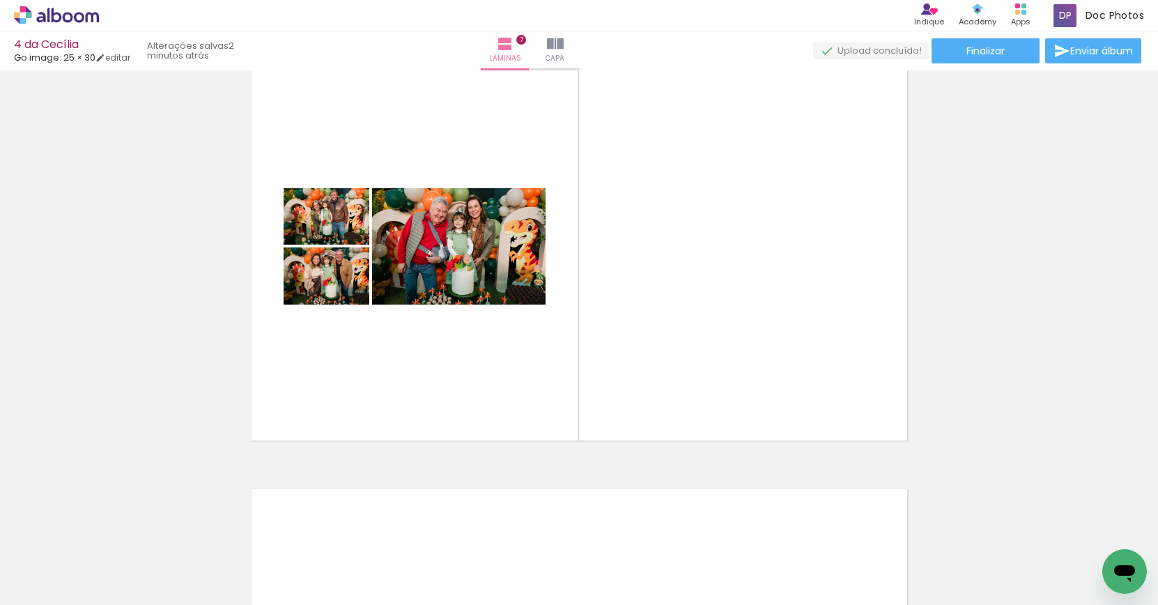
scroll to position [0, 0]
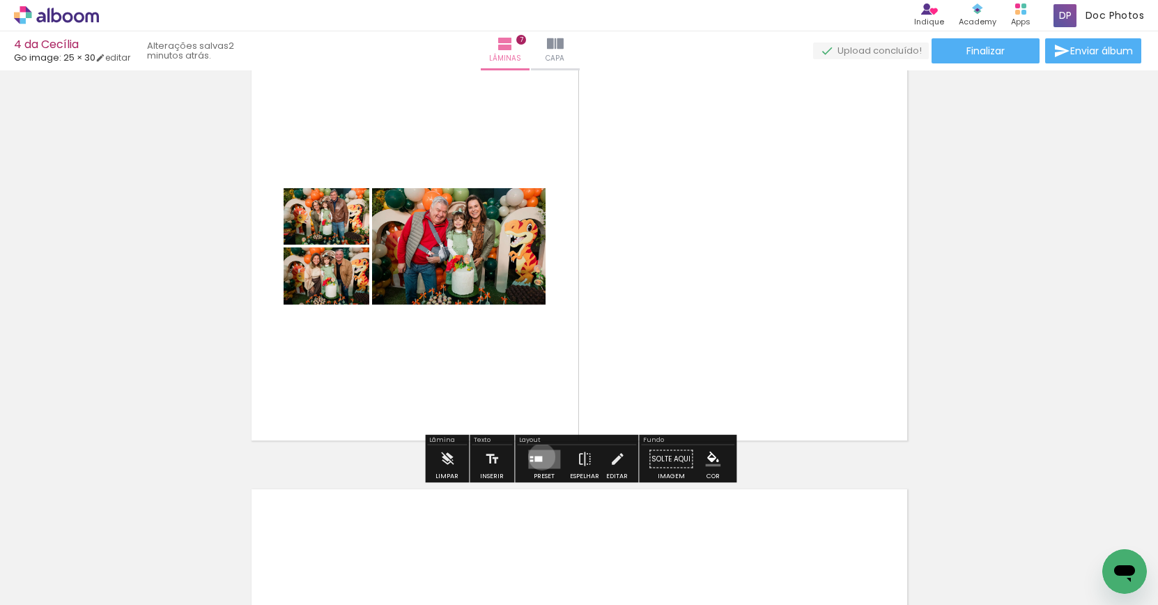
click at [538, 456] on div at bounding box center [538, 459] width 8 height 6
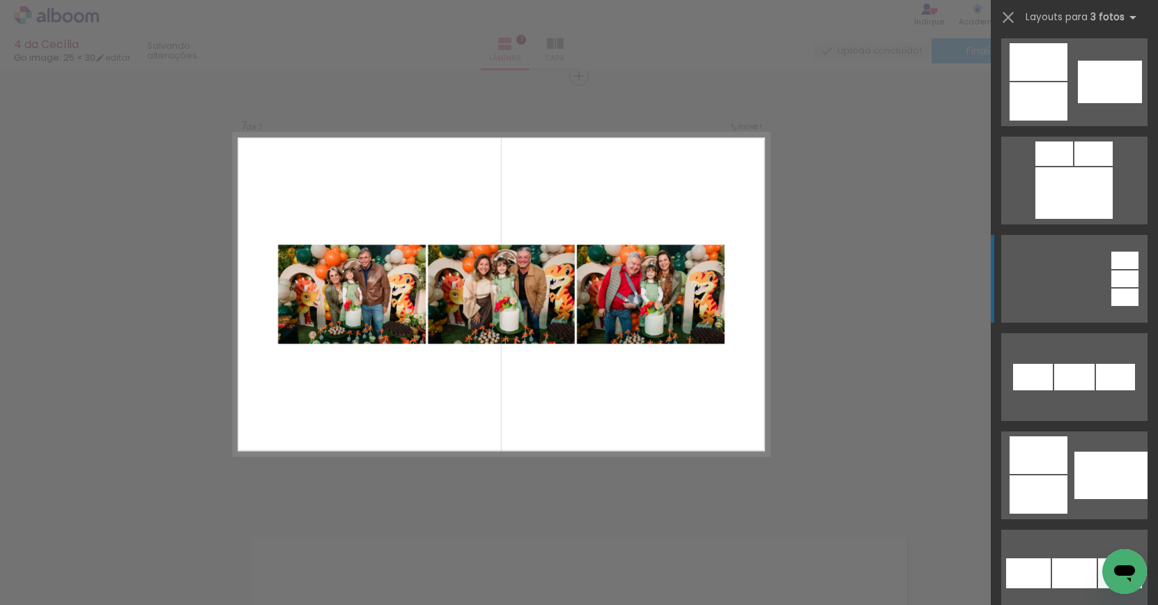
scroll to position [1135, 0]
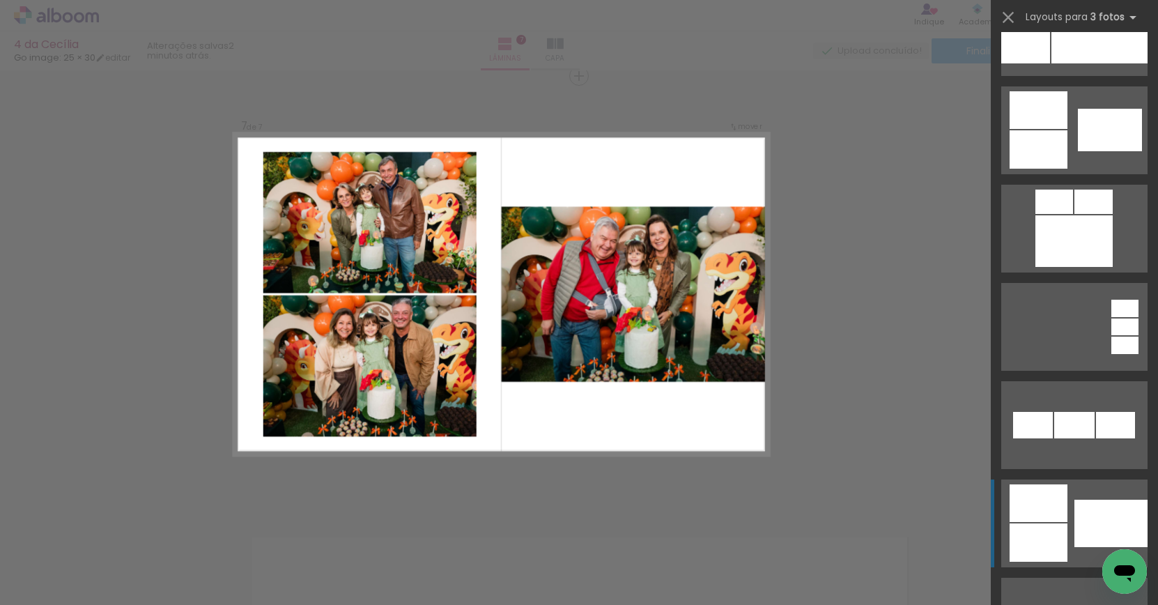
click at [1066, 496] on div at bounding box center [1038, 503] width 58 height 38
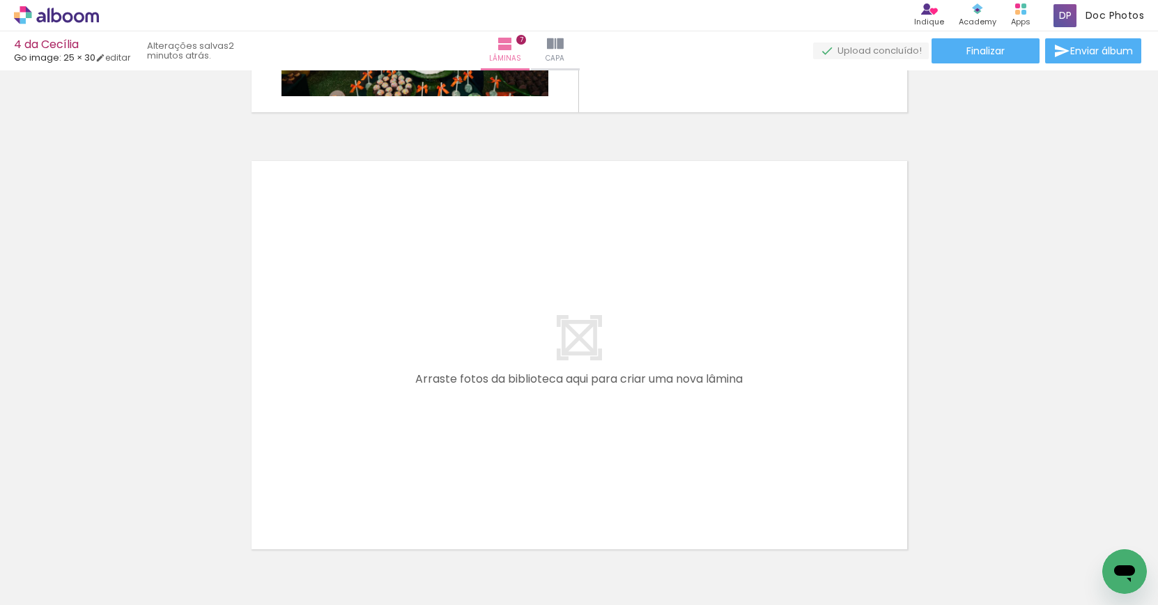
scroll to position [3026, 0]
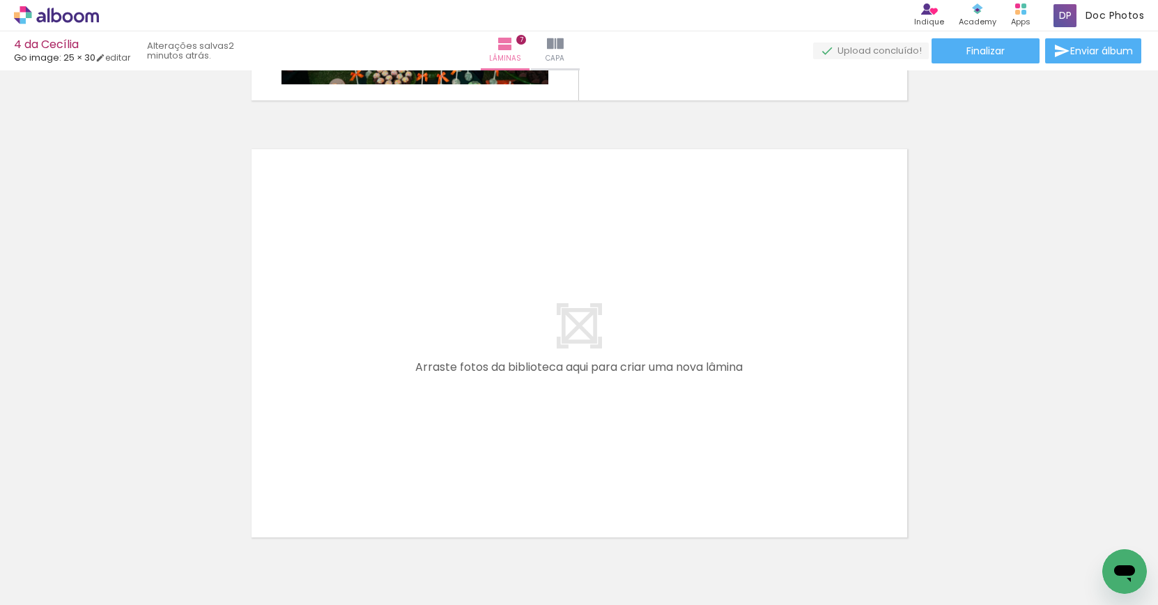
click at [147, 564] on div at bounding box center [139, 558] width 69 height 46
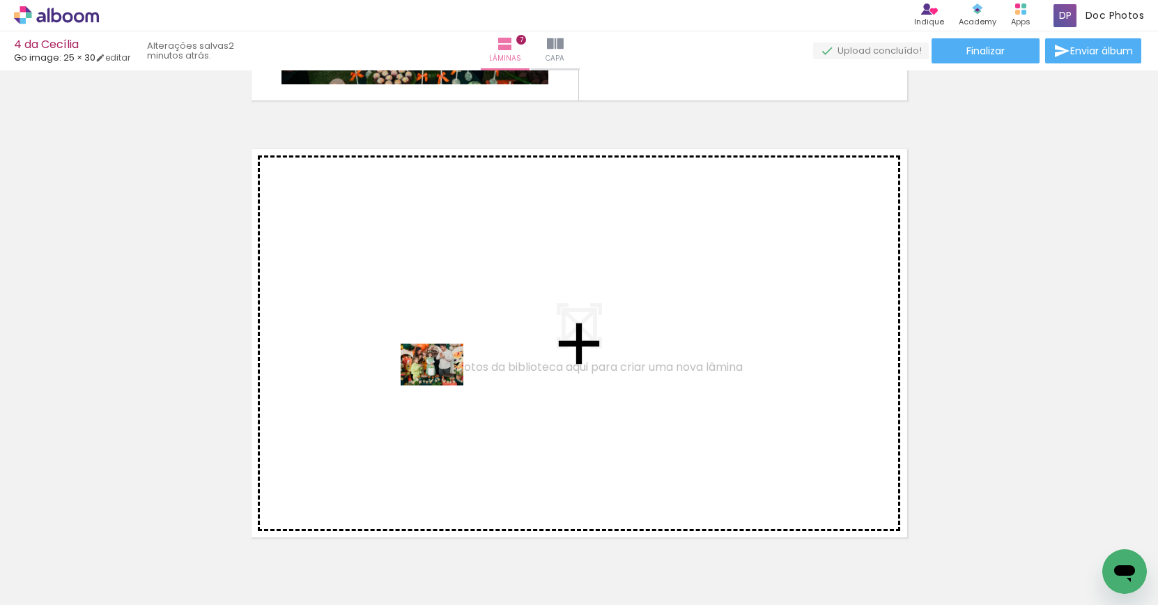
drag, startPoint x: 167, startPoint y: 556, endPoint x: 509, endPoint y: 350, distance: 399.0
click at [509, 350] on quentale-workspace at bounding box center [579, 302] width 1158 height 605
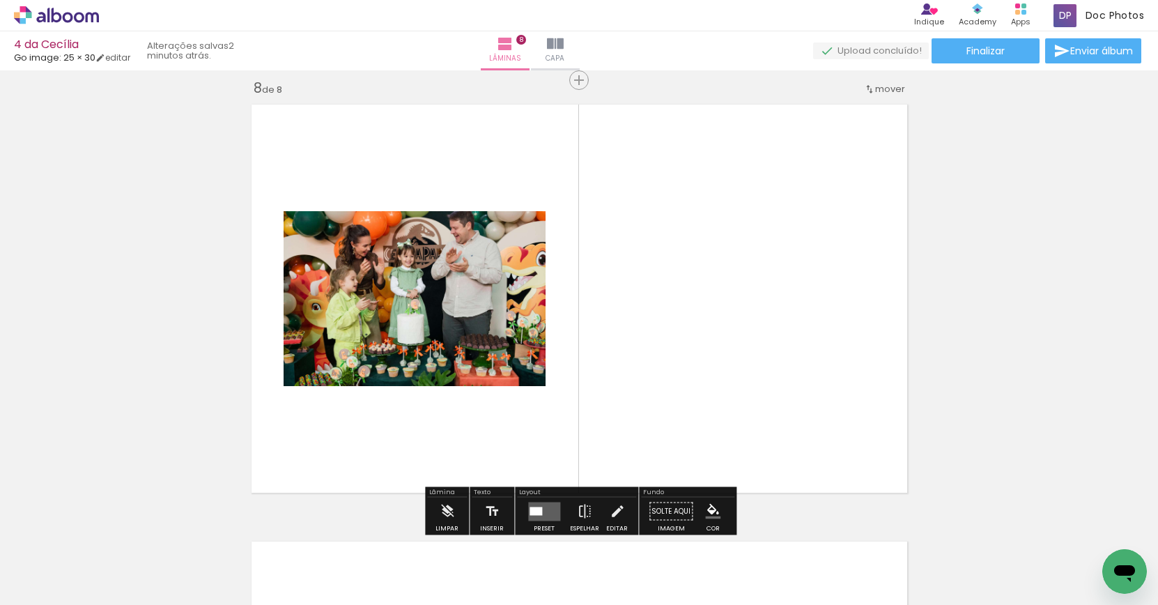
scroll to position [3075, 0]
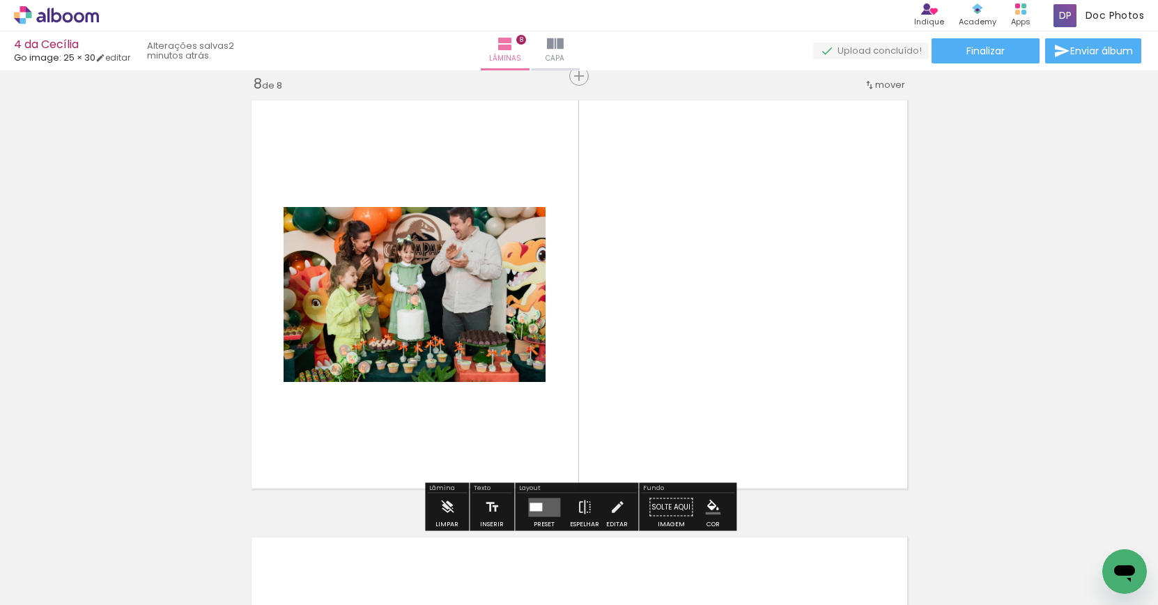
click at [216, 556] on div at bounding box center [217, 557] width 46 height 69
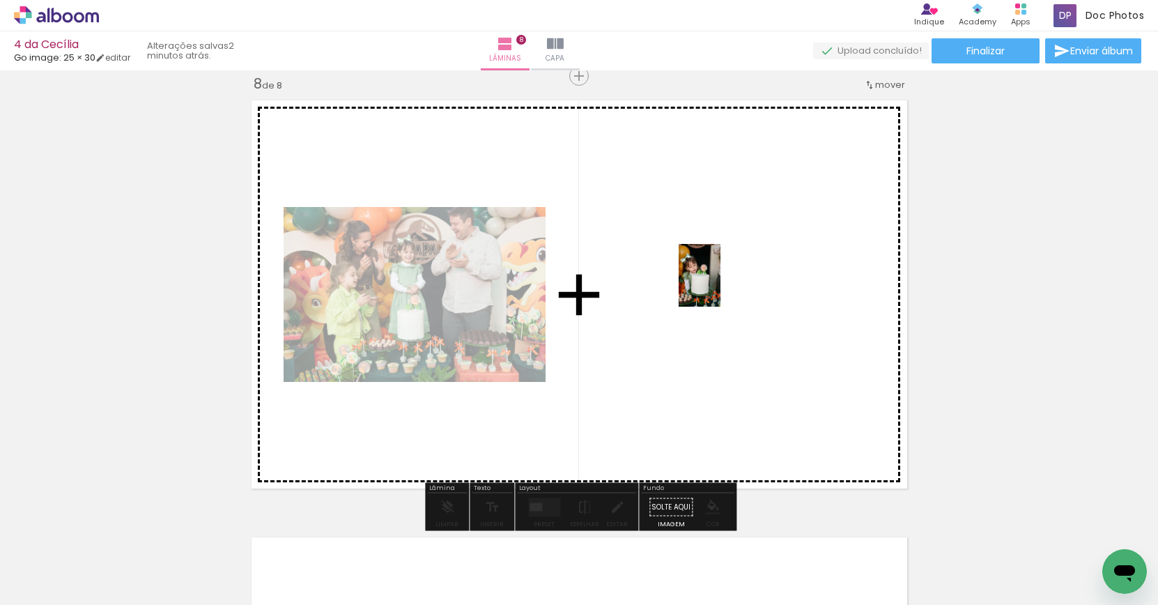
drag, startPoint x: 221, startPoint y: 553, endPoint x: 598, endPoint y: 381, distance: 414.3
click at [707, 287] on quentale-workspace at bounding box center [579, 302] width 1158 height 605
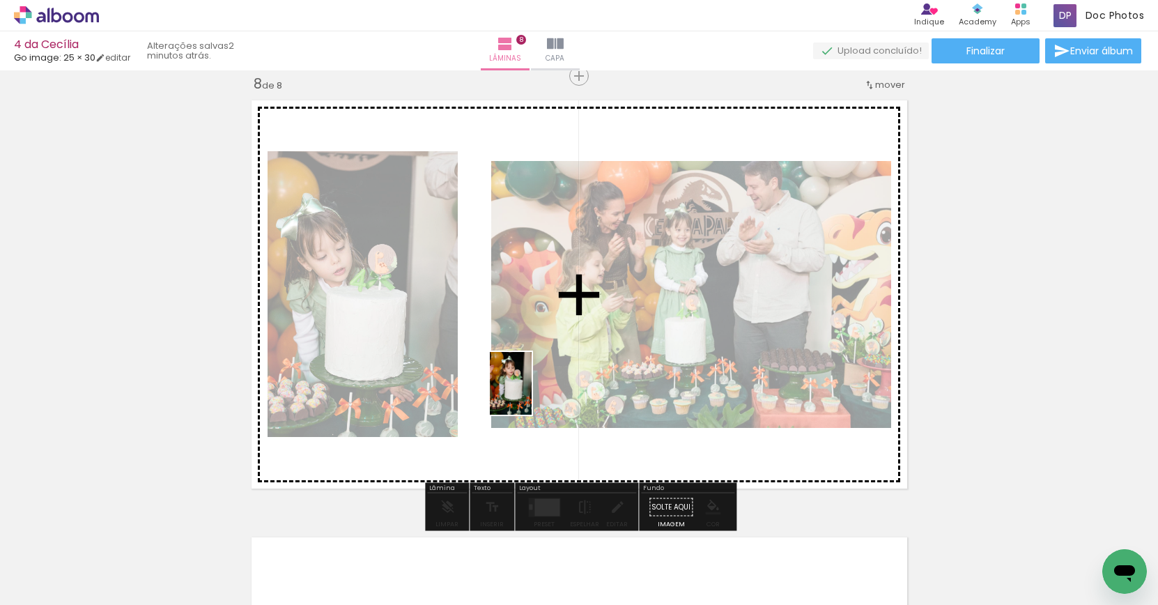
drag, startPoint x: 297, startPoint y: 559, endPoint x: 532, endPoint y: 394, distance: 286.4
click at [532, 394] on quentale-workspace at bounding box center [579, 302] width 1158 height 605
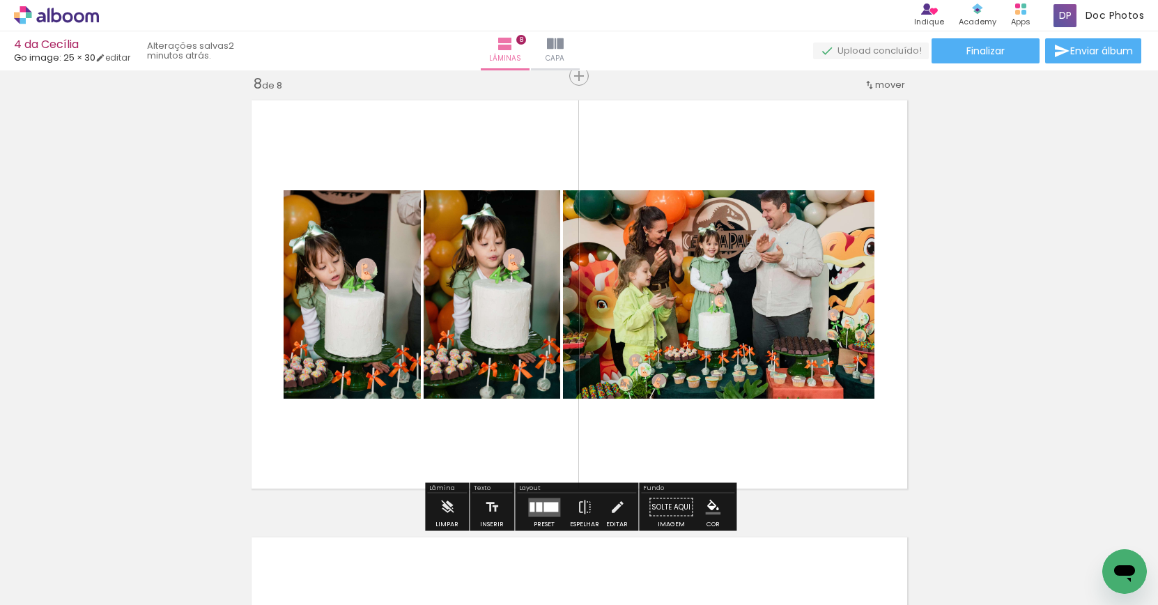
click at [543, 502] on div at bounding box center [550, 507] width 15 height 10
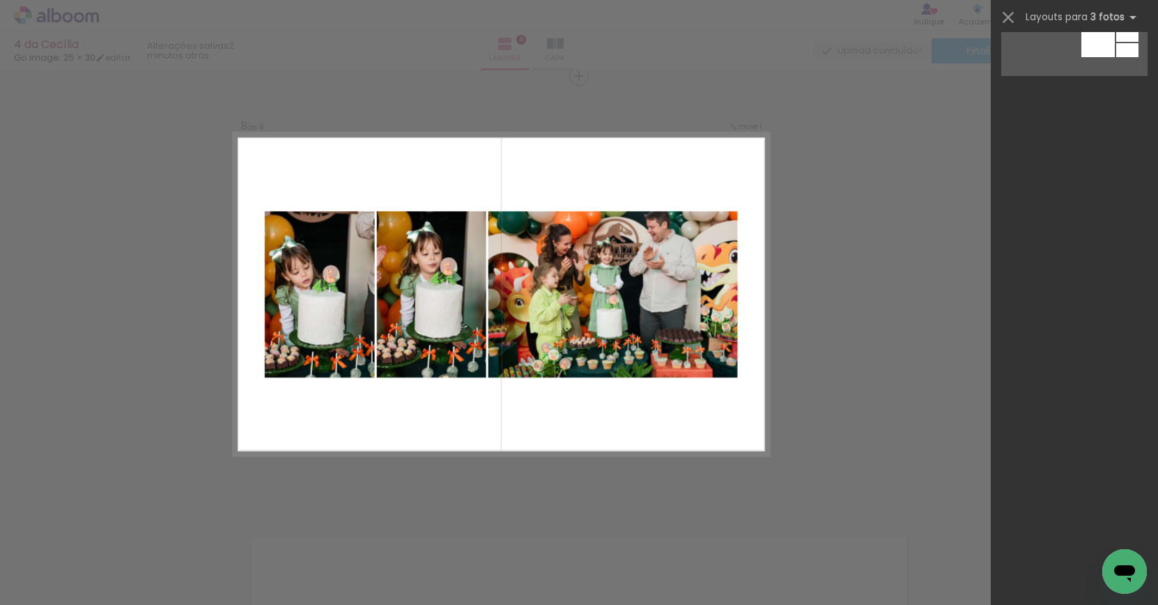
scroll to position [0, 0]
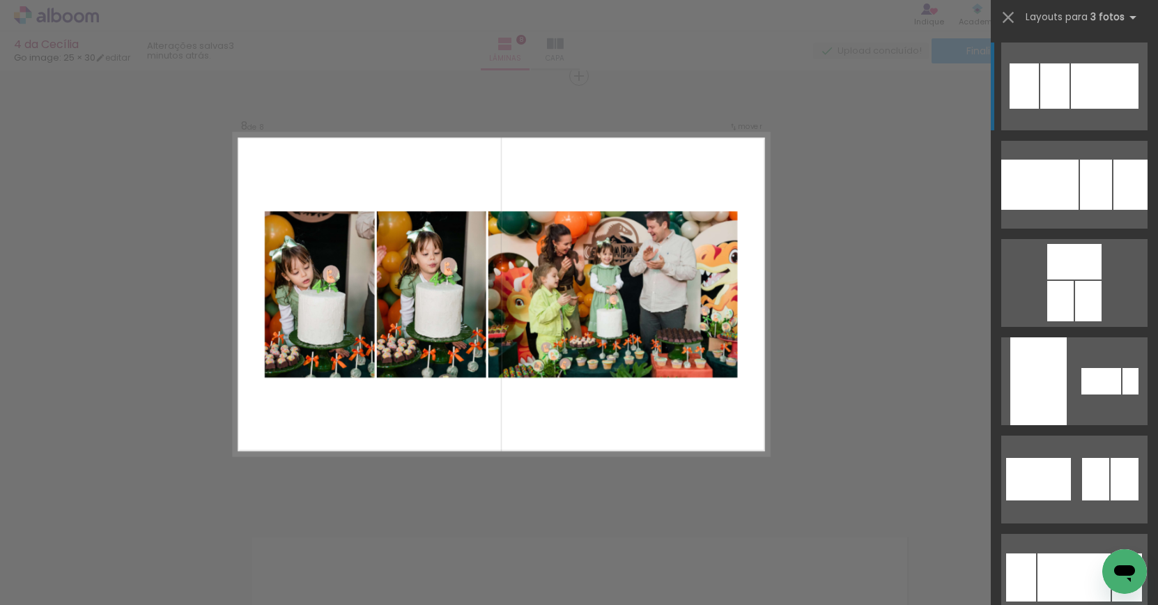
drag, startPoint x: 658, startPoint y: 447, endPoint x: 671, endPoint y: 445, distance: 13.4
click at [658, 447] on quentale-layouter at bounding box center [501, 295] width 536 height 322
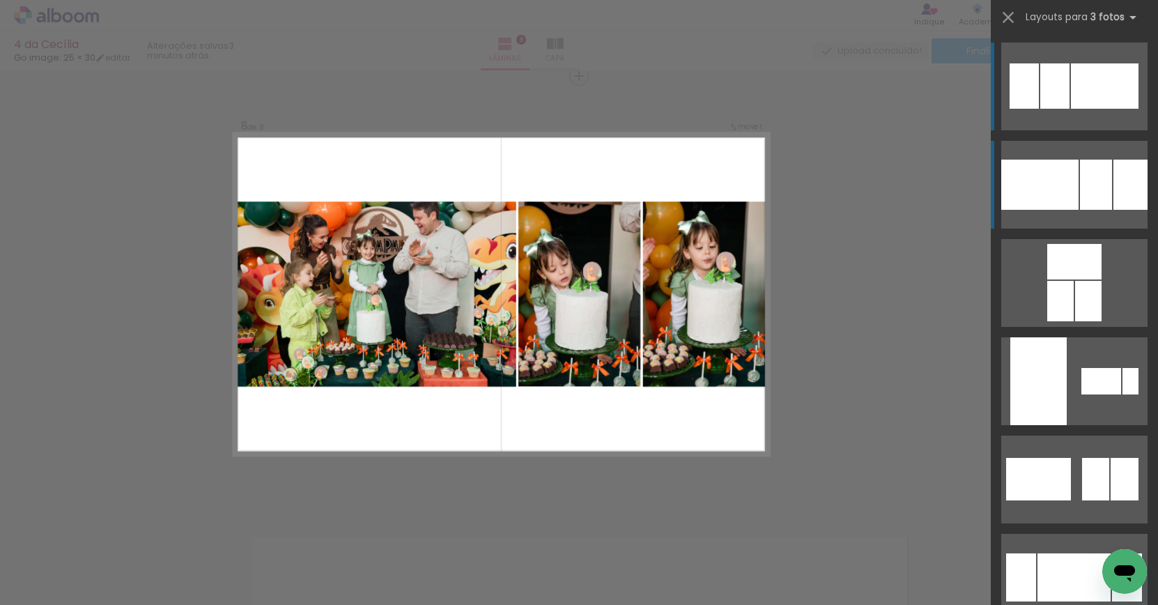
click at [1058, 195] on div at bounding box center [1039, 185] width 77 height 50
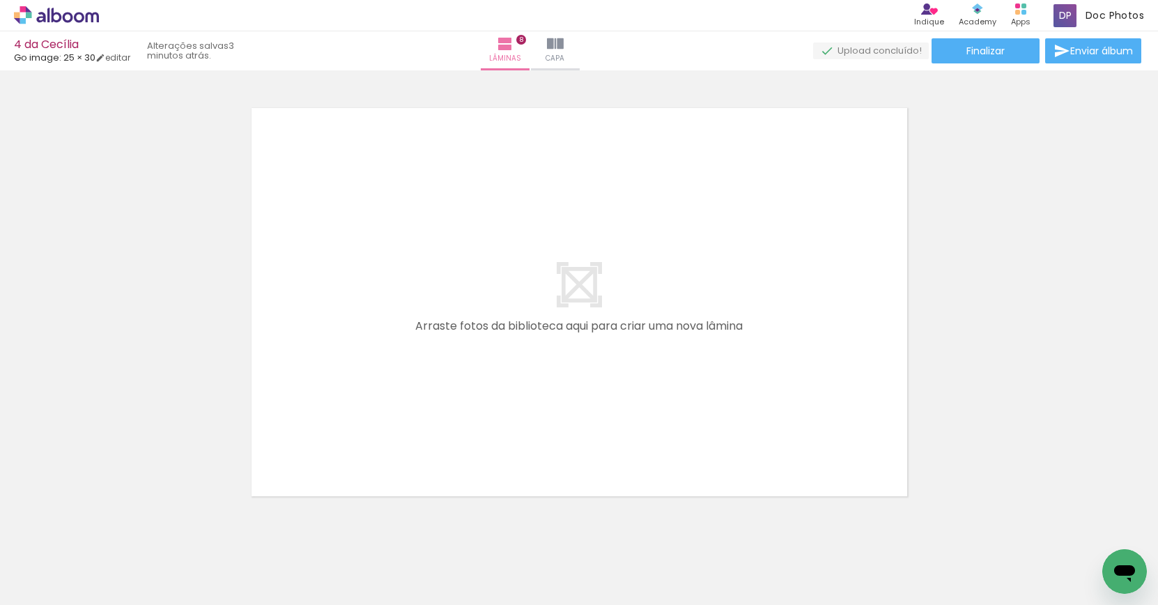
scroll to position [0, 274]
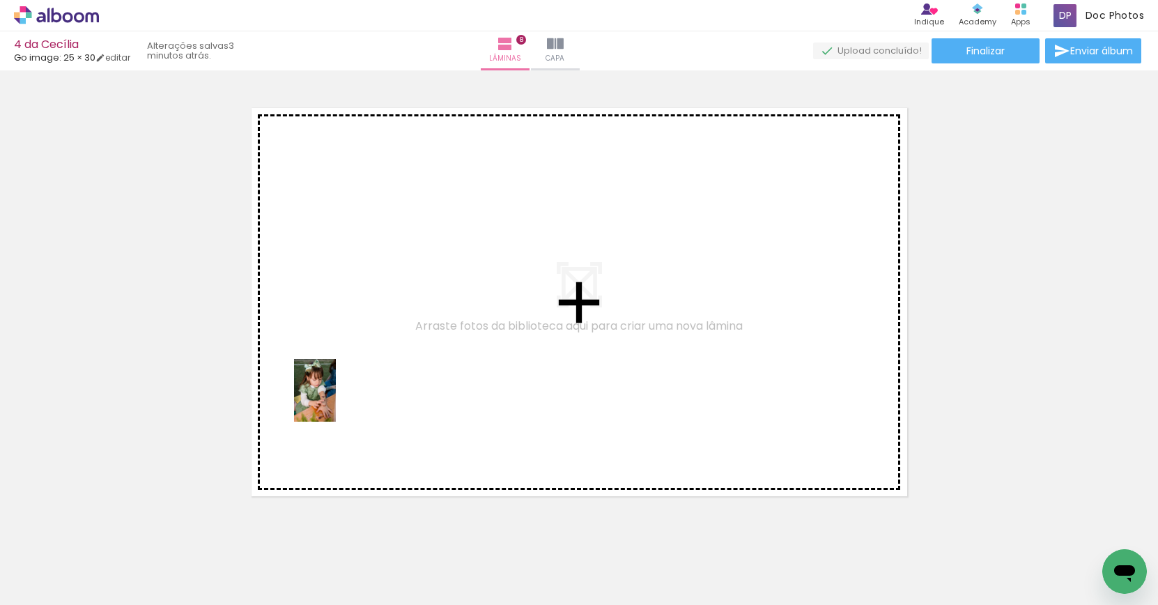
drag, startPoint x: 187, startPoint y: 557, endPoint x: 336, endPoint y: 401, distance: 215.8
click at [336, 401] on quentale-workspace at bounding box center [579, 302] width 1158 height 605
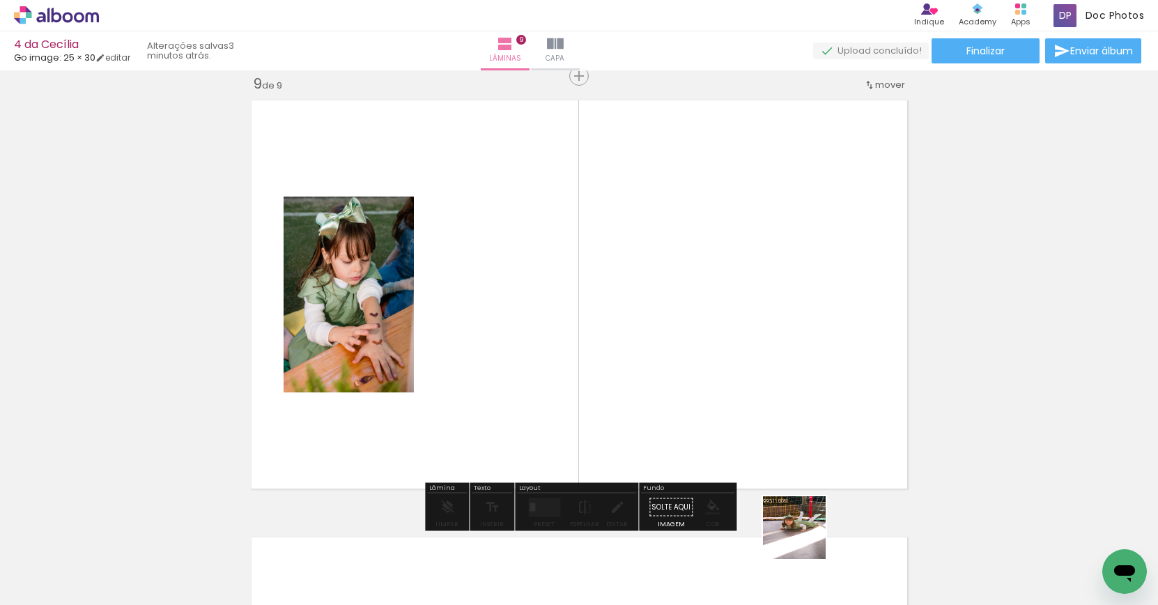
scroll to position [0, 333]
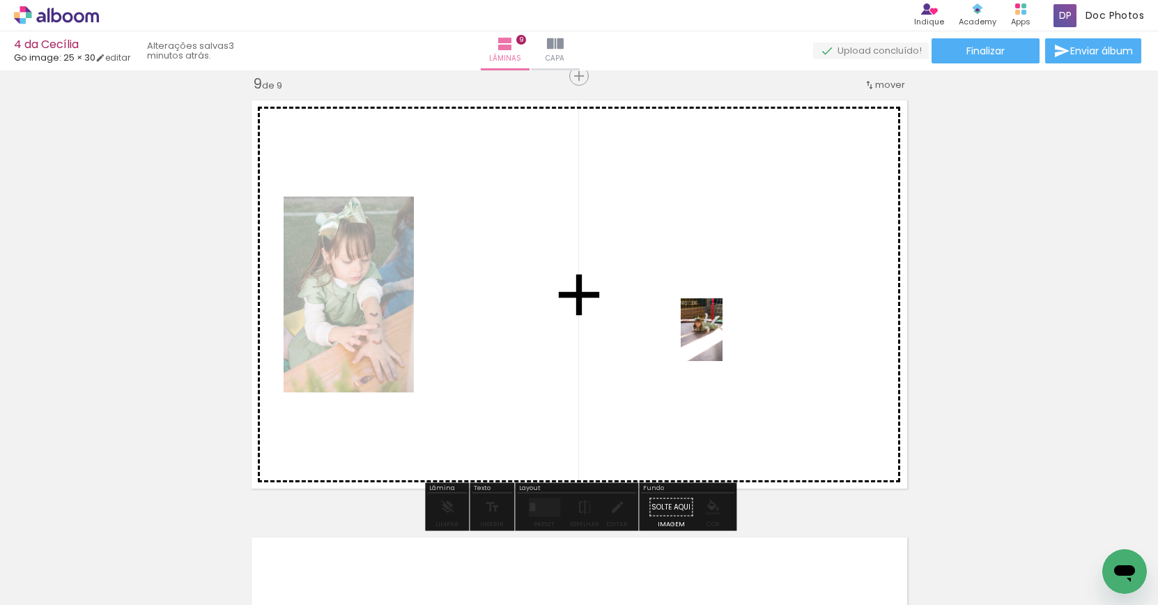
drag, startPoint x: 806, startPoint y: 550, endPoint x: 837, endPoint y: 492, distance: 66.1
click at [722, 340] on quentale-workspace at bounding box center [579, 302] width 1158 height 605
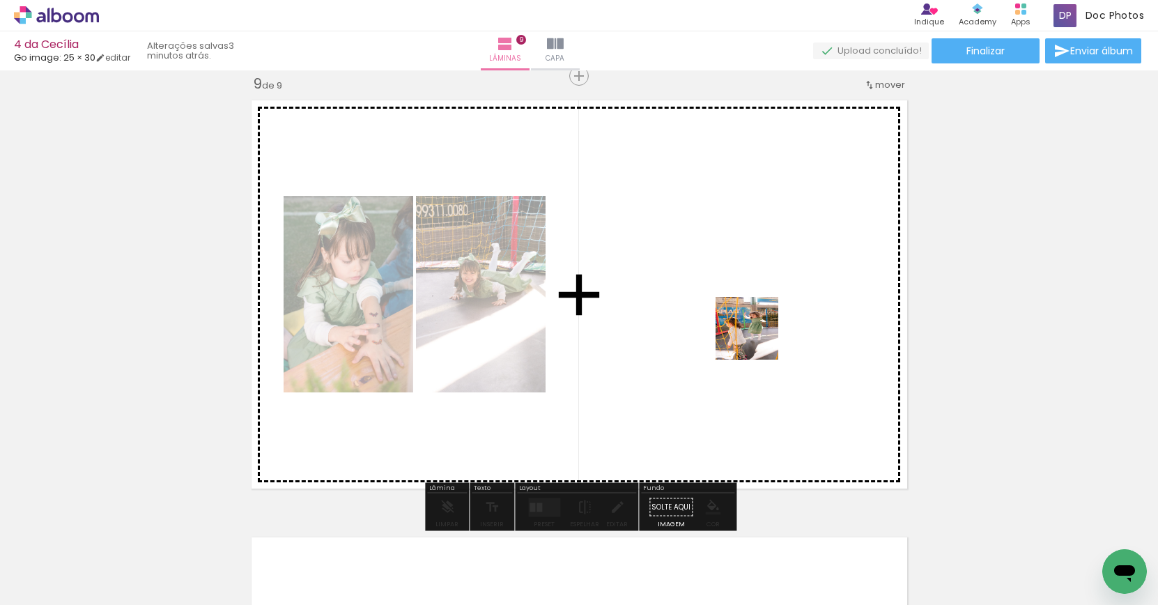
drag, startPoint x: 887, startPoint y: 545, endPoint x: 747, endPoint y: 325, distance: 261.1
click at [747, 325] on quentale-workspace at bounding box center [579, 302] width 1158 height 605
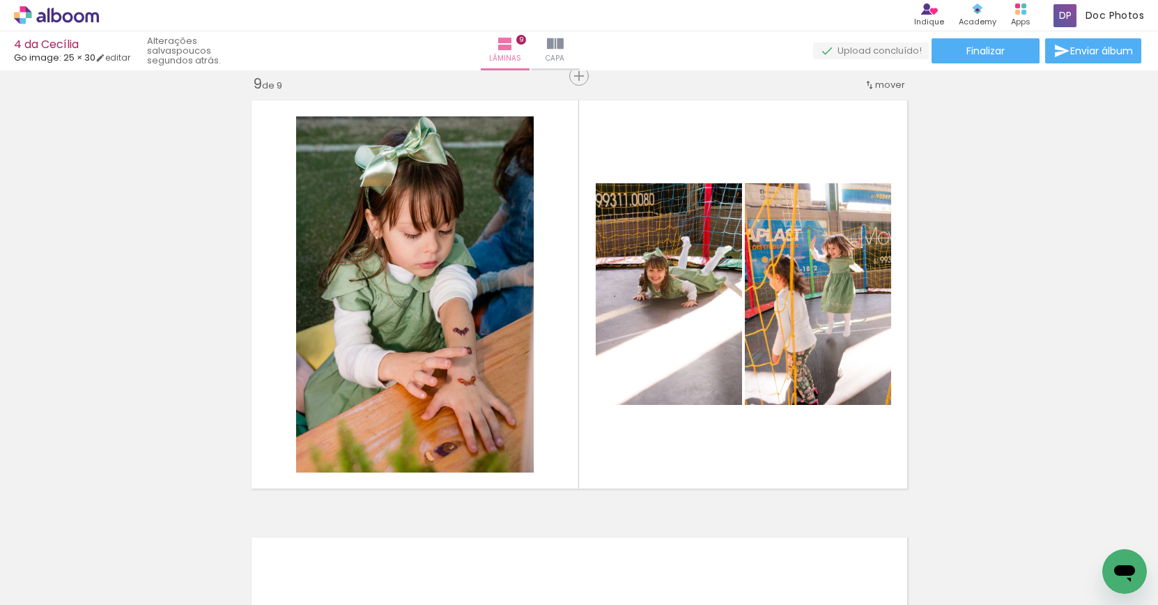
scroll to position [0, 1402]
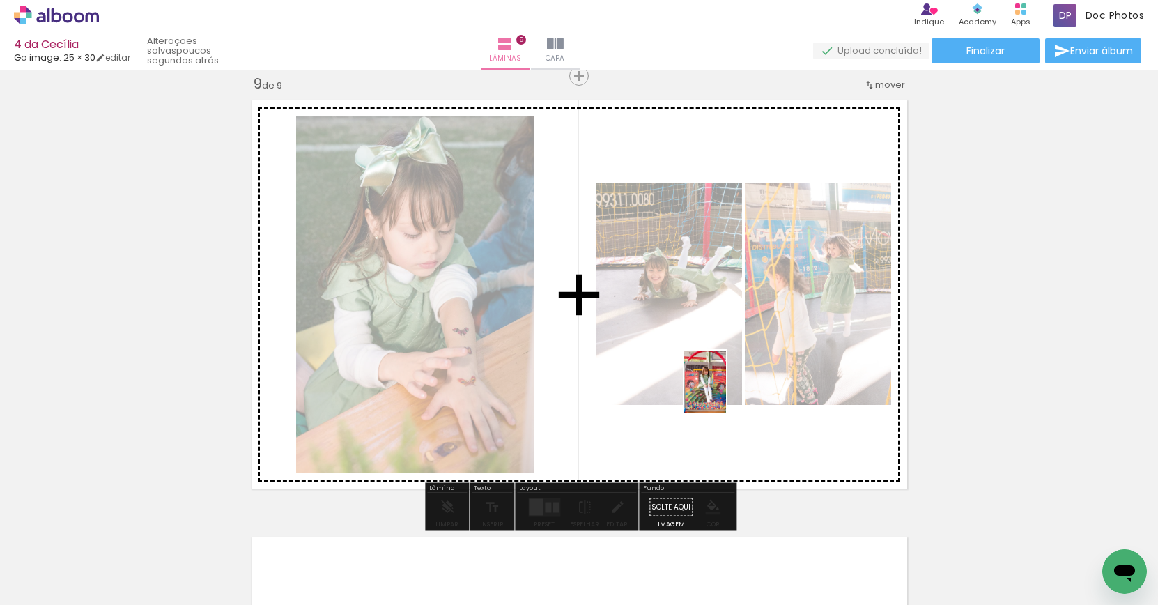
drag, startPoint x: 756, startPoint y: 476, endPoint x: 726, endPoint y: 393, distance: 88.8
click at [726, 392] on quentale-workspace at bounding box center [579, 302] width 1158 height 605
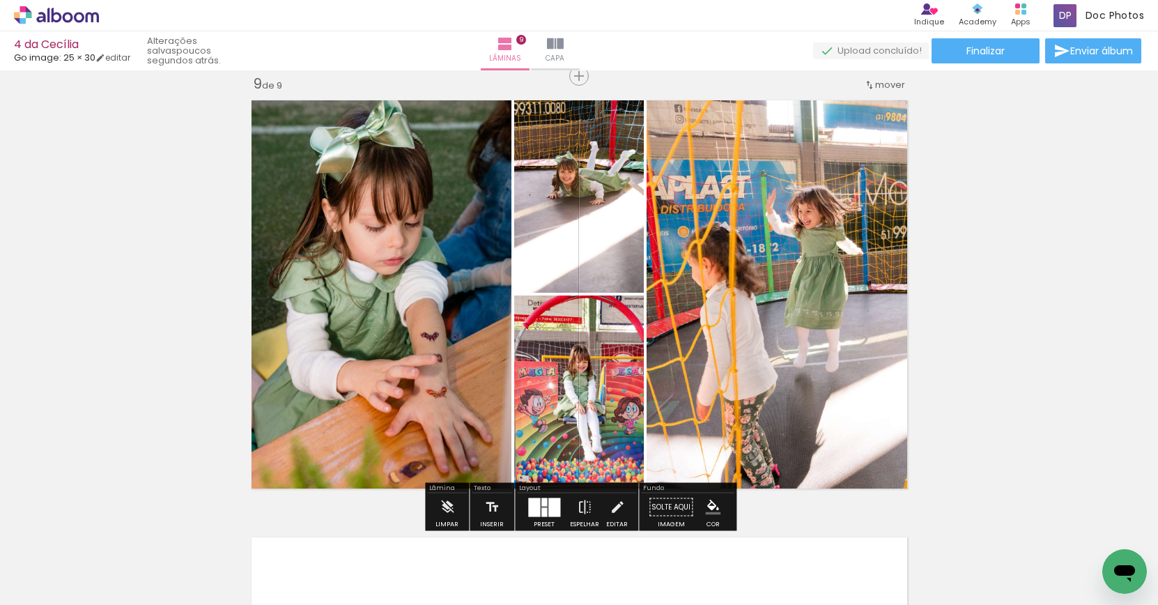
click at [548, 504] on div at bounding box center [554, 506] width 12 height 19
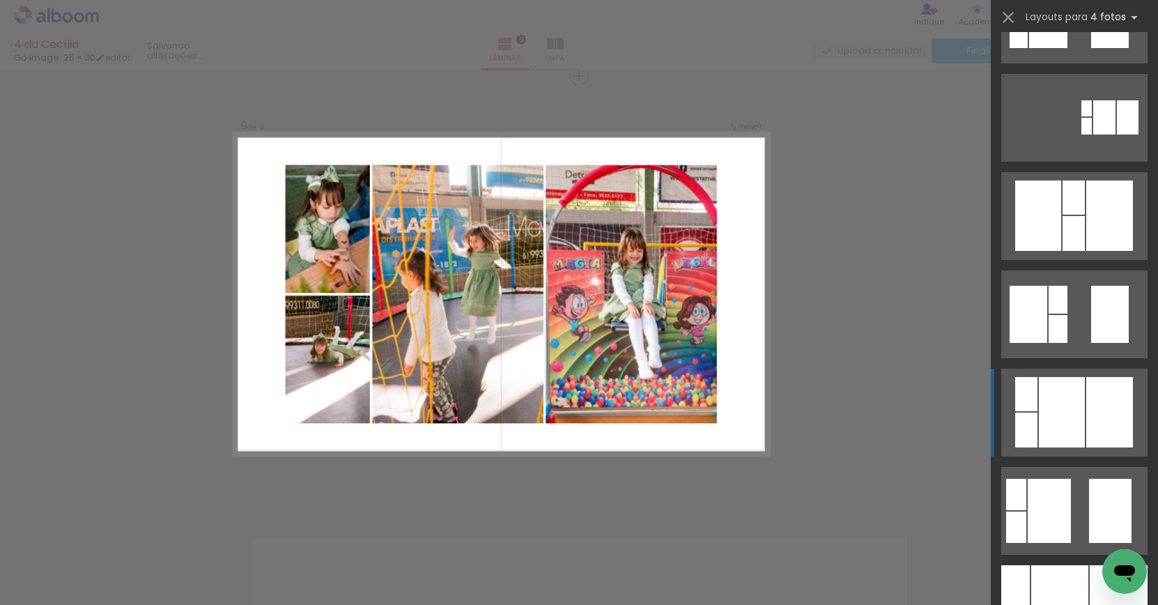
scroll to position [266, 0]
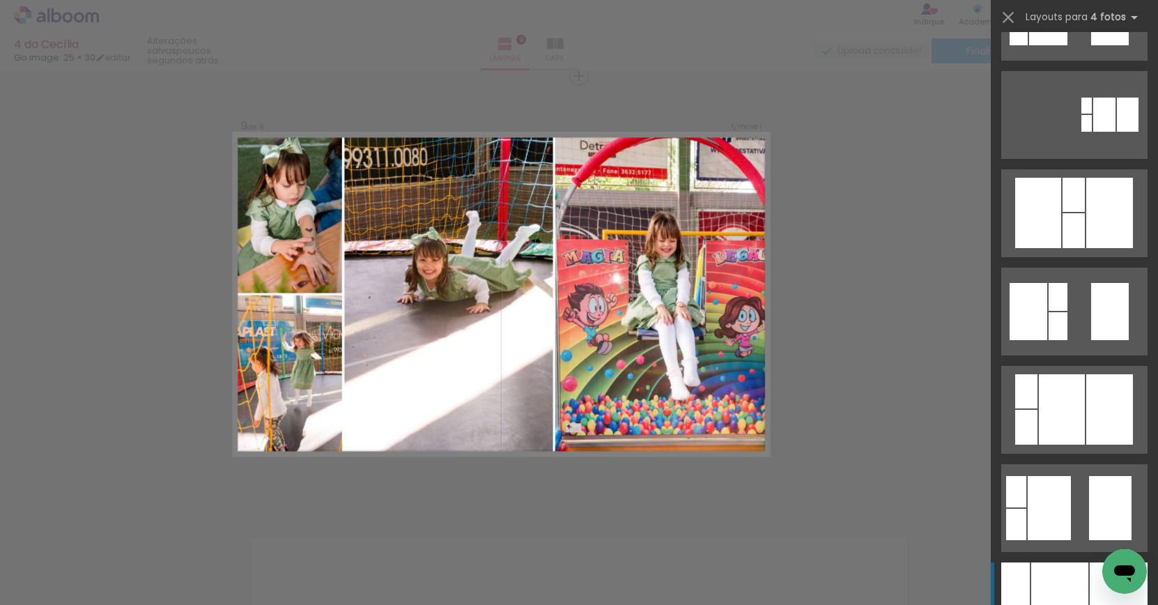
click at [1059, 573] on div at bounding box center [1059, 606] width 57 height 88
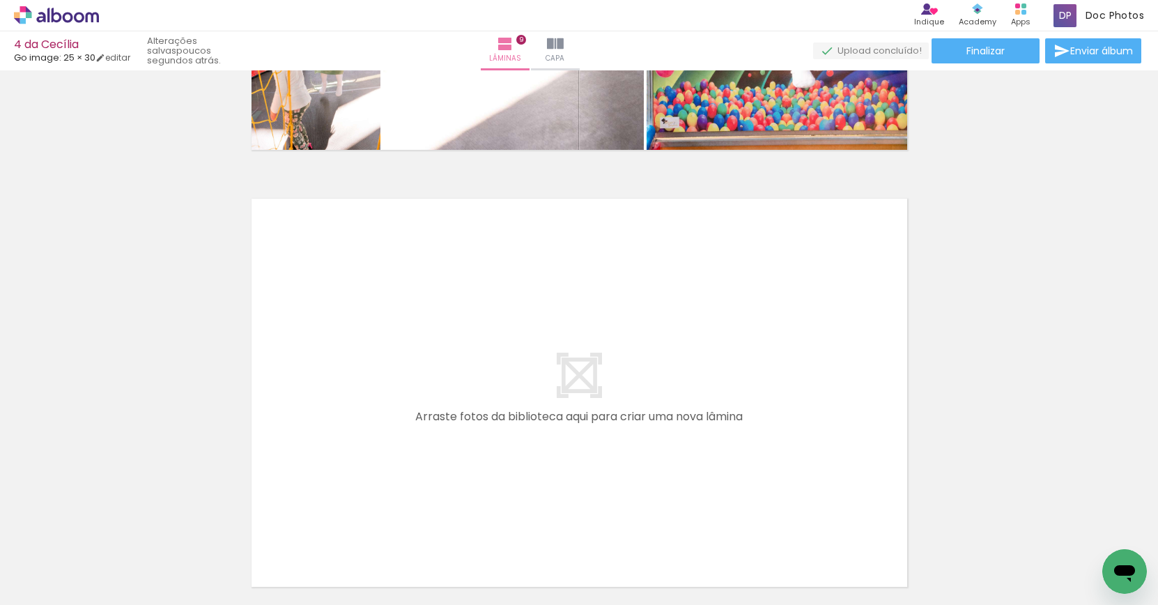
scroll to position [0, 977]
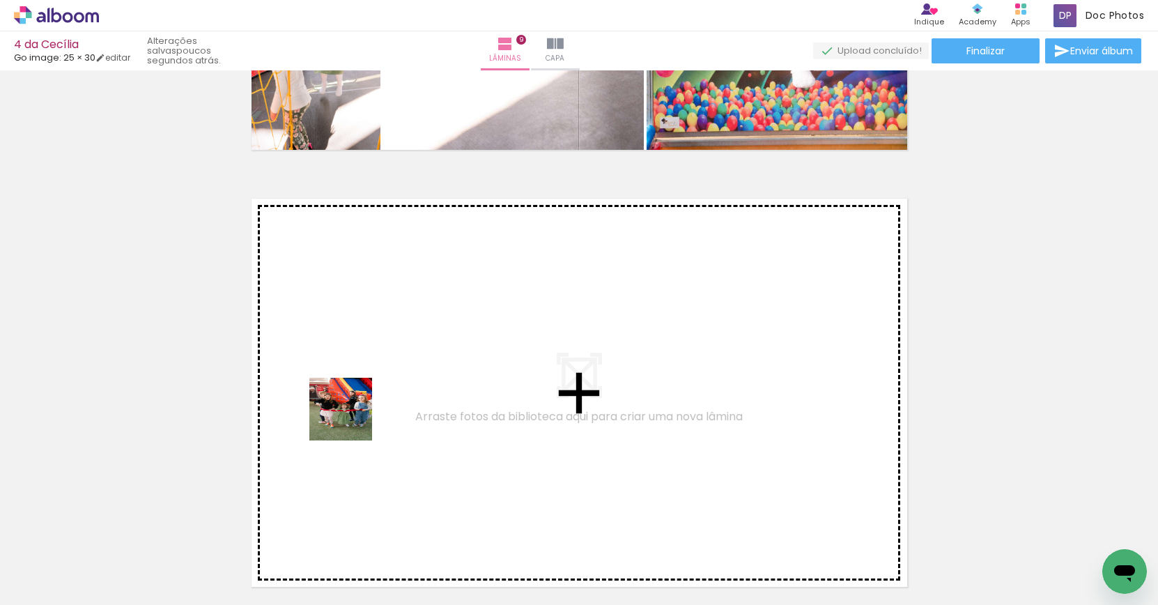
drag, startPoint x: 338, startPoint y: 577, endPoint x: 489, endPoint y: 596, distance: 152.4
click at [352, 400] on quentale-workspace at bounding box center [579, 302] width 1158 height 605
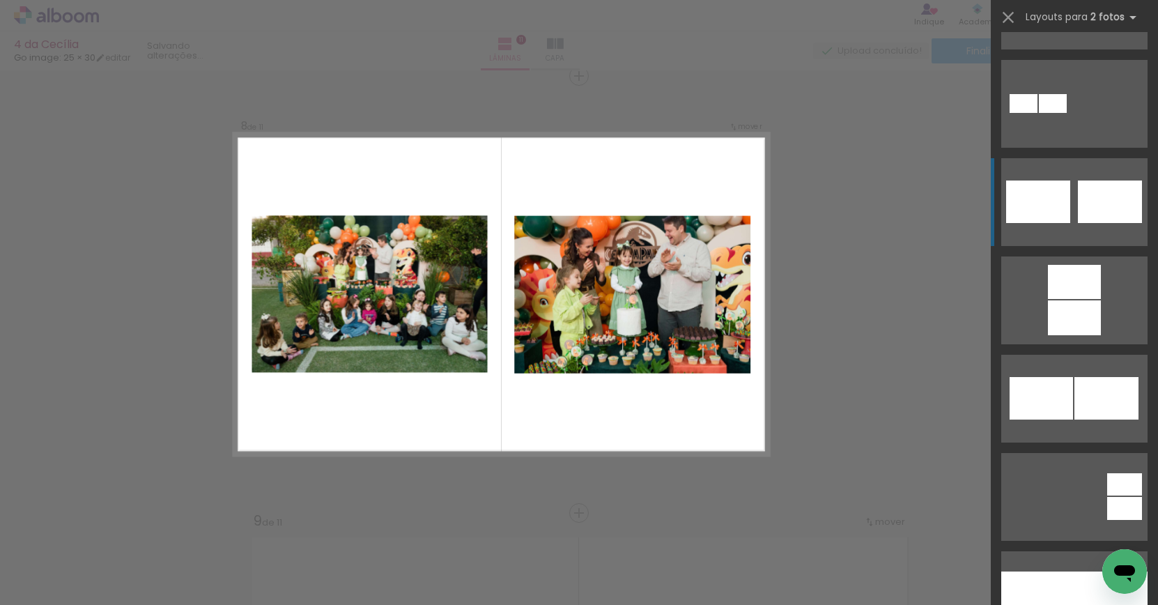
scroll to position [564, 0]
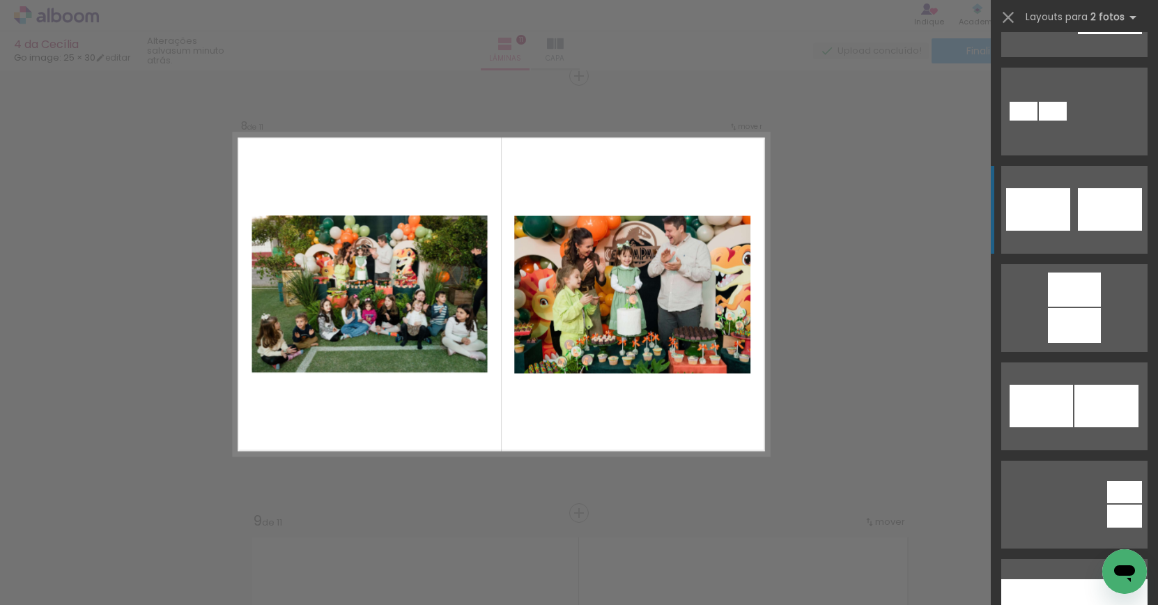
click at [1087, 219] on div at bounding box center [1110, 209] width 64 height 42
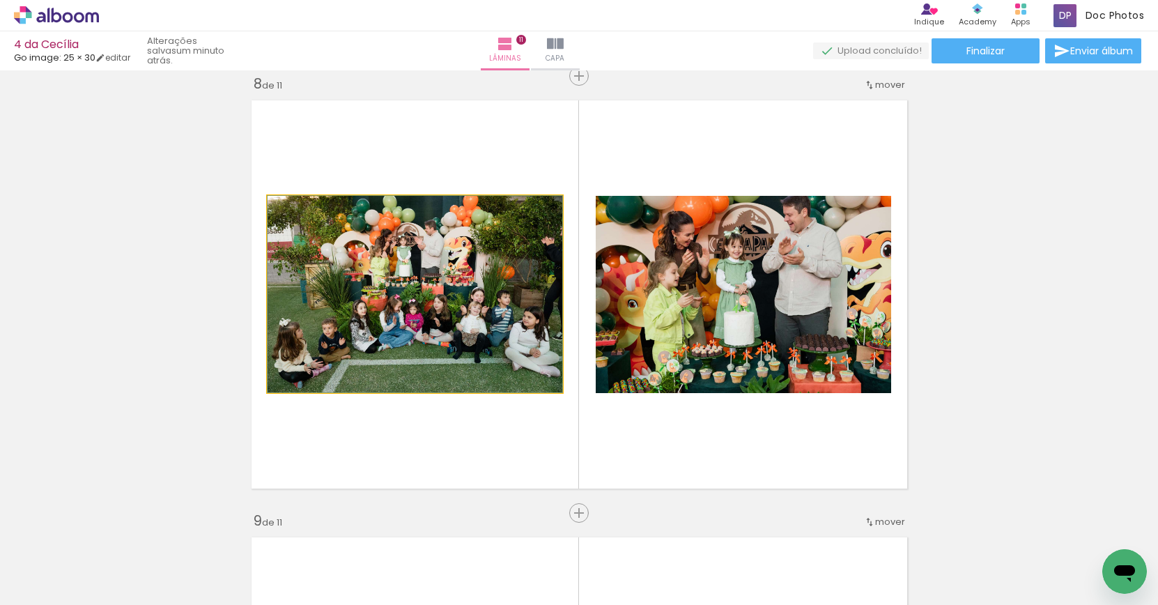
click at [428, 272] on quentale-photo at bounding box center [414, 294] width 295 height 196
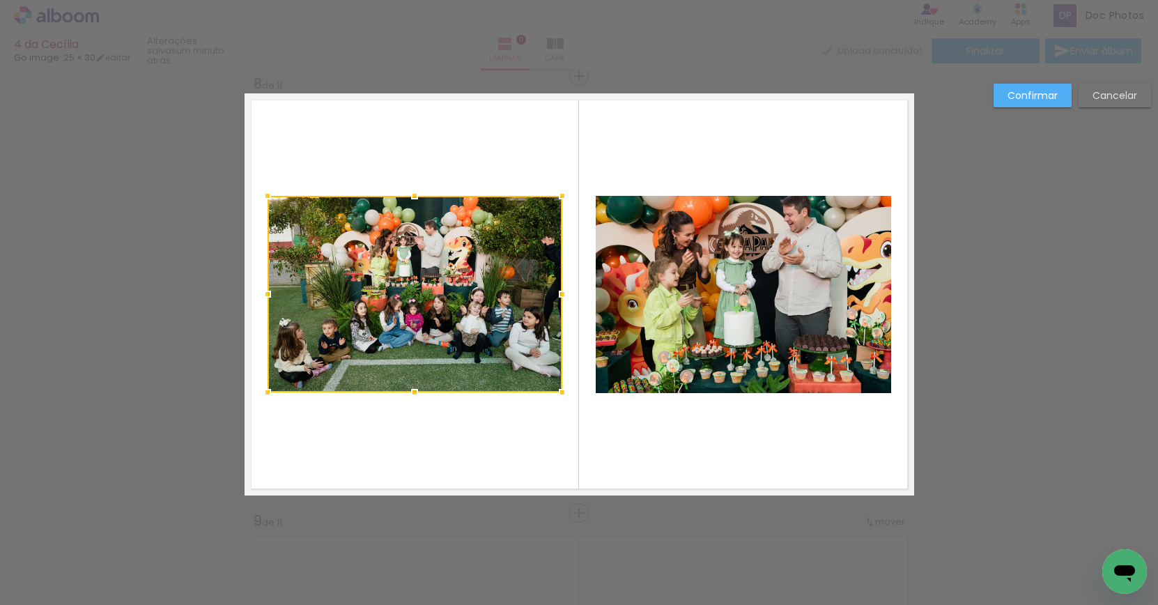
click at [761, 272] on quentale-photo at bounding box center [743, 294] width 295 height 197
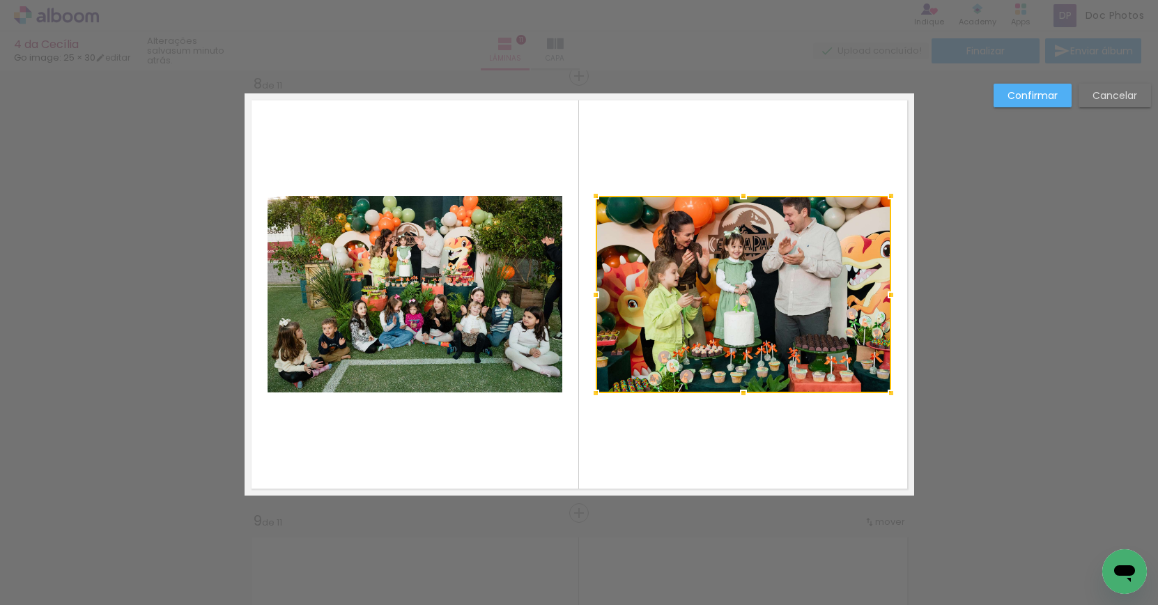
click at [761, 272] on div at bounding box center [743, 294] width 295 height 197
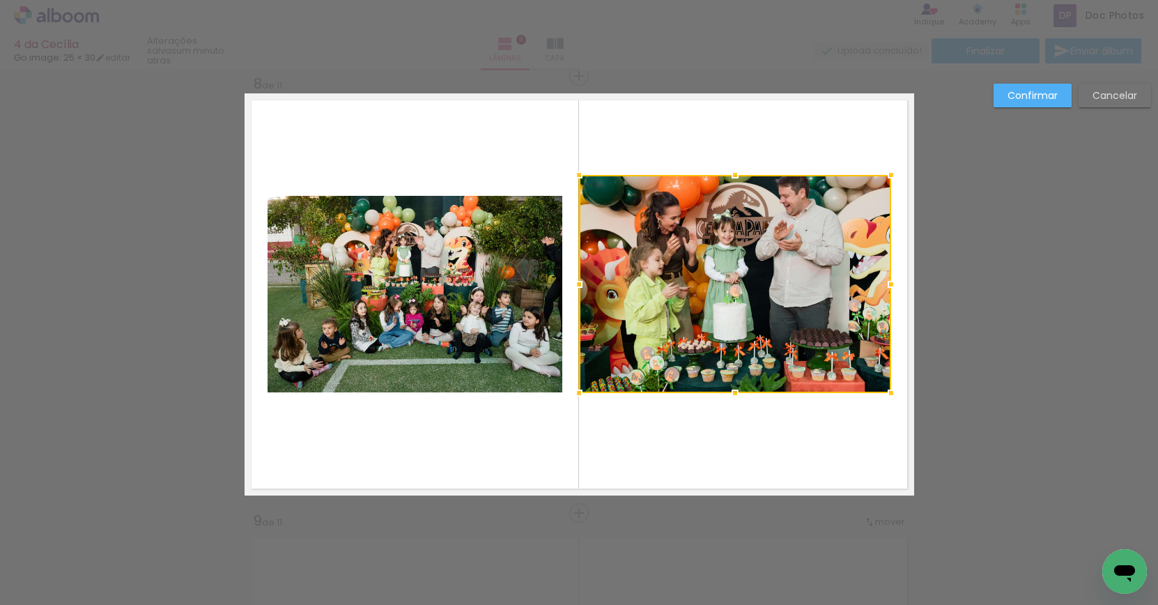
drag, startPoint x: 594, startPoint y: 196, endPoint x: 595, endPoint y: 184, distance: 12.6
click at [580, 180] on div at bounding box center [579, 175] width 28 height 28
drag, startPoint x: 736, startPoint y: 173, endPoint x: 883, endPoint y: 251, distance: 166.4
click at [736, 178] on div at bounding box center [735, 176] width 28 height 28
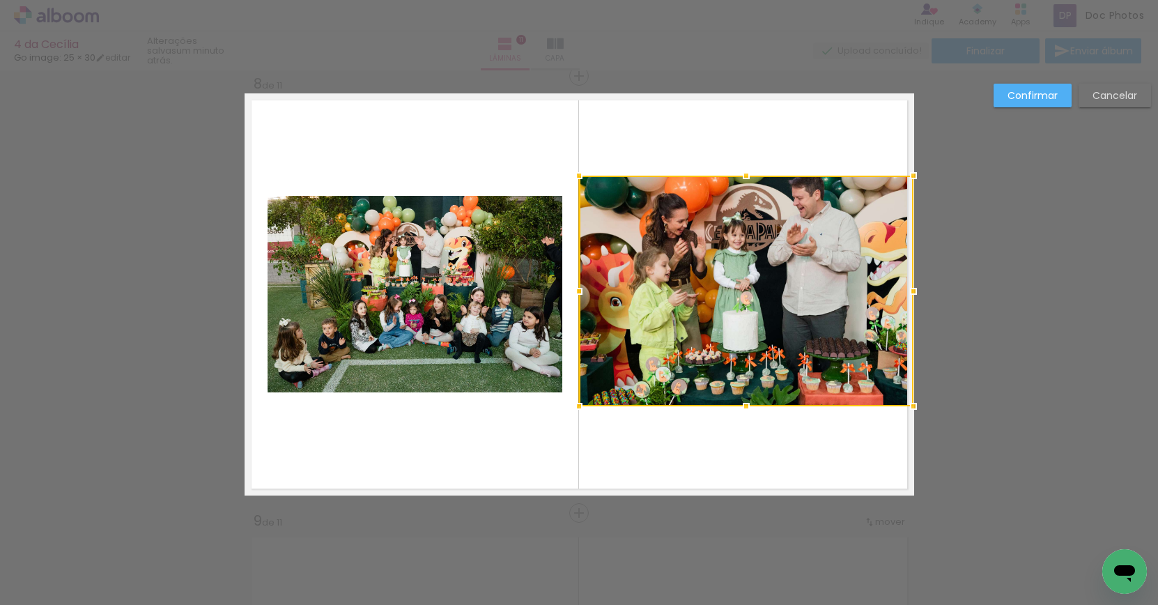
drag, startPoint x: 892, startPoint y: 392, endPoint x: 908, endPoint y: 405, distance: 20.8
click at [908, 405] on div at bounding box center [913, 406] width 28 height 28
click at [0, 0] on slot "Confirmar" at bounding box center [0, 0] width 0 height 0
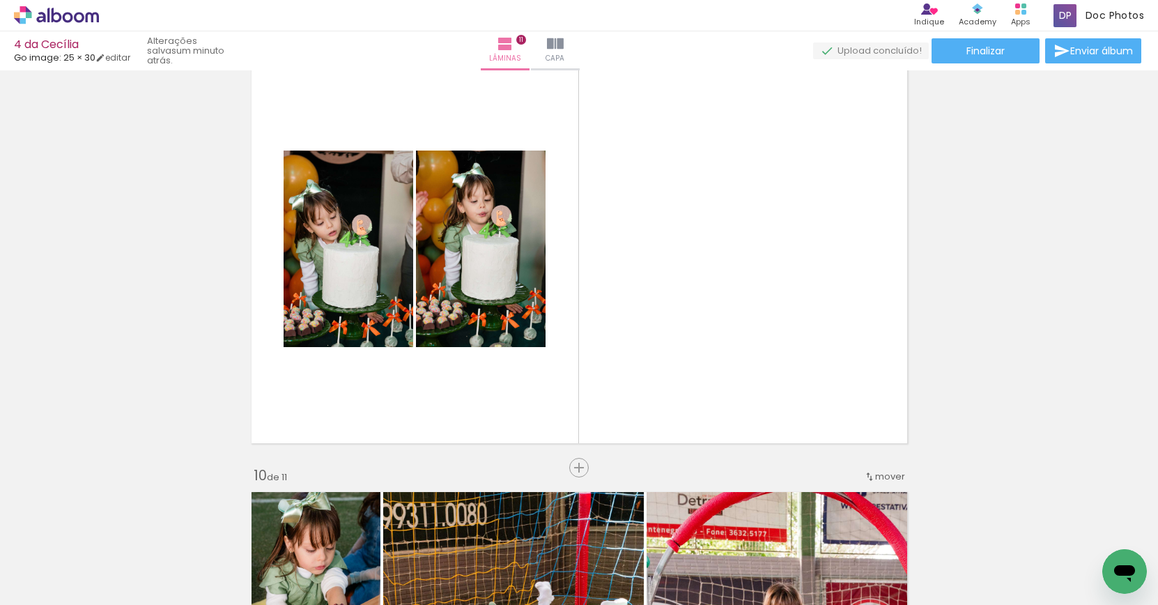
scroll to position [0, 602]
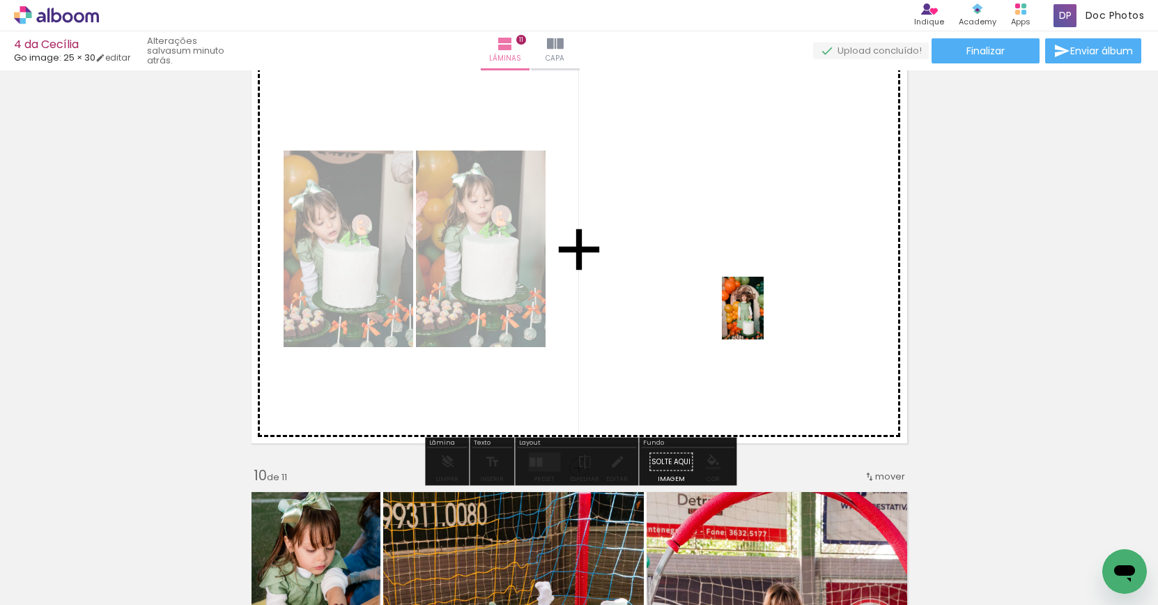
drag, startPoint x: 957, startPoint y: 565, endPoint x: 763, endPoint y: 318, distance: 314.0
click at [763, 318] on quentale-workspace at bounding box center [579, 302] width 1158 height 605
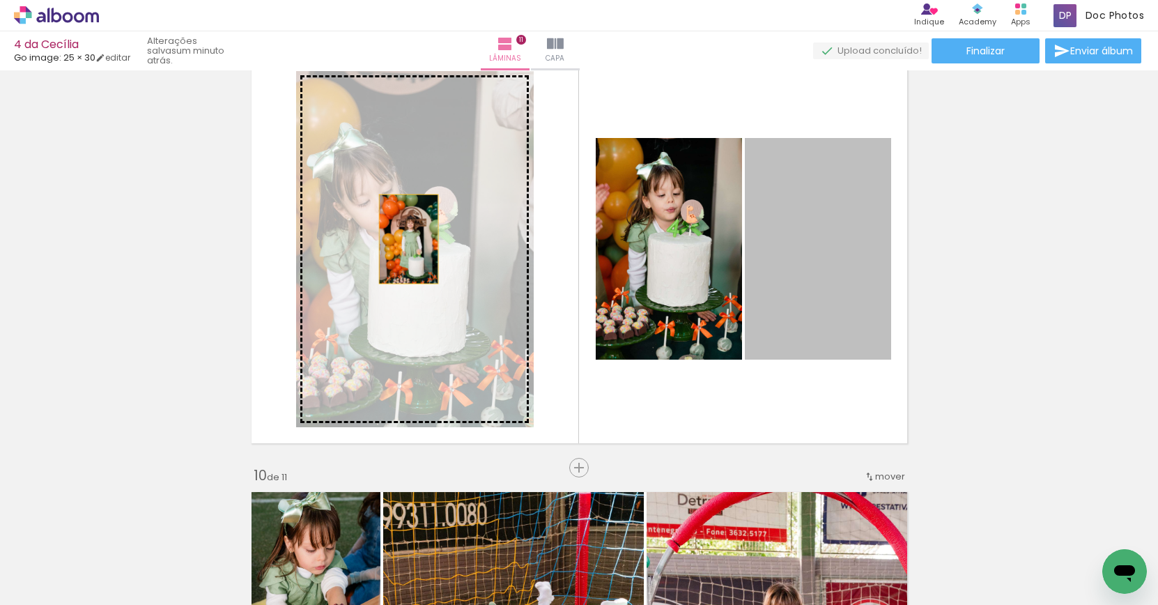
drag, startPoint x: 837, startPoint y: 281, endPoint x: 409, endPoint y: 240, distance: 430.4
click at [0, 0] on slot at bounding box center [0, 0] width 0 height 0
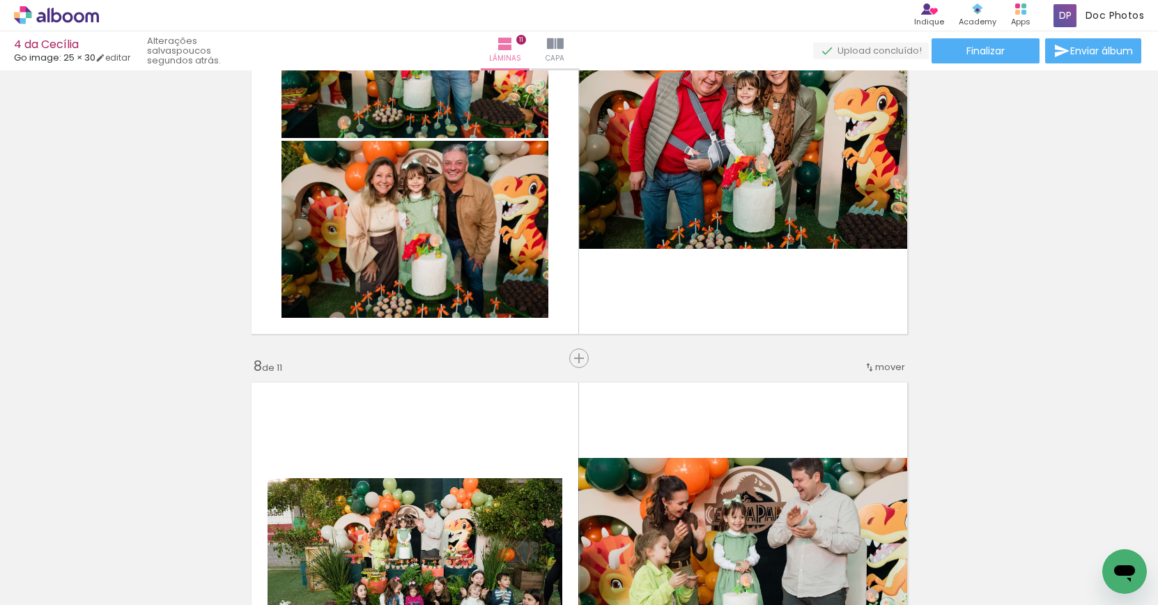
scroll to position [2795, 0]
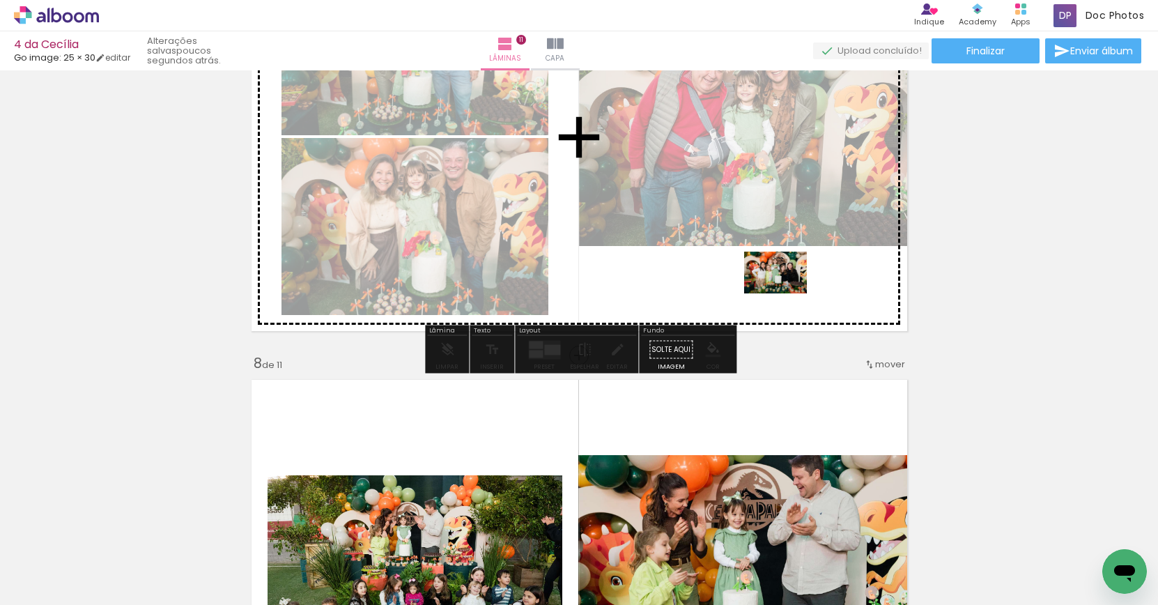
drag, startPoint x: 815, startPoint y: 558, endPoint x: 786, endPoint y: 293, distance: 266.3
click at [786, 293] on quentale-workspace at bounding box center [579, 302] width 1158 height 605
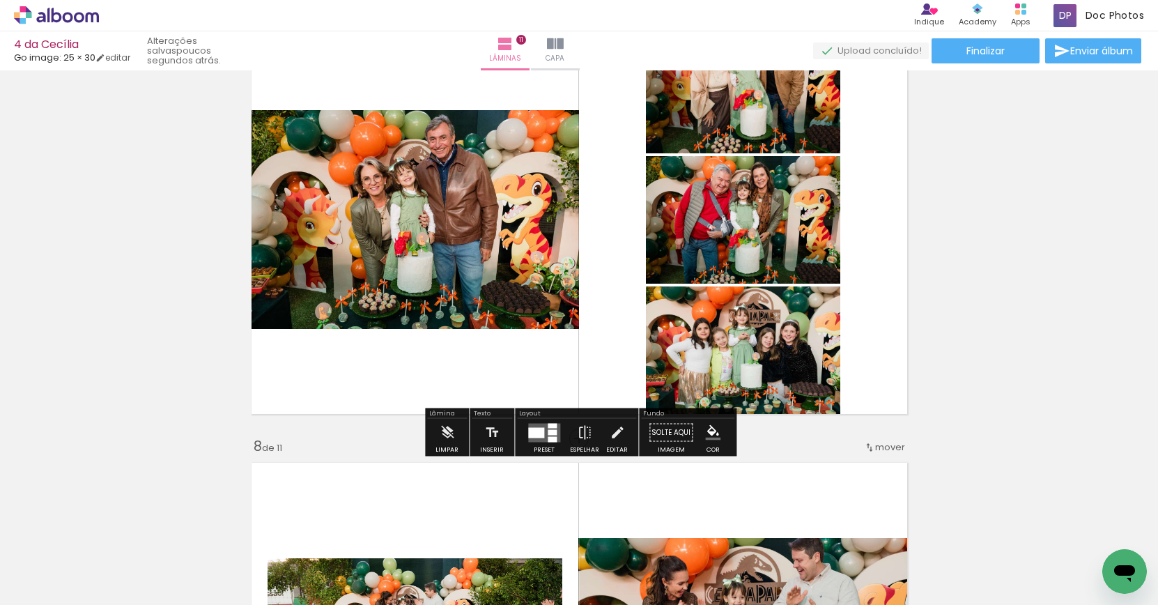
scroll to position [2713, 0]
click at [528, 427] on div at bounding box center [536, 432] width 16 height 10
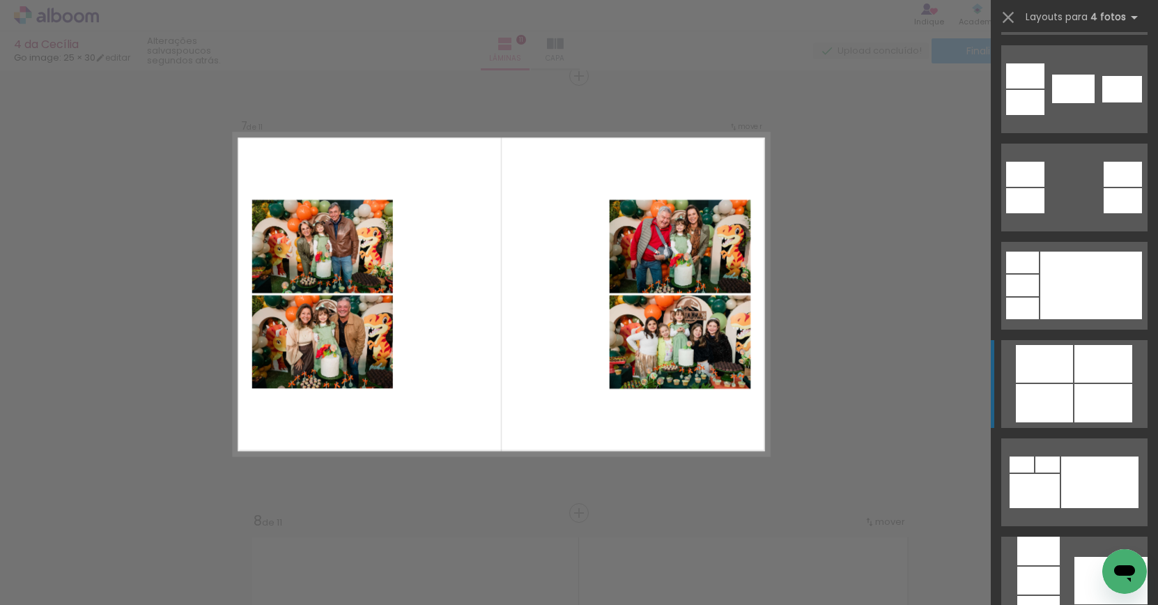
scroll to position [597, 0]
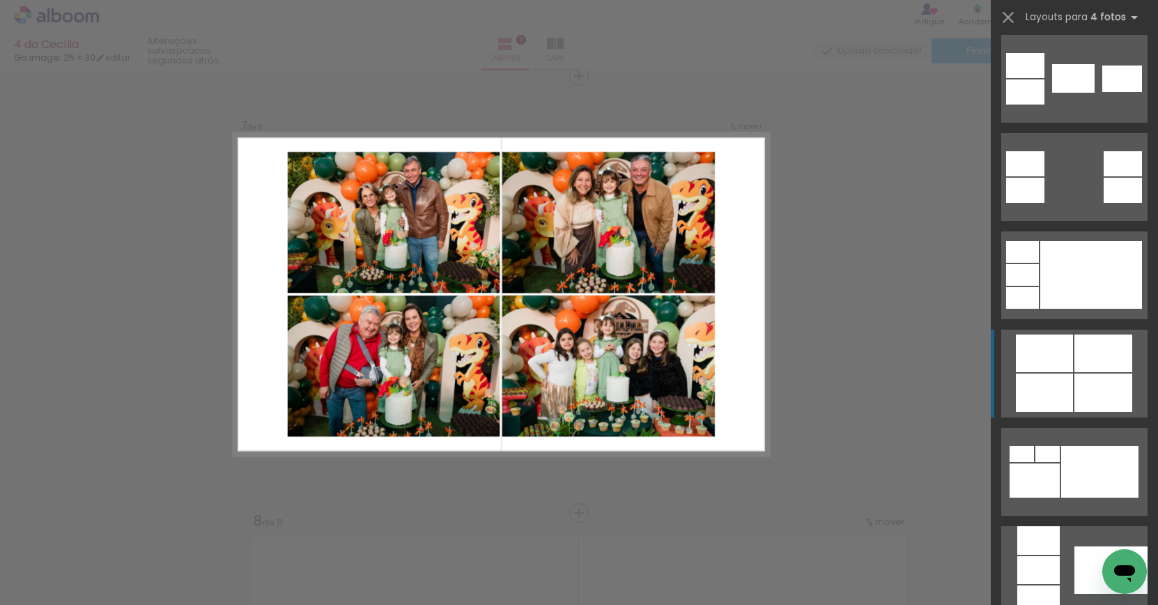
click at [1062, 349] on div at bounding box center [1044, 353] width 57 height 38
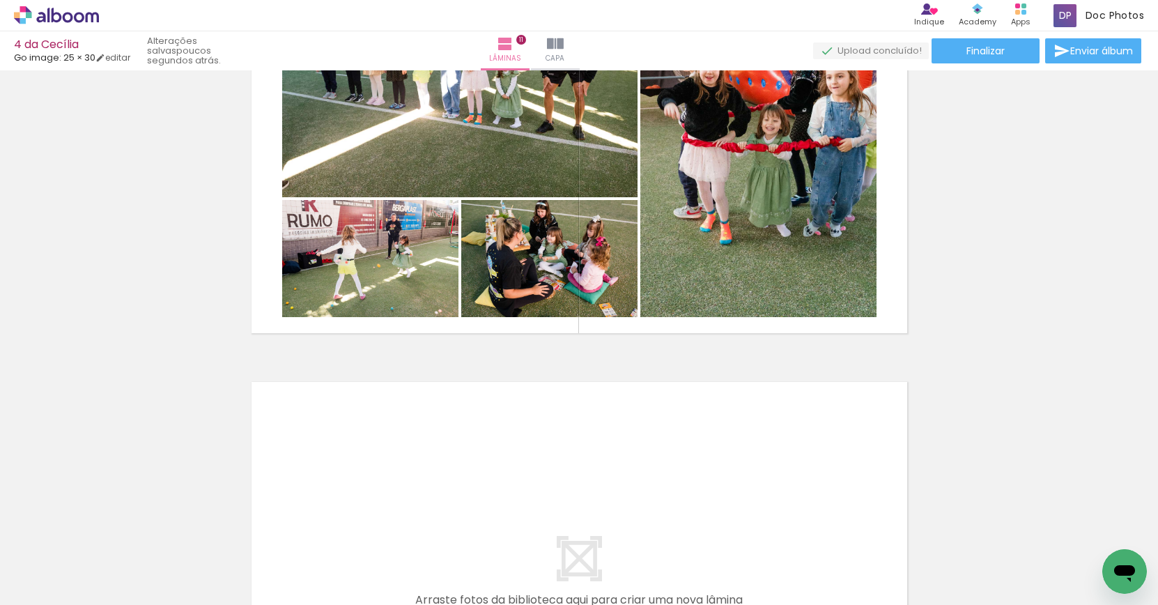
scroll to position [4465, 0]
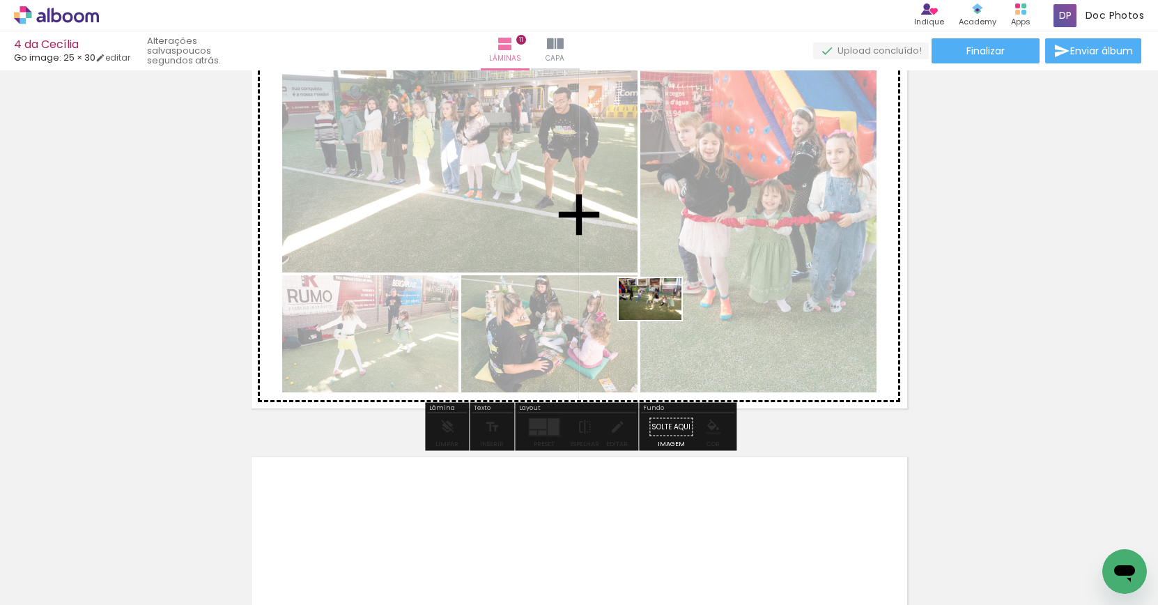
drag, startPoint x: 949, startPoint y: 564, endPoint x: 660, endPoint y: 319, distance: 378.6
click at [660, 320] on quentale-workspace at bounding box center [579, 302] width 1158 height 605
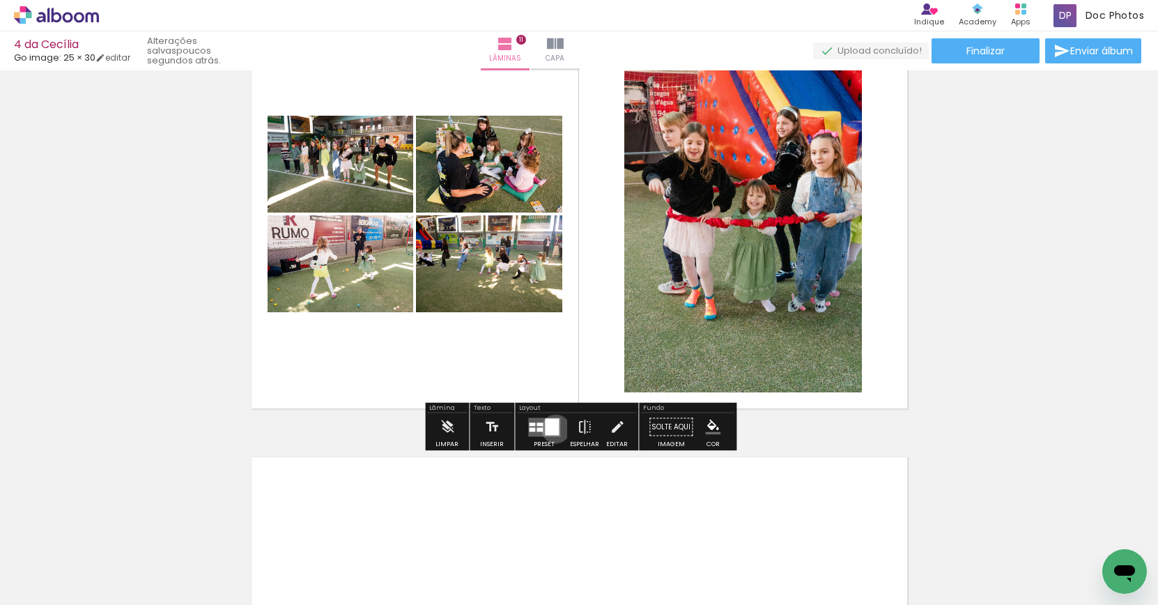
click at [552, 428] on div at bounding box center [552, 426] width 14 height 17
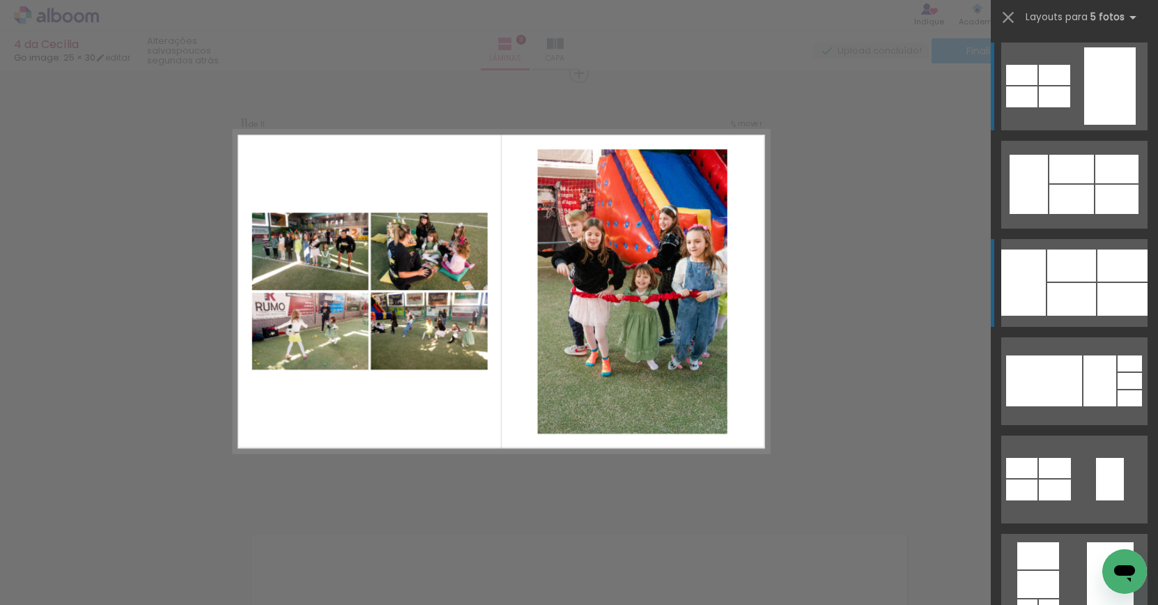
scroll to position [4385, 0]
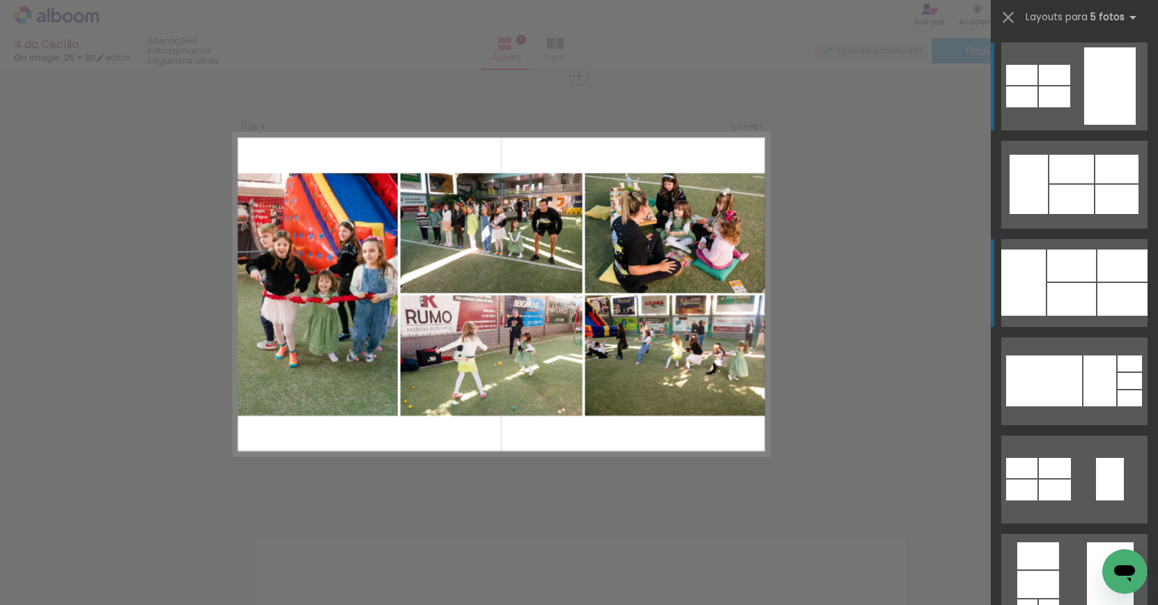
click at [1116, 284] on div at bounding box center [1122, 299] width 50 height 33
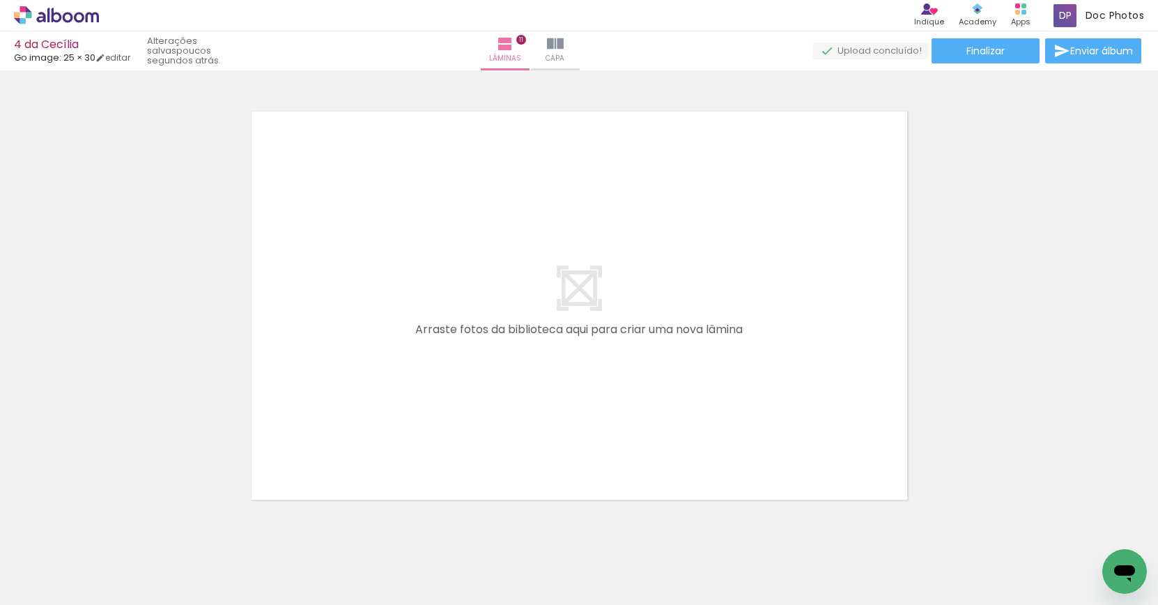
scroll to position [4848, 0]
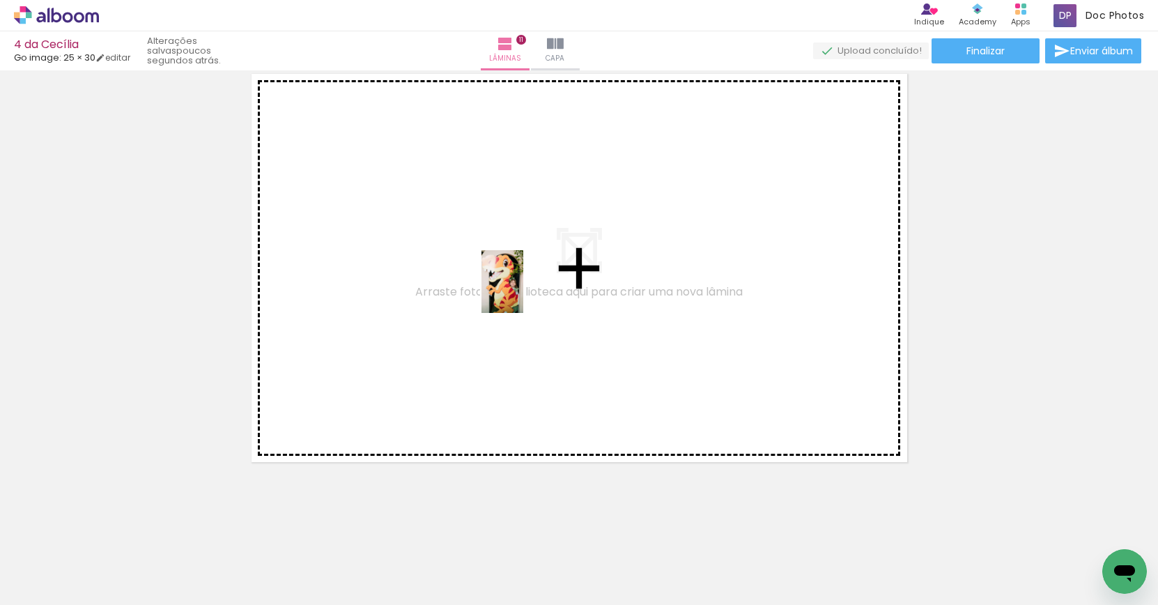
drag, startPoint x: 874, startPoint y: 552, endPoint x: 711, endPoint y: 449, distance: 192.7
click at [507, 281] on quentale-workspace at bounding box center [579, 302] width 1158 height 605
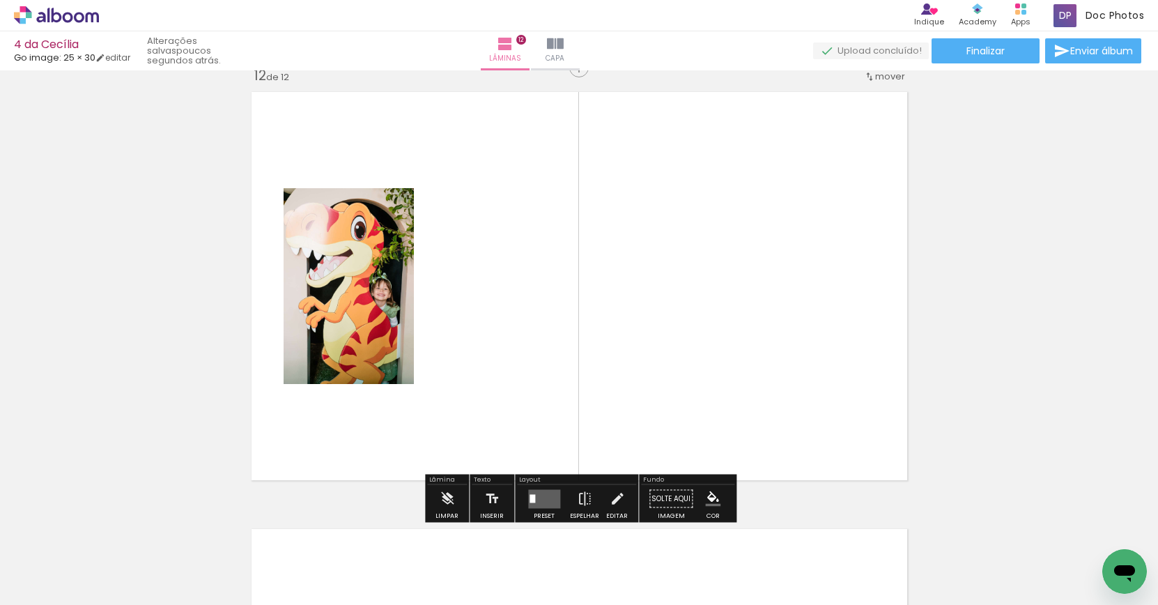
scroll to position [4822, 0]
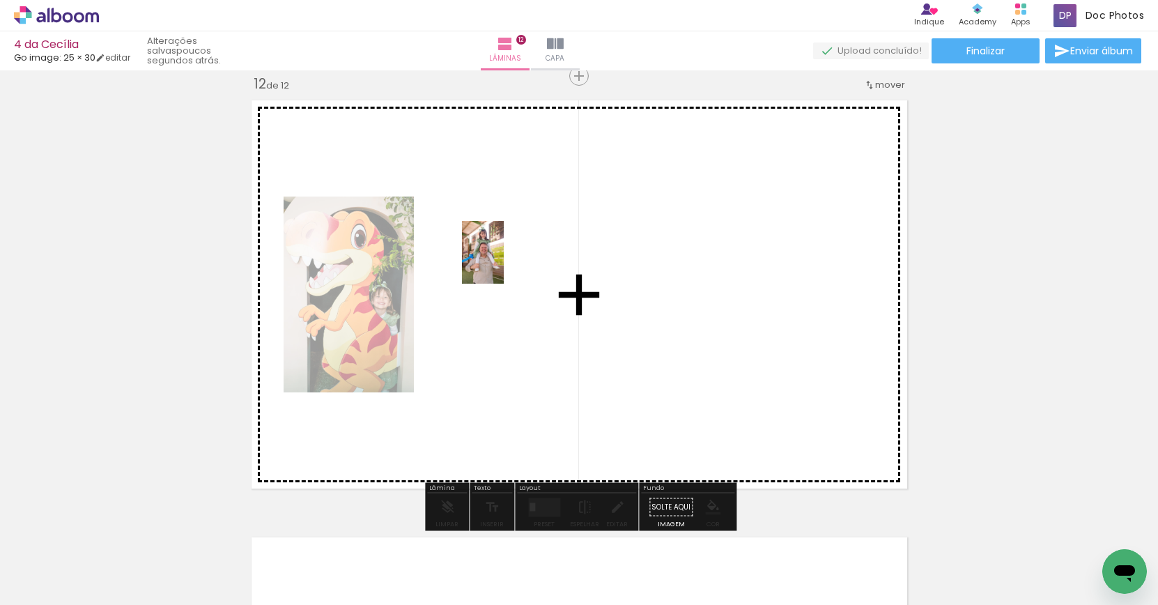
drag, startPoint x: 1024, startPoint y: 555, endPoint x: 591, endPoint y: 327, distance: 488.9
click at [504, 263] on quentale-workspace at bounding box center [579, 302] width 1158 height 605
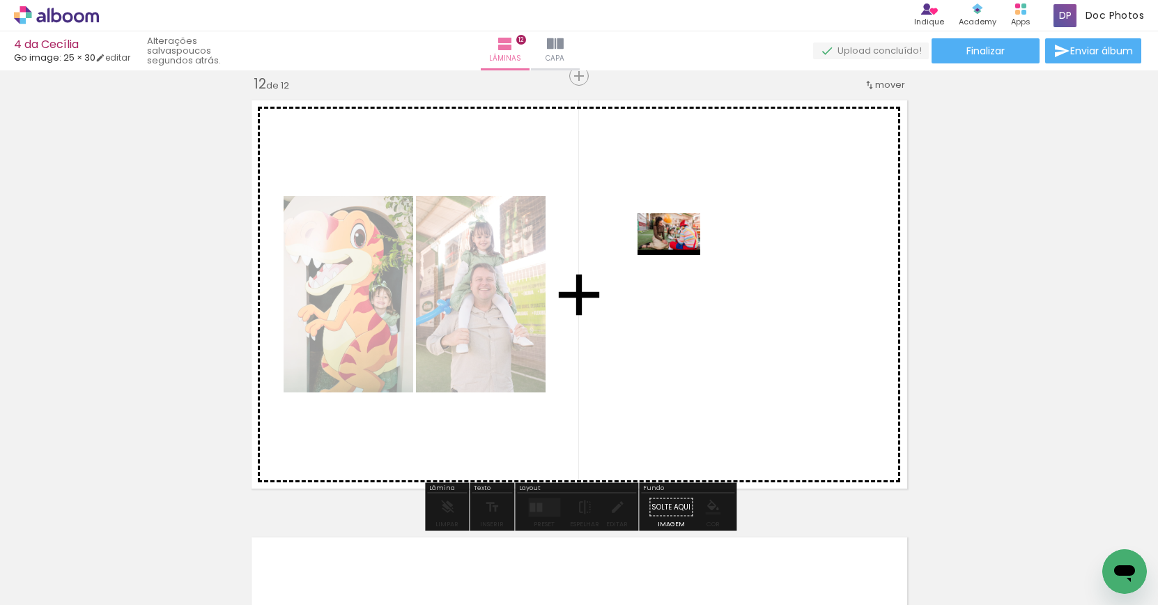
drag, startPoint x: 1103, startPoint y: 552, endPoint x: 678, endPoint y: 255, distance: 518.7
click at [678, 255] on quentale-workspace at bounding box center [579, 302] width 1158 height 605
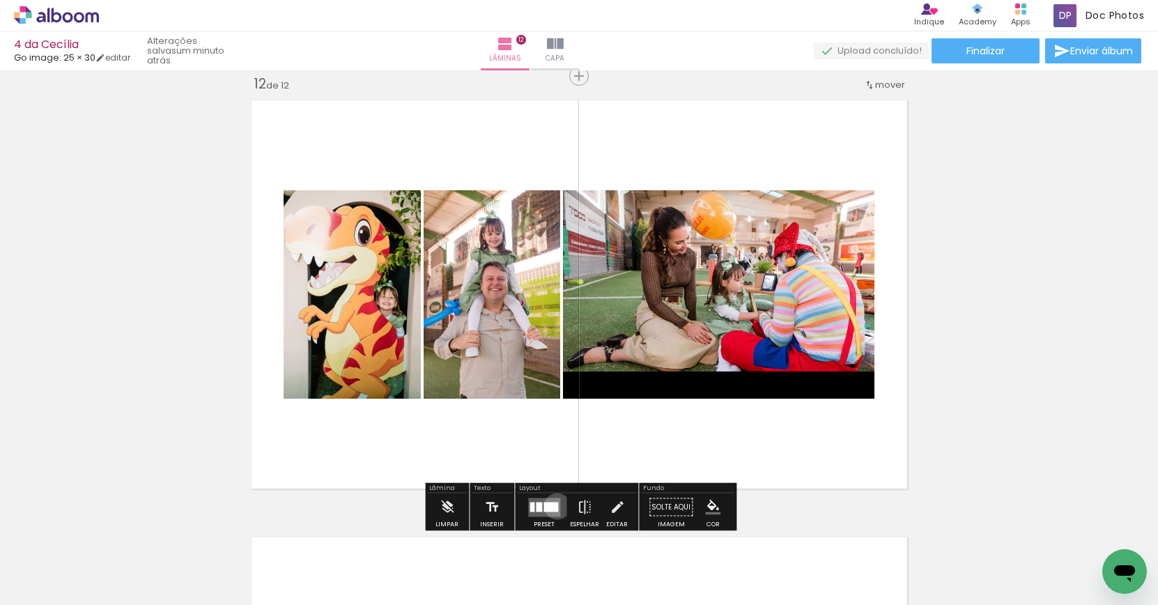
click at [554, 505] on div at bounding box center [550, 507] width 15 height 10
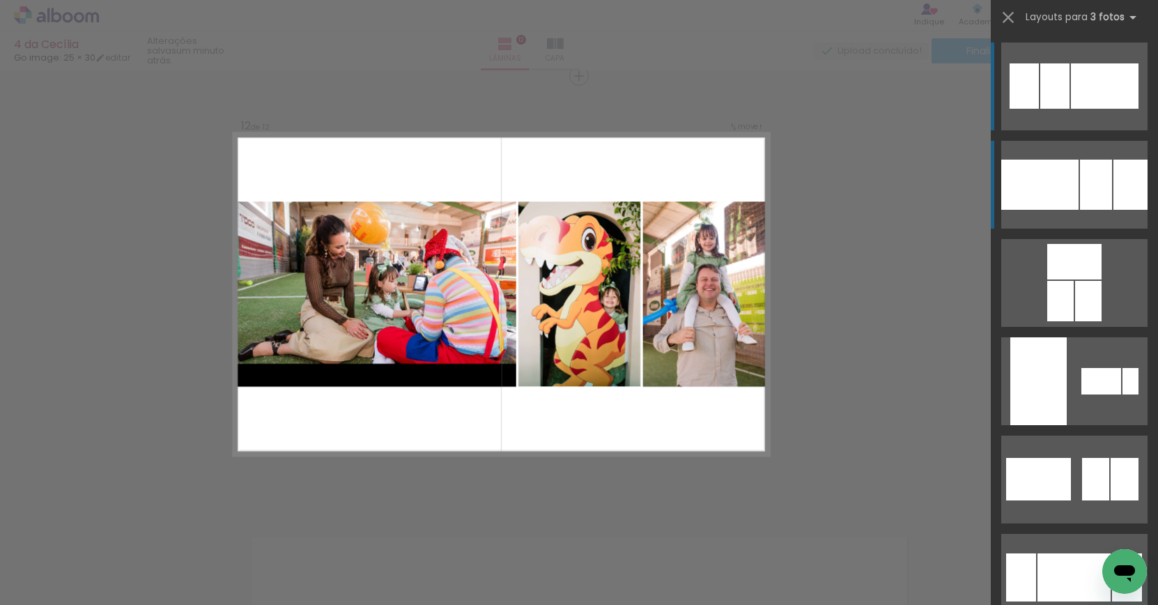
click at [1035, 180] on div at bounding box center [1039, 185] width 77 height 50
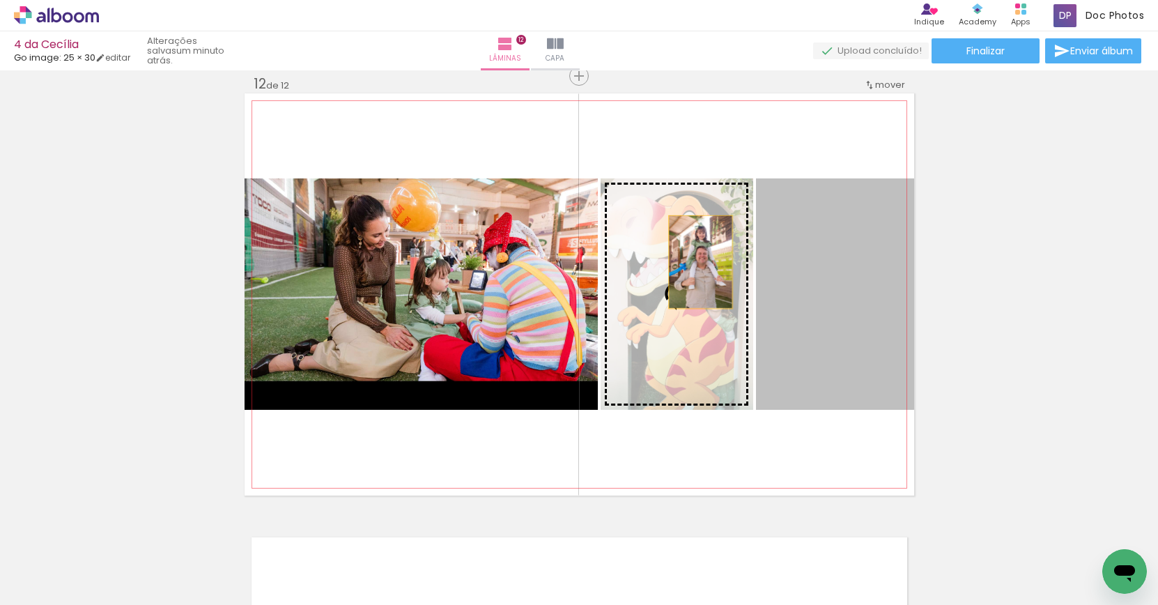
drag, startPoint x: 859, startPoint y: 288, endPoint x: 700, endPoint y: 262, distance: 160.9
click at [0, 0] on slot at bounding box center [0, 0] width 0 height 0
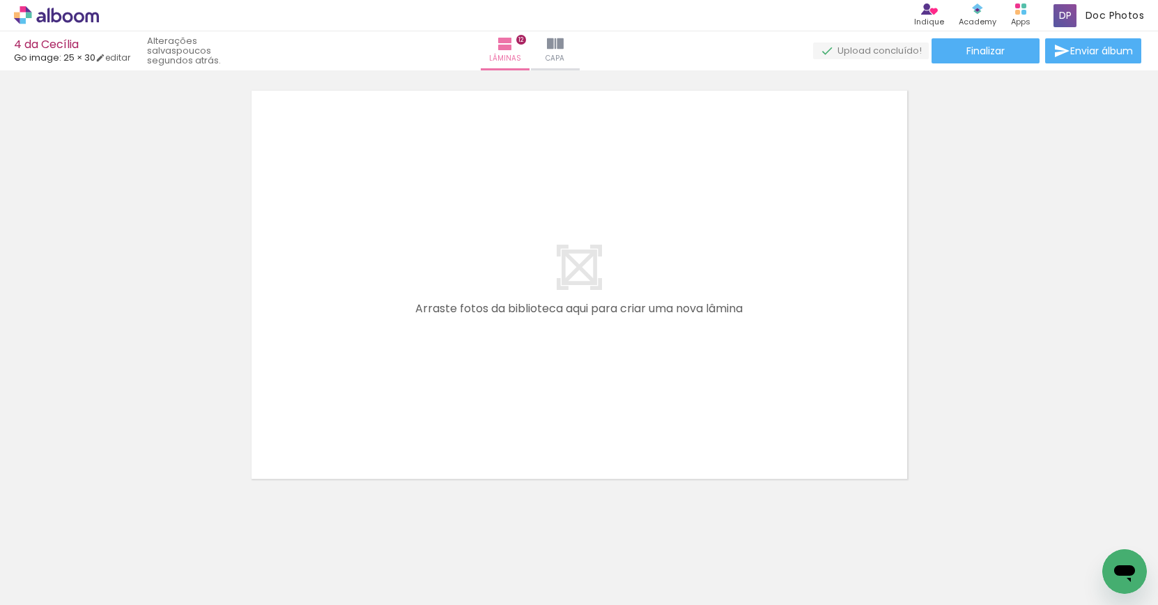
scroll to position [0, 0]
click at [997, 42] on paper-button "Finalizar" at bounding box center [985, 50] width 108 height 25
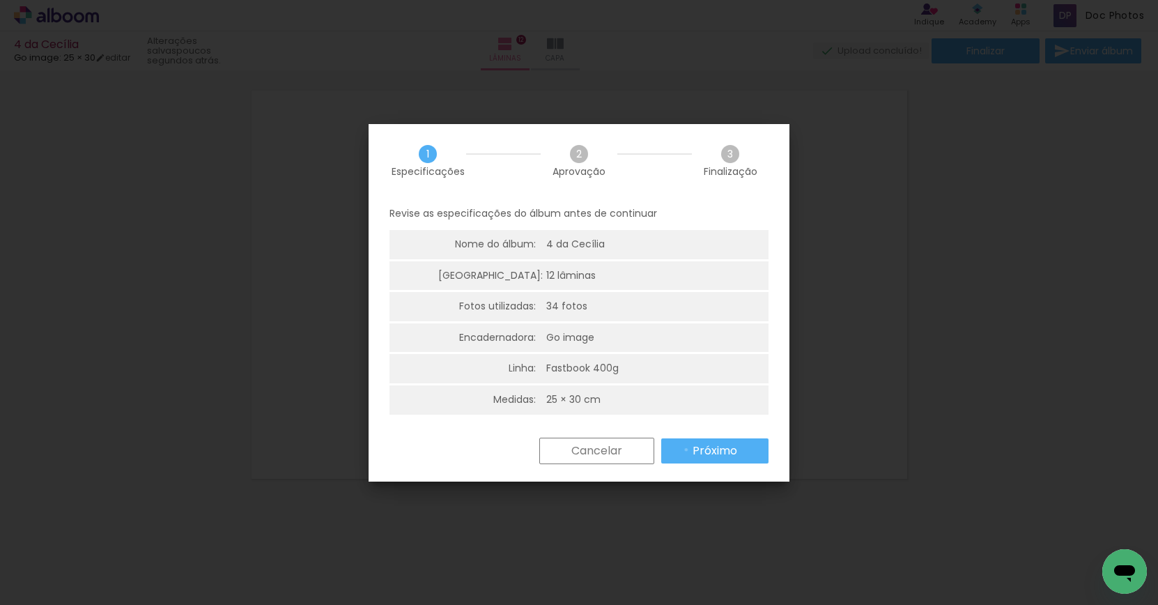
click at [686, 449] on paper-button "Próximo" at bounding box center [714, 450] width 107 height 25
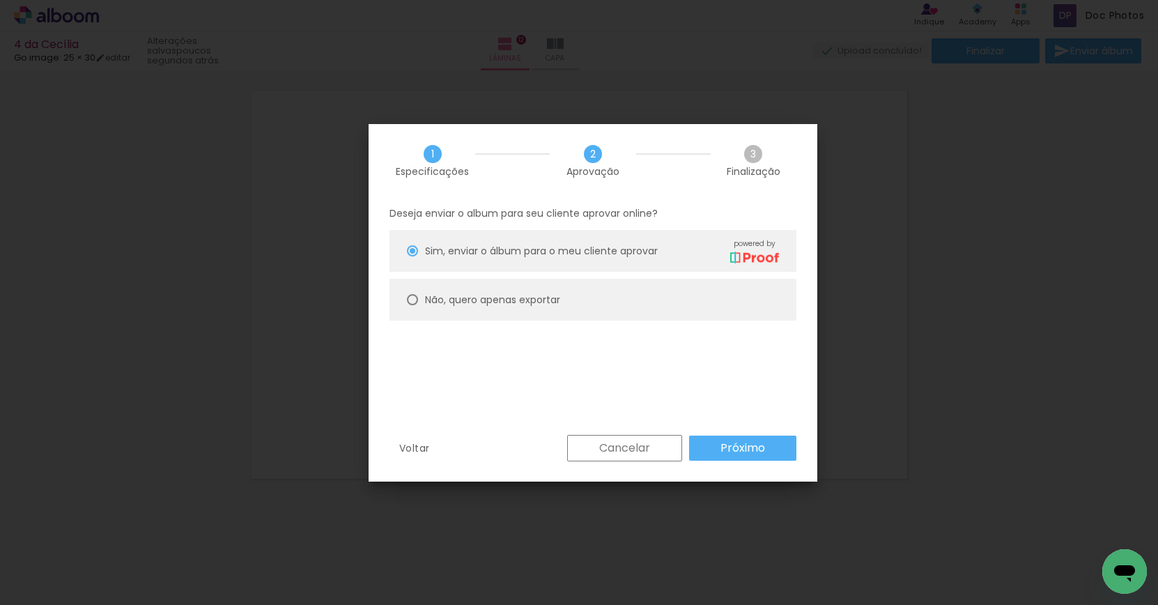
click at [0, 0] on slot "Não, quero apenas exportar" at bounding box center [0, 0] width 0 height 0
type paper-radio-button "on"
click at [737, 436] on paper-button "Próximo" at bounding box center [742, 447] width 107 height 25
type input "Alta, 300 DPI"
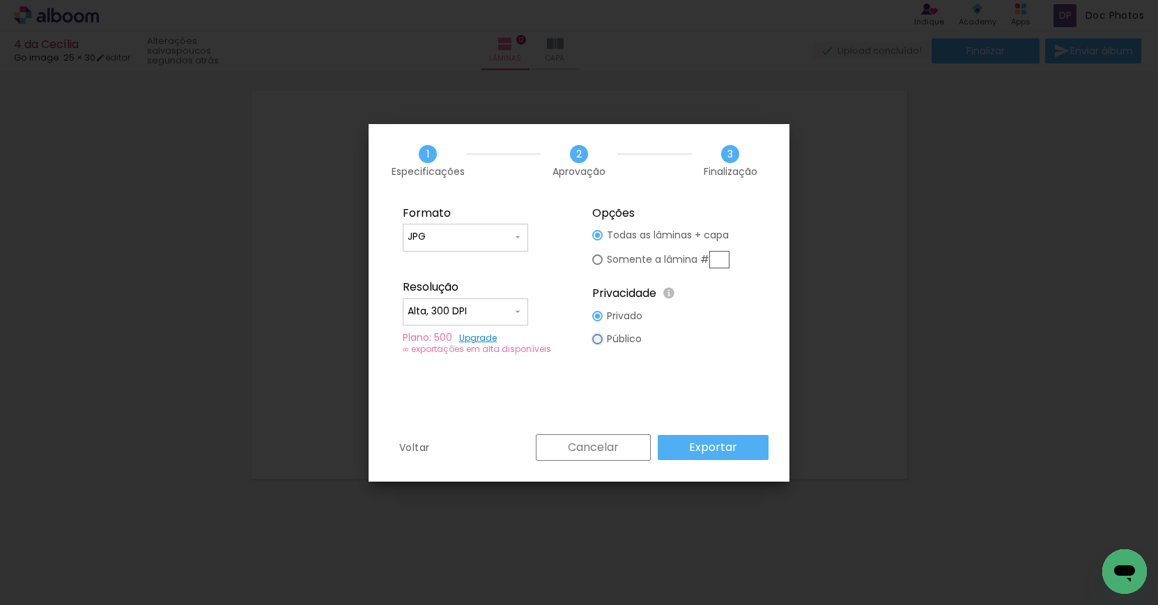
click at [600, 340] on div at bounding box center [597, 339] width 10 height 10
type paper-radio-button "on"
click at [0, 0] on slot "Exportar" at bounding box center [0, 0] width 0 height 0
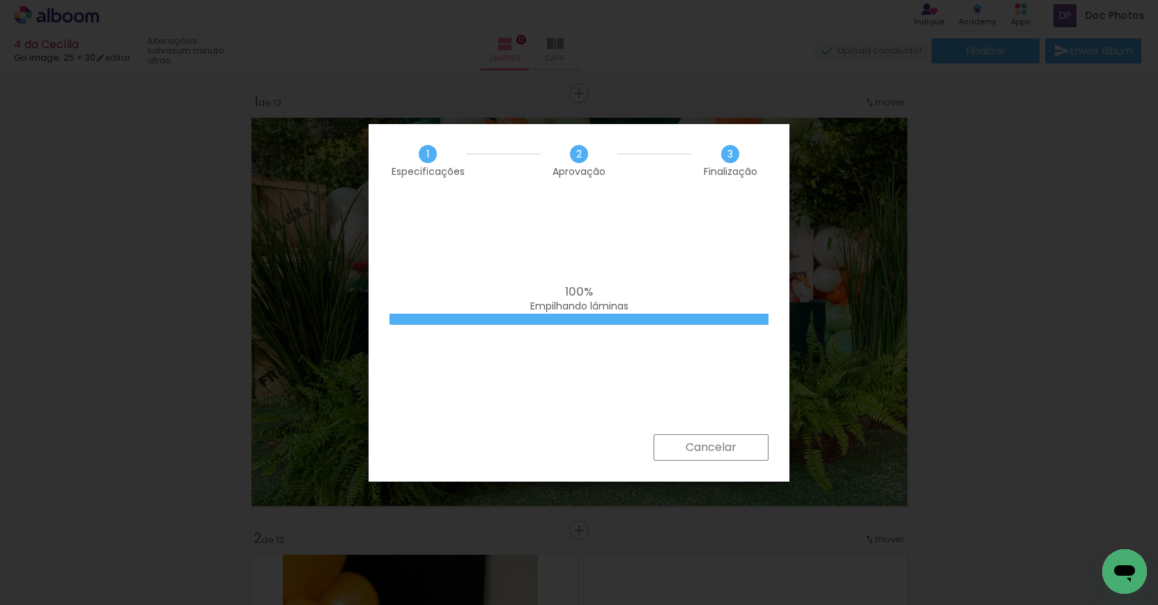
scroll to position [5268, 0]
